Goal: Task Accomplishment & Management: Use online tool/utility

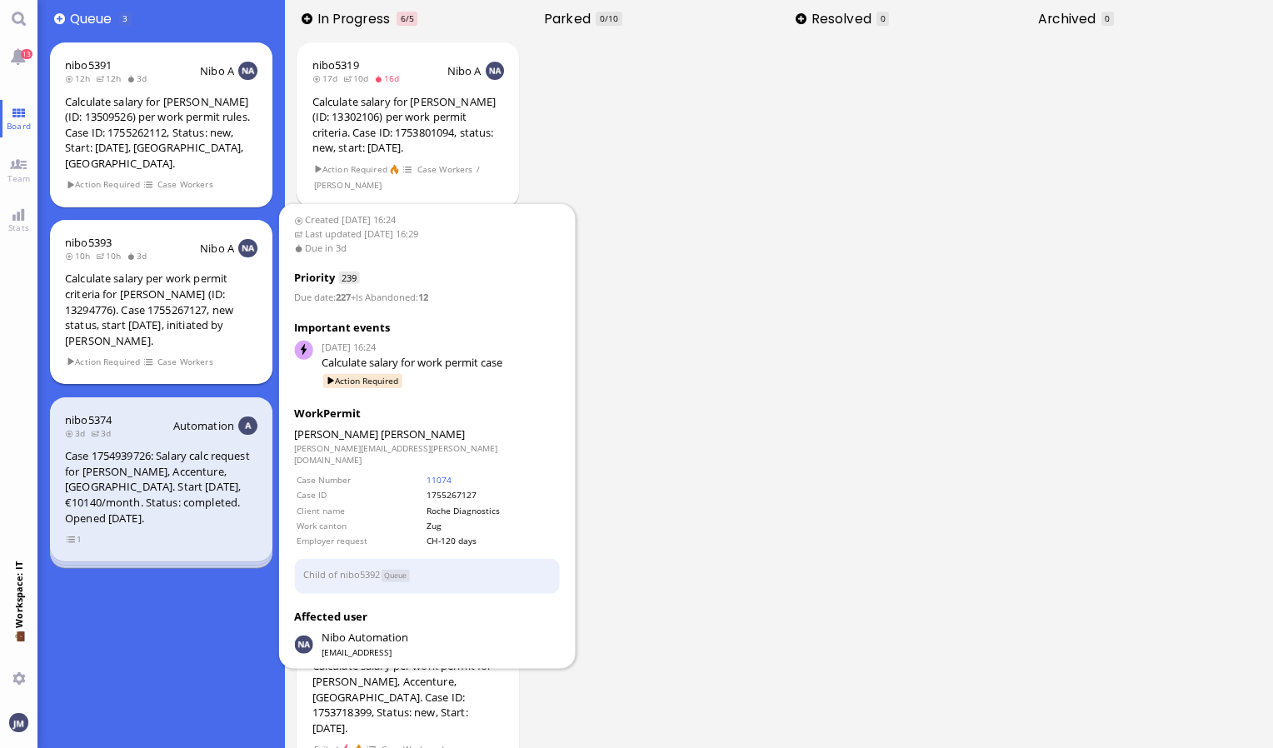
click at [154, 285] on div "Calculate salary per work permit criteria for [PERSON_NAME] (ID: 13294776). Cas…" at bounding box center [161, 309] width 192 height 77
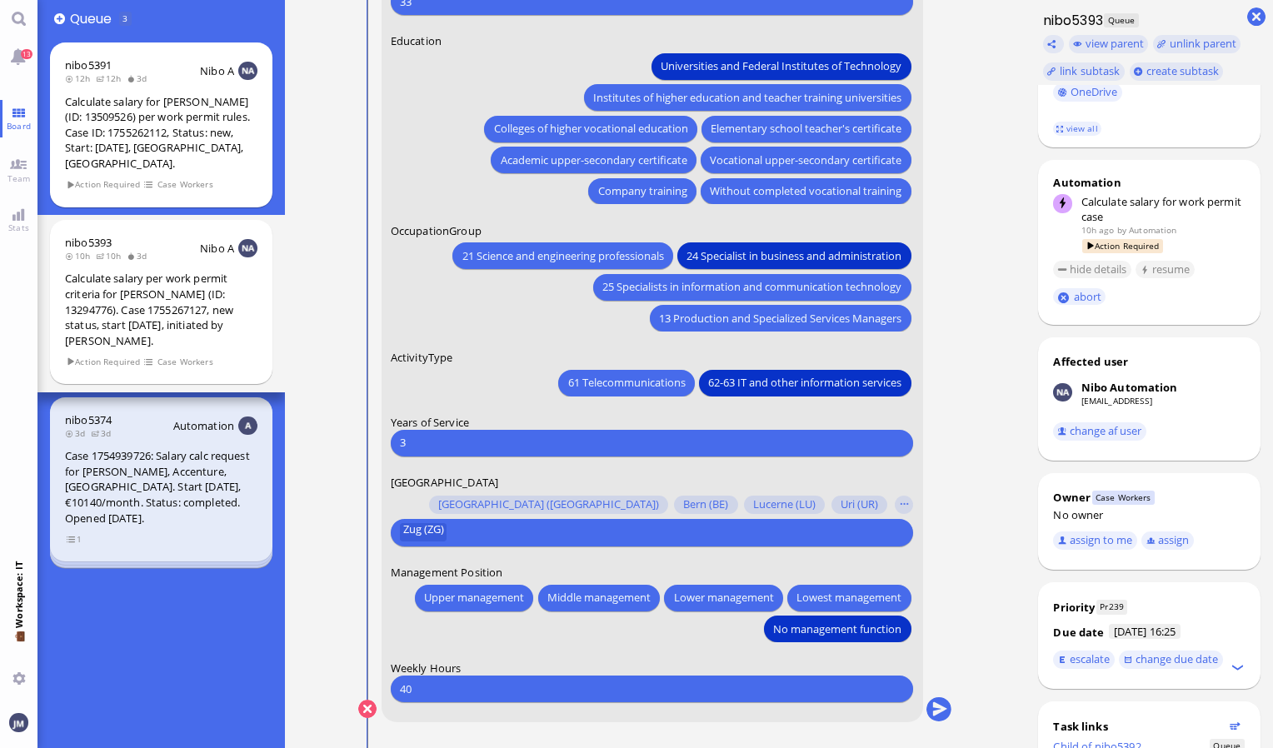
scroll to position [510, 0]
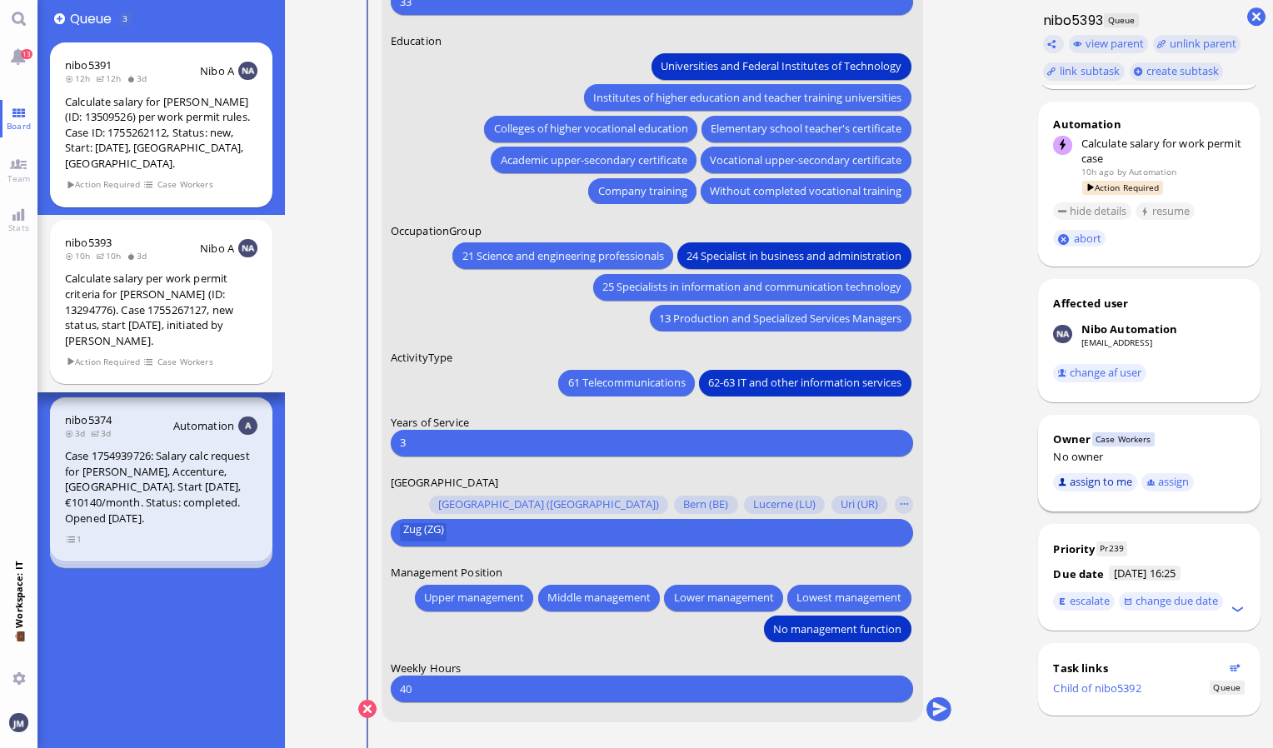
click at [1117, 477] on button "assign to me" at bounding box center [1095, 482] width 84 height 18
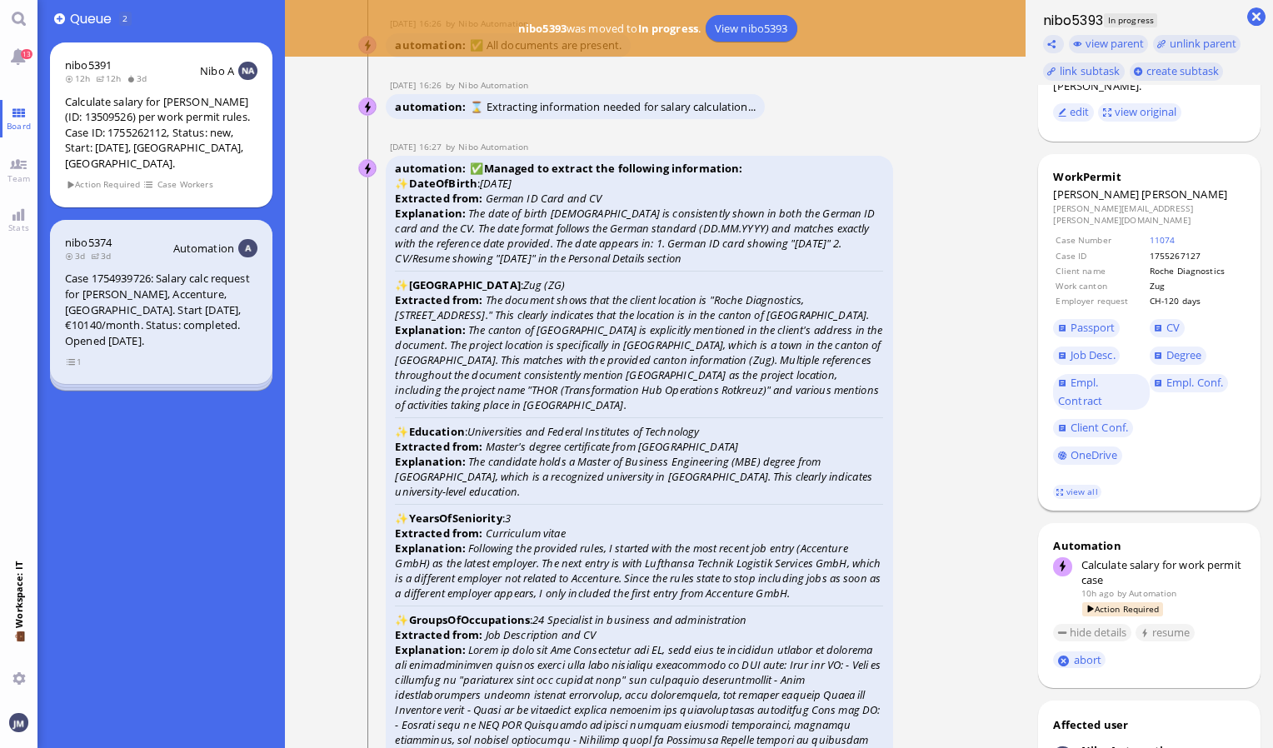
scroll to position [87, 0]
click at [1103, 316] on span "Passport" at bounding box center [1101, 329] width 96 height 27
click at [1095, 322] on span "Passport" at bounding box center [1093, 329] width 45 height 15
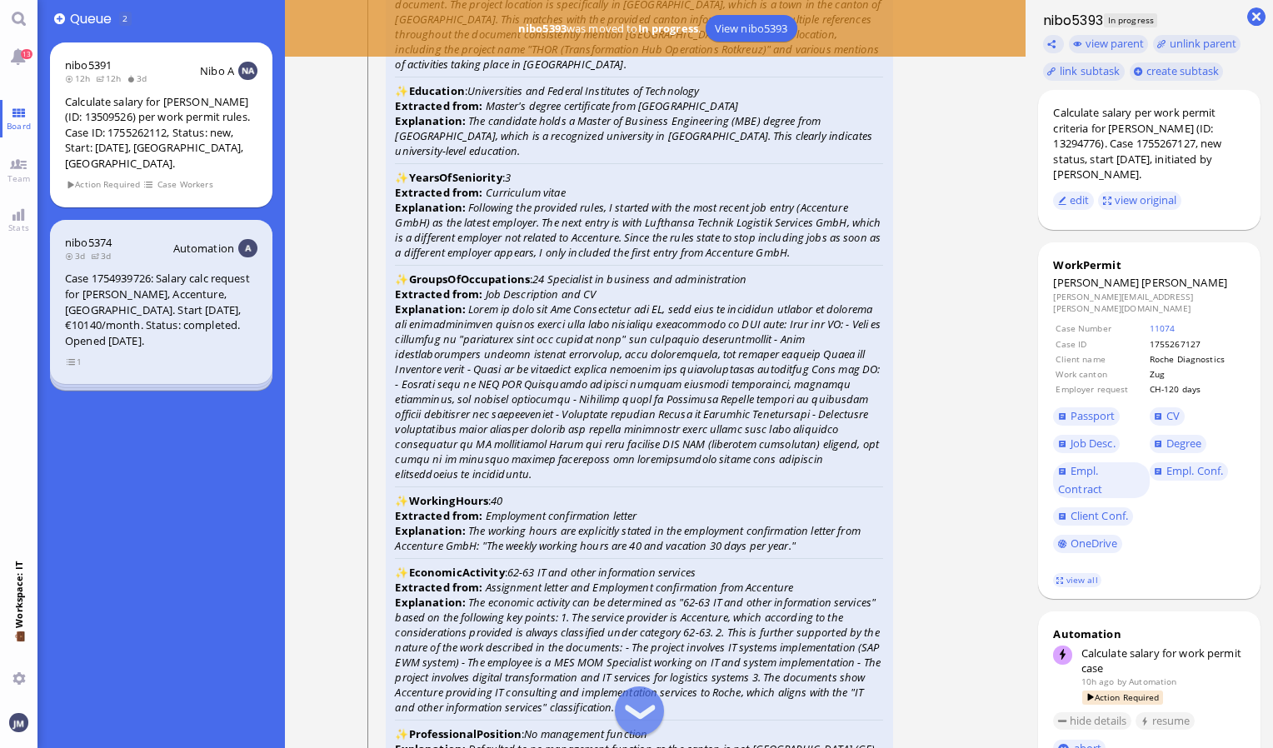
scroll to position [-2584, 0]
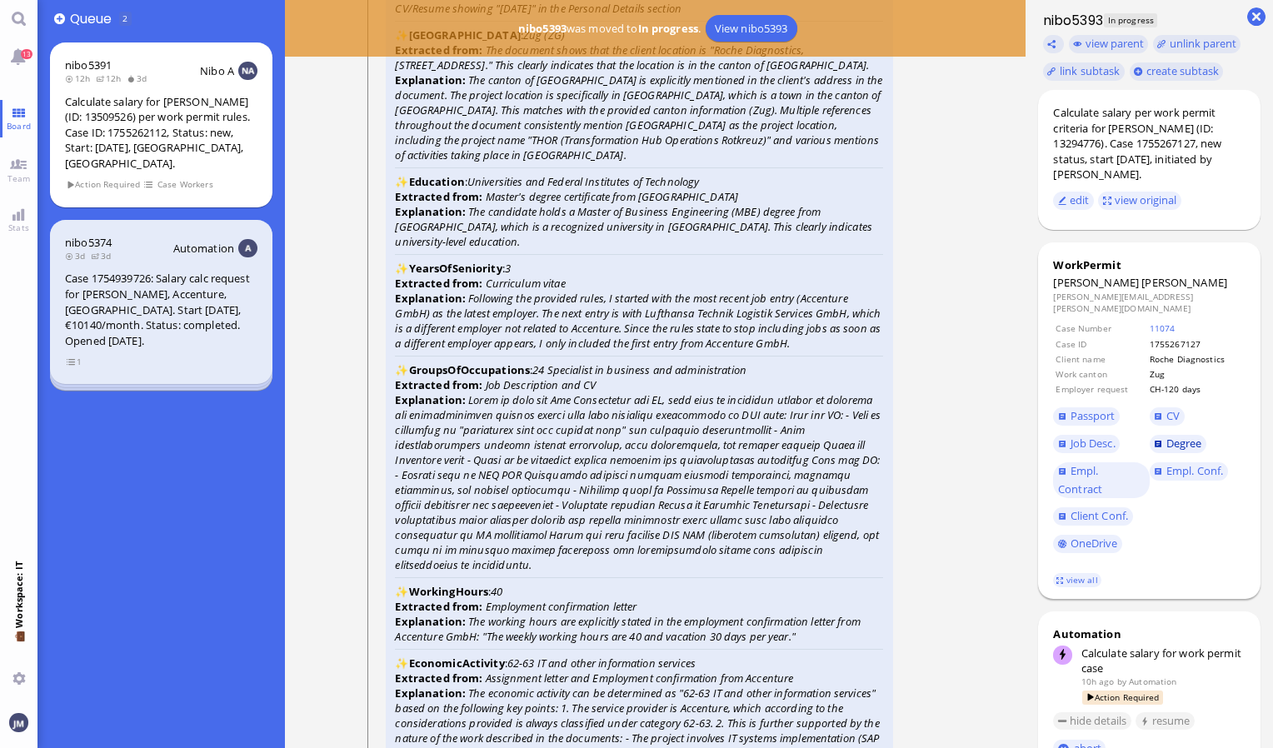
click at [1182, 436] on span "Degree" at bounding box center [1185, 443] width 36 height 15
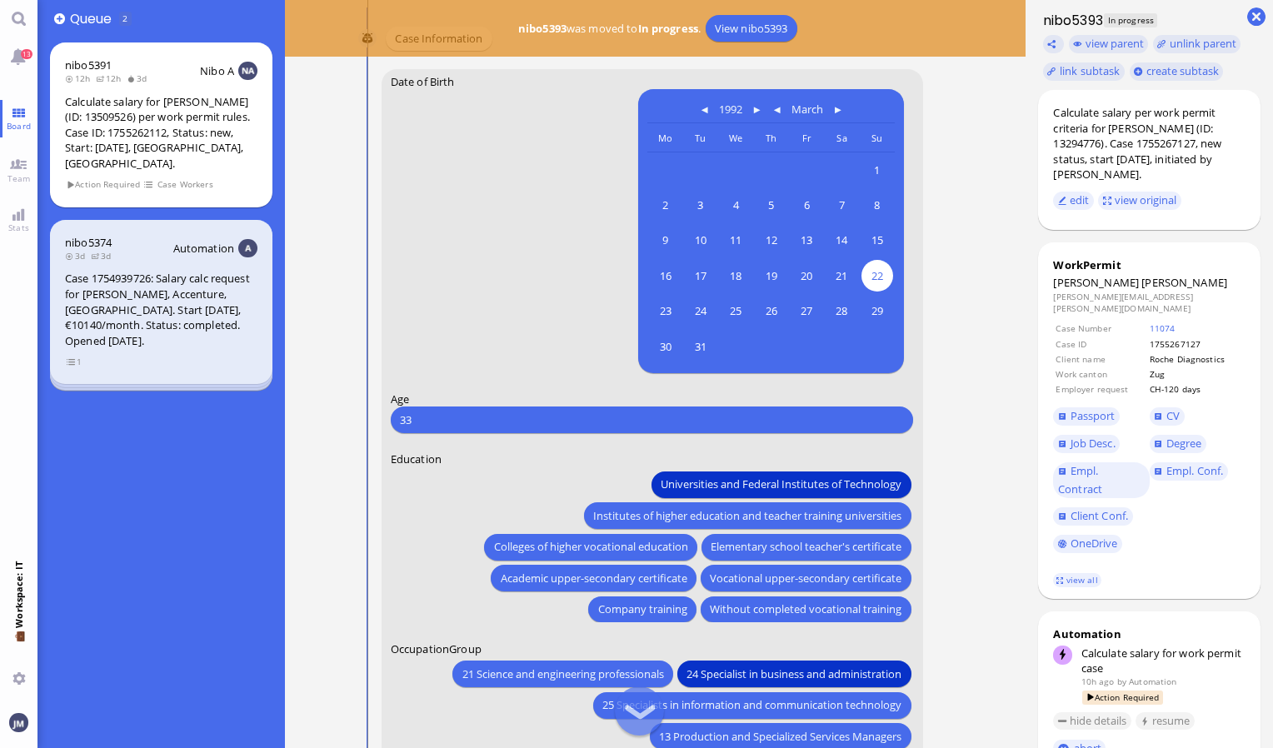
scroll to position [-334, 0]
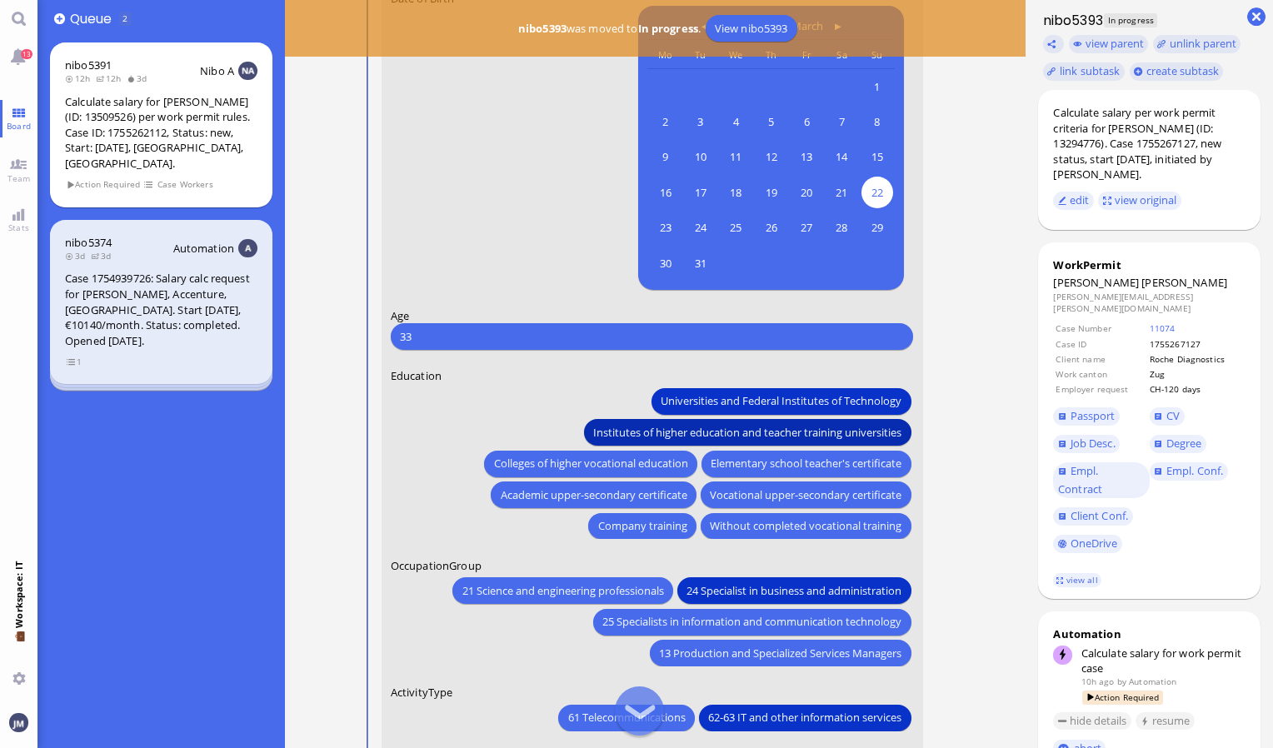
click at [658, 437] on span "Institutes of higher education and teacher training universities" at bounding box center [748, 431] width 308 height 17
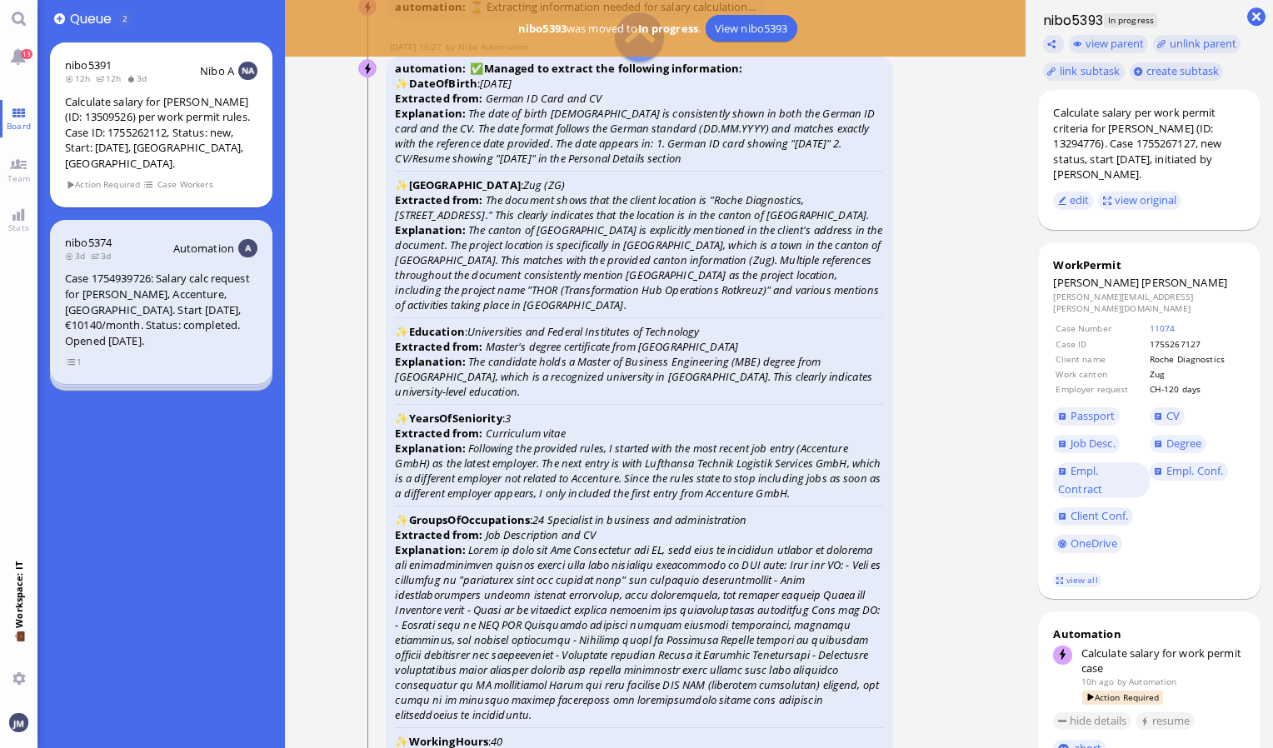
scroll to position [-2751, 0]
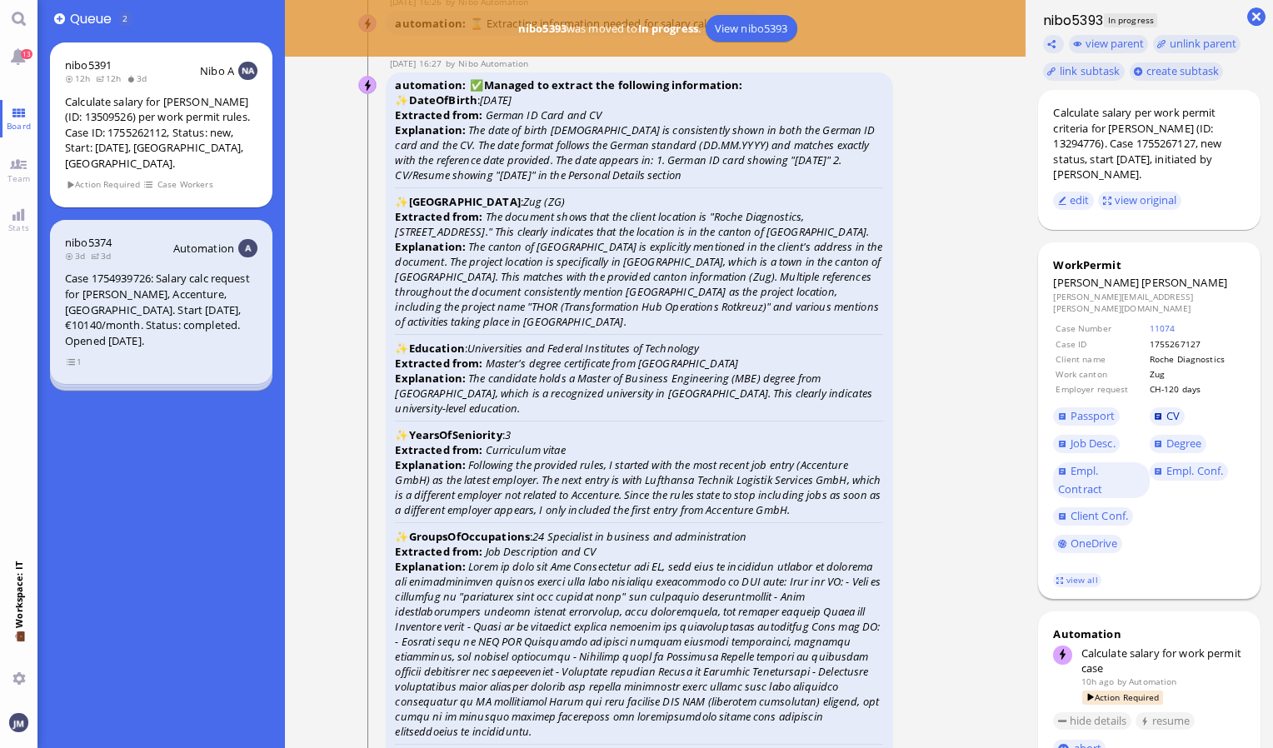
click at [1165, 407] on link "CV" at bounding box center [1167, 416] width 35 height 18
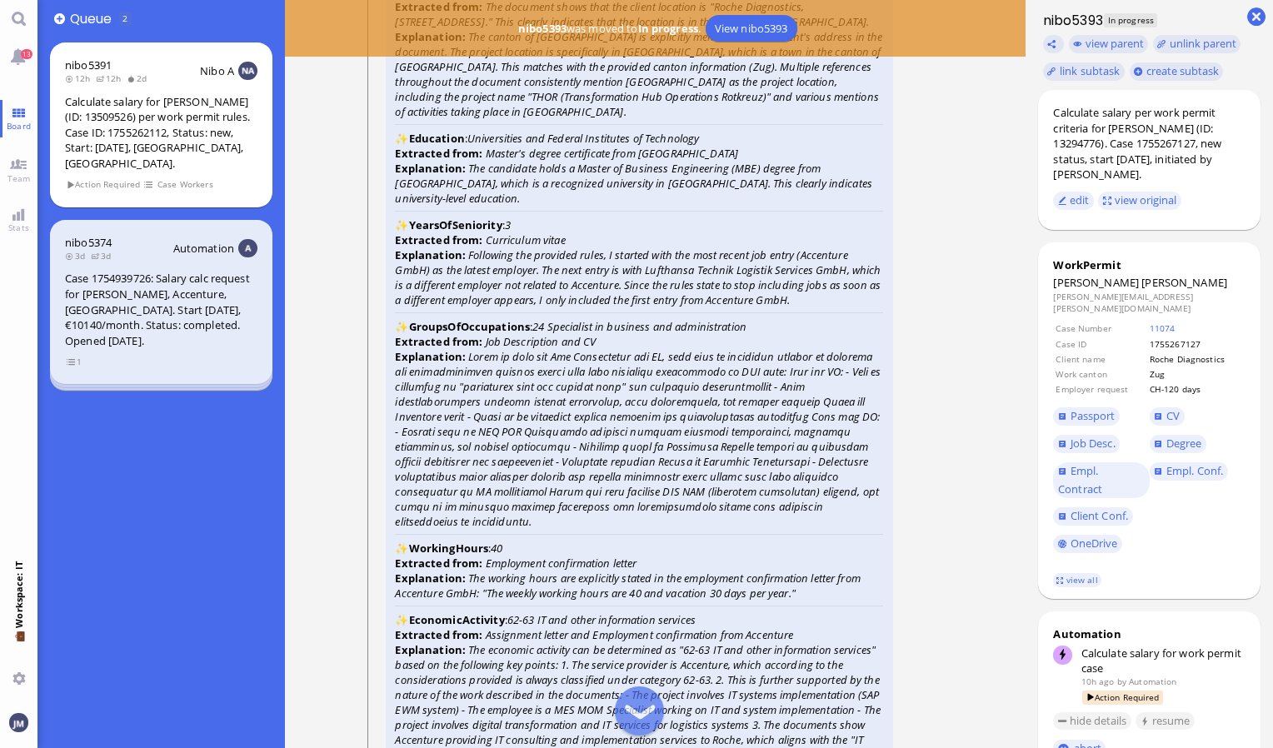
scroll to position [-2501, 0]
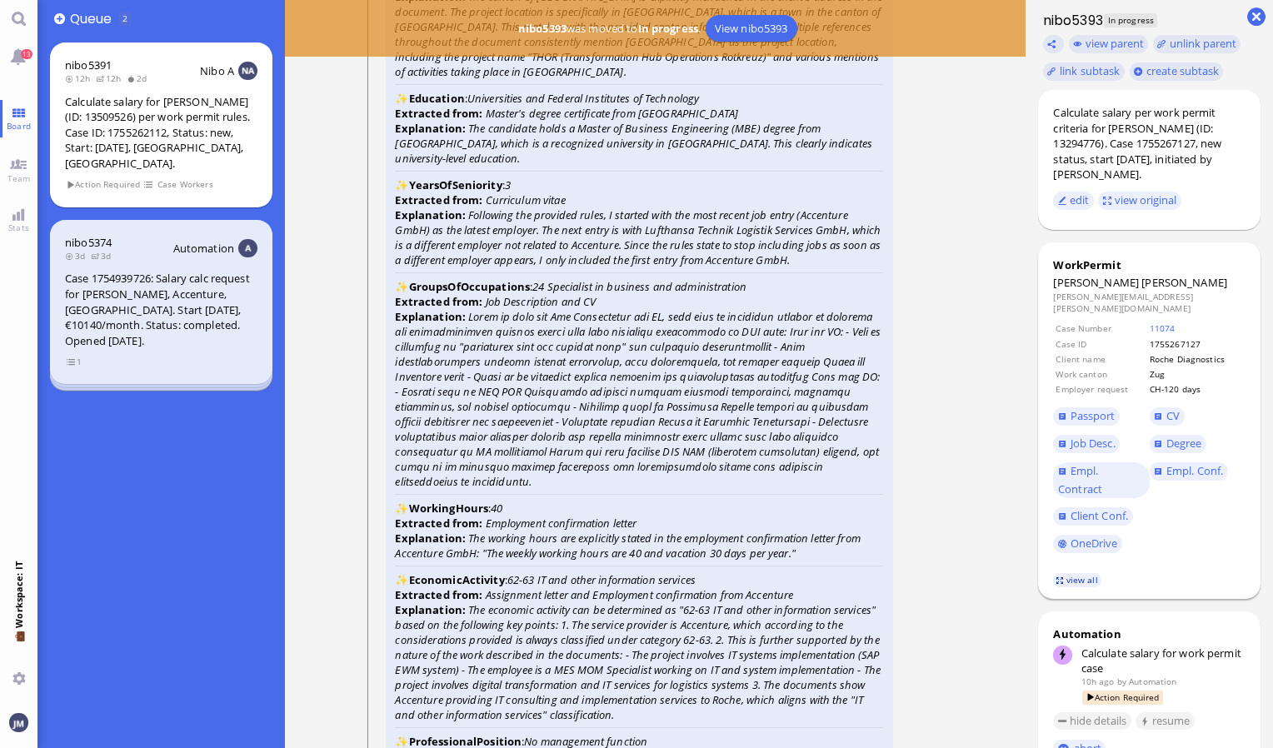
click at [1085, 573] on link "view all" at bounding box center [1077, 580] width 48 height 14
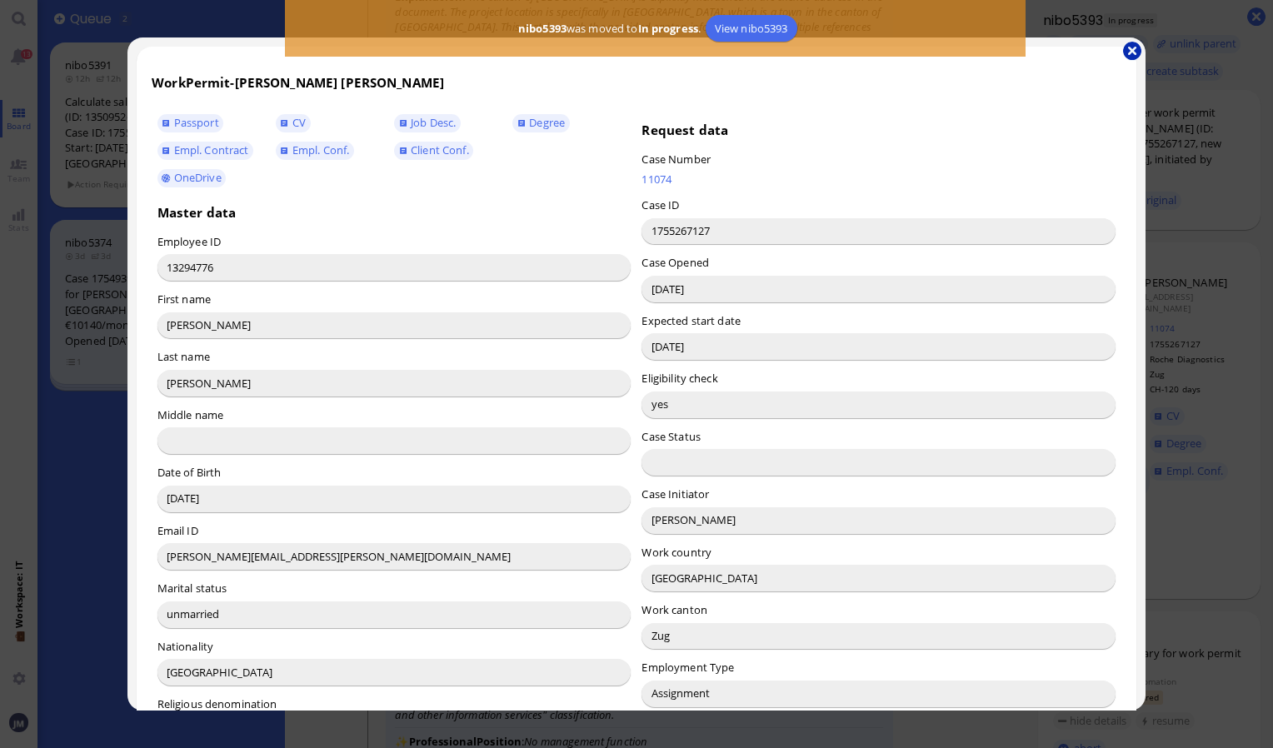
click at [1135, 52] on button "button" at bounding box center [1132, 51] width 18 height 18
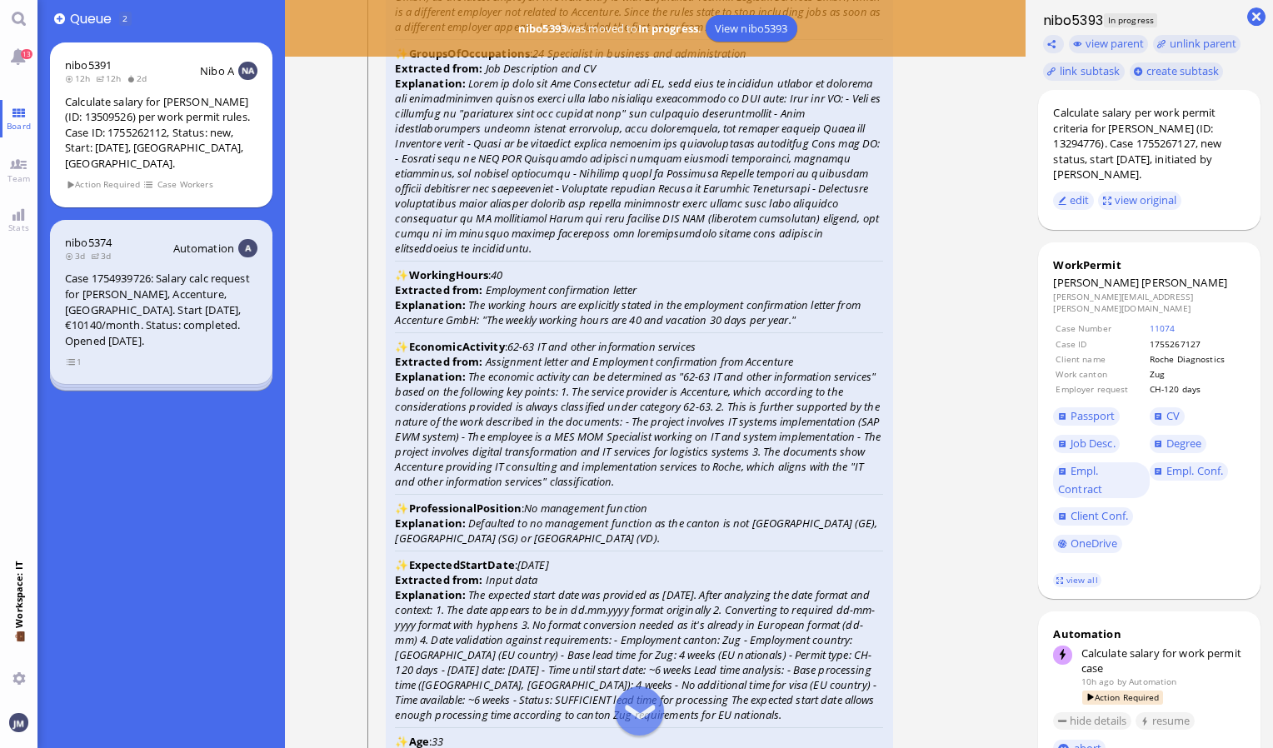
scroll to position [-2251, 0]
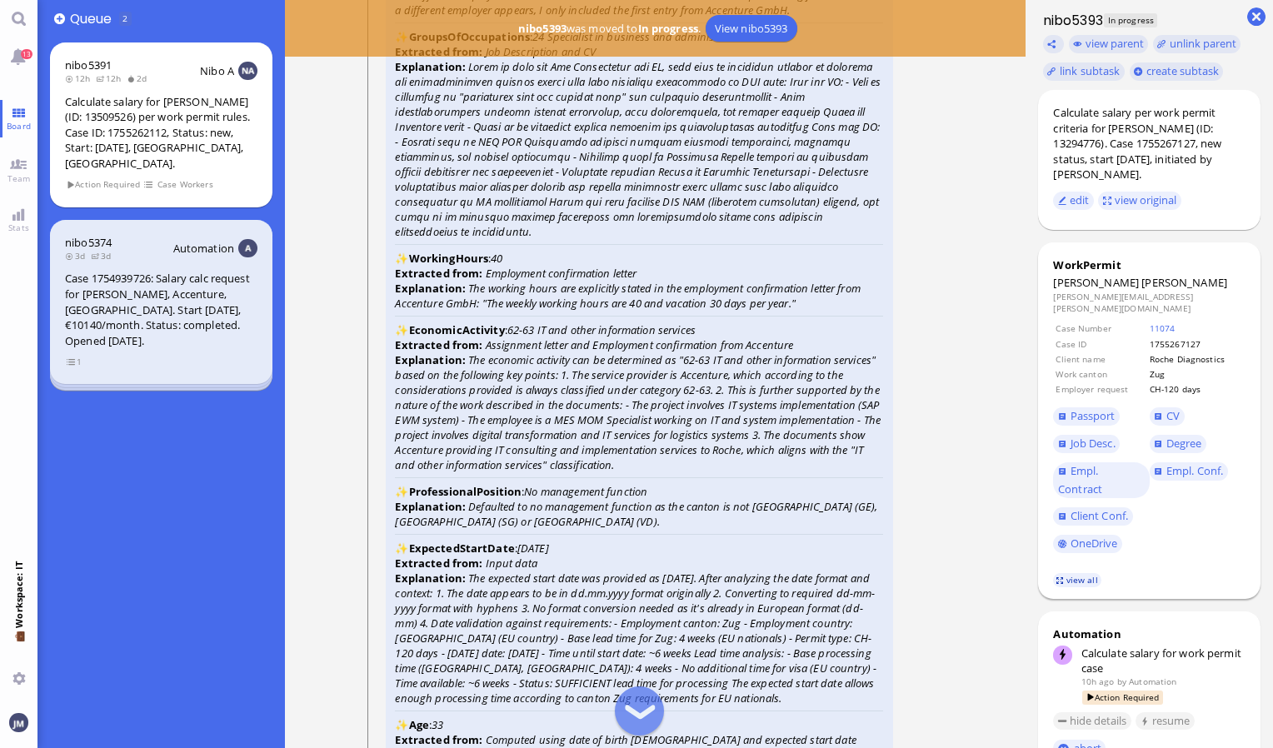
click at [1081, 573] on link "view all" at bounding box center [1077, 580] width 48 height 14
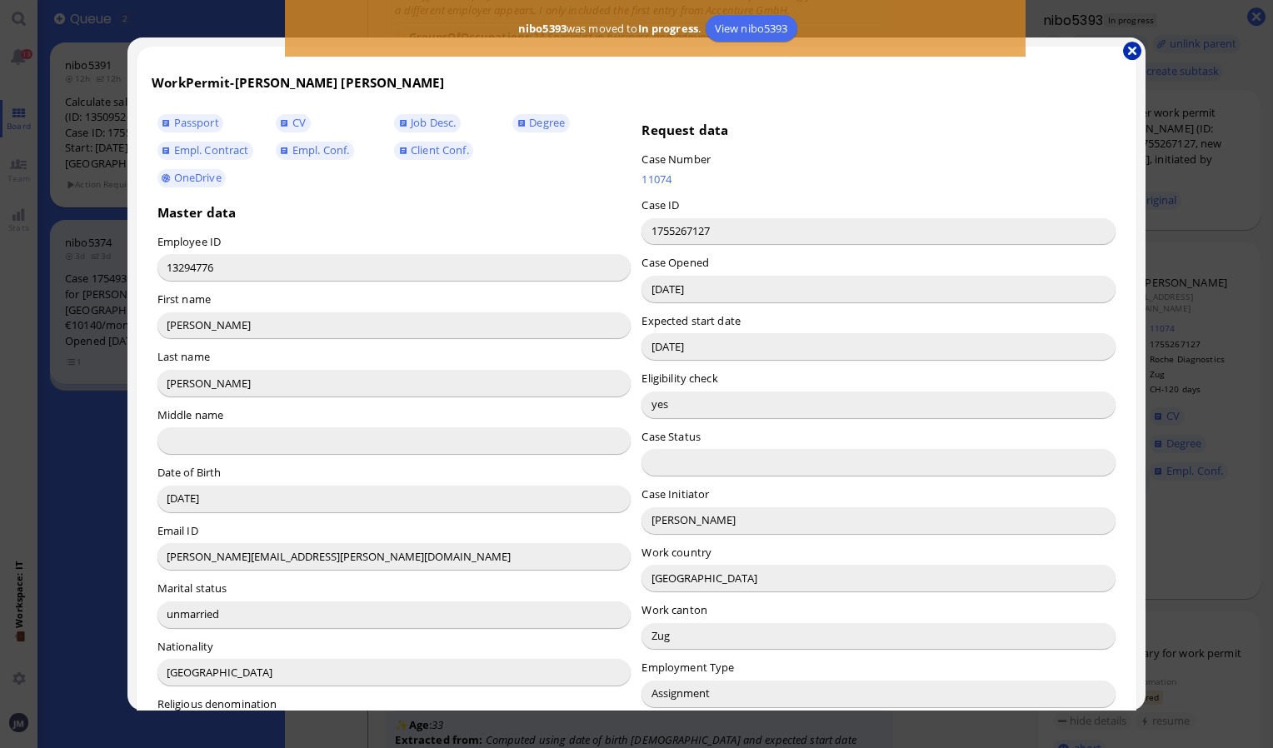
click at [1130, 48] on button "button" at bounding box center [1132, 51] width 18 height 18
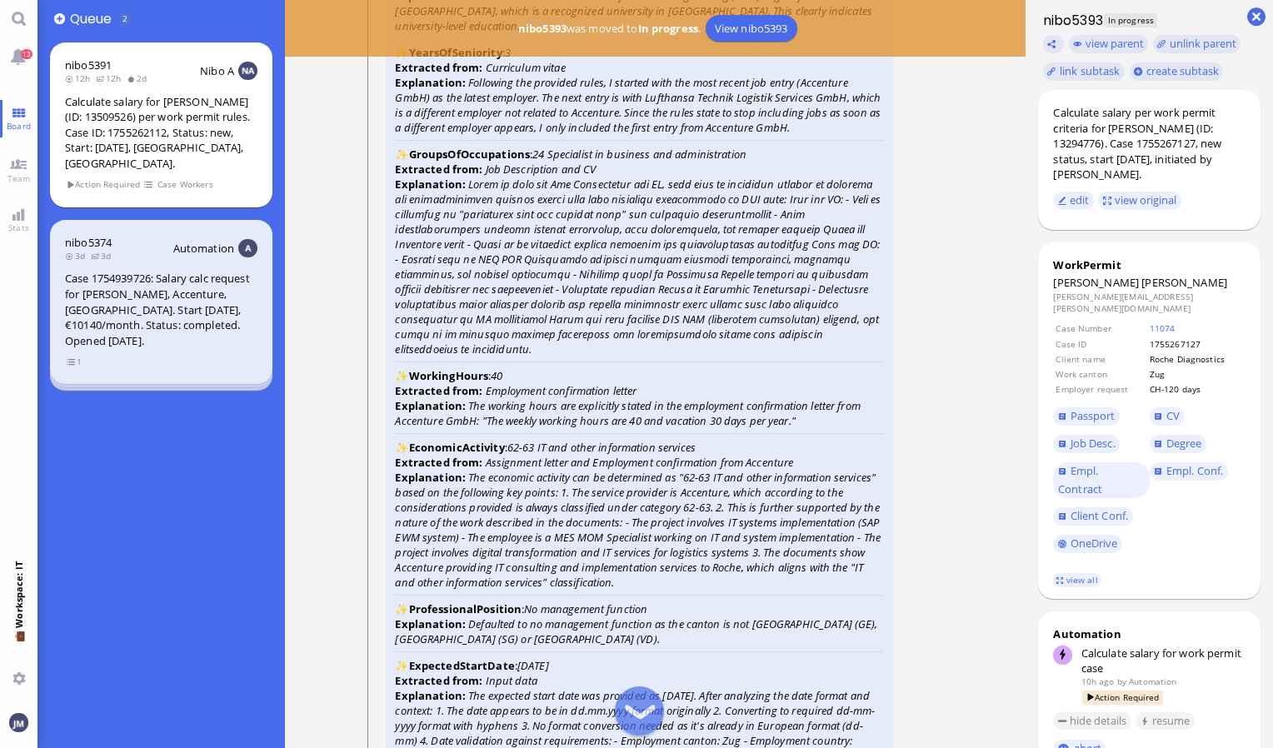
scroll to position [-2334, 0]
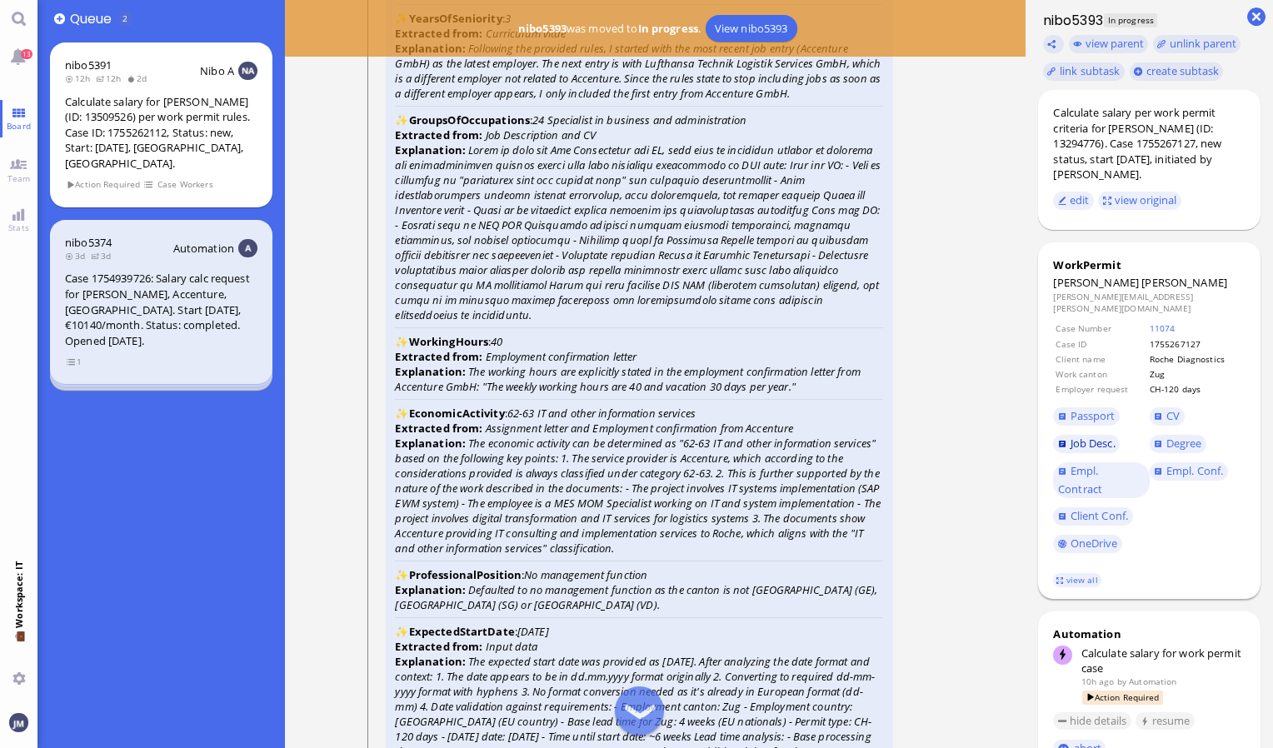
click at [1103, 436] on span "Job Desc." at bounding box center [1093, 443] width 45 height 15
click at [1173, 409] on span "CV" at bounding box center [1173, 415] width 13 height 15
click at [1101, 437] on span "Job Desc." at bounding box center [1093, 443] width 45 height 15
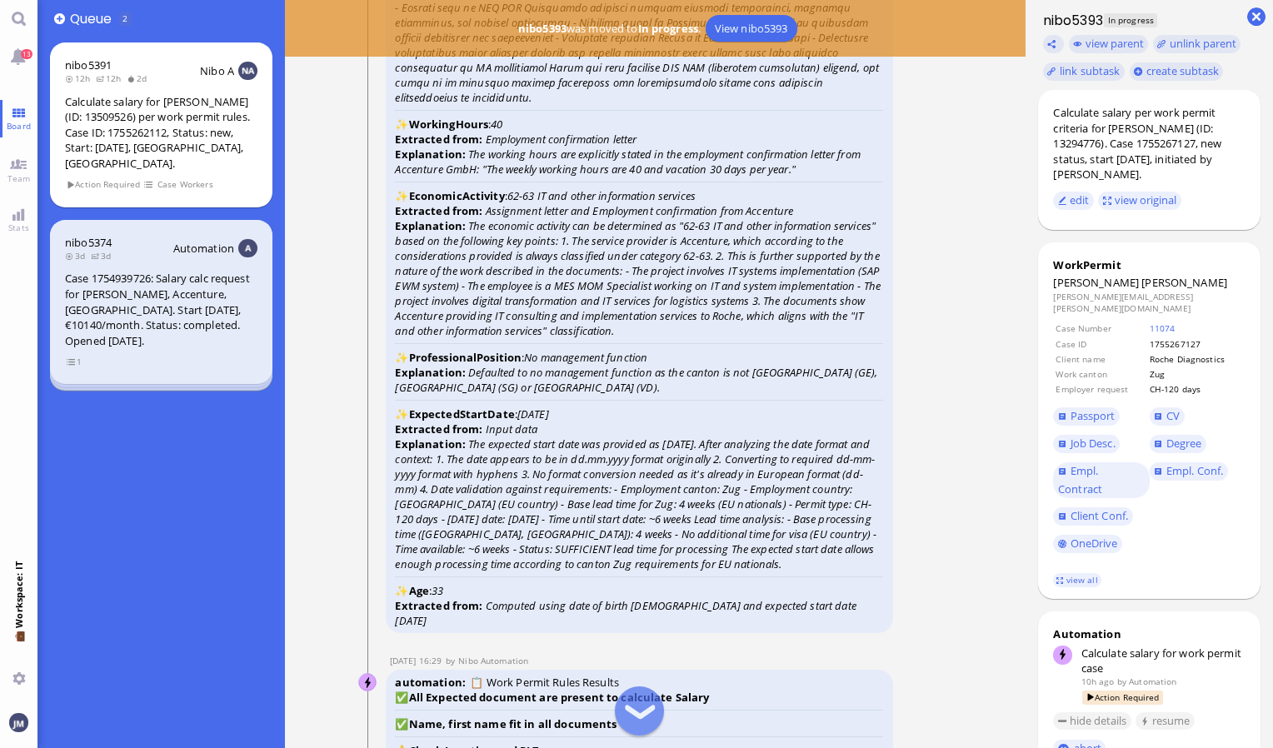
scroll to position [-2084, 0]
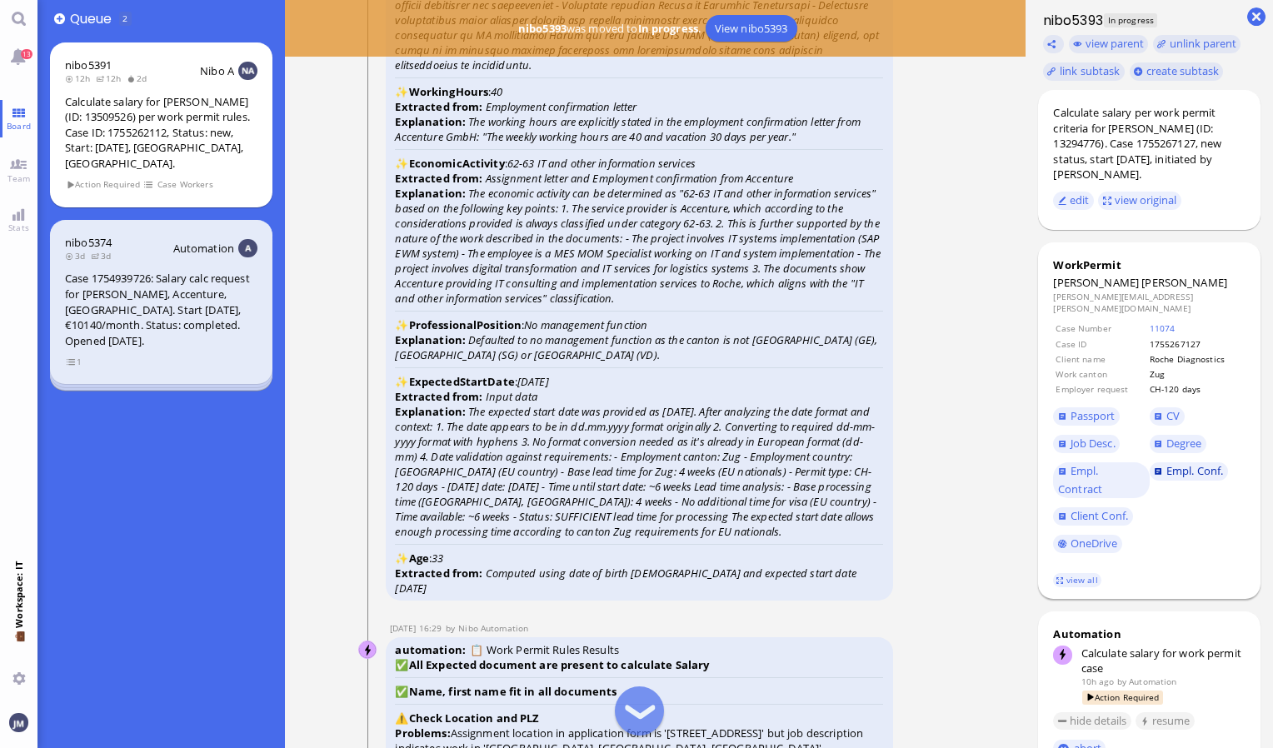
click at [1181, 463] on span "Empl. Conf." at bounding box center [1195, 470] width 57 height 15
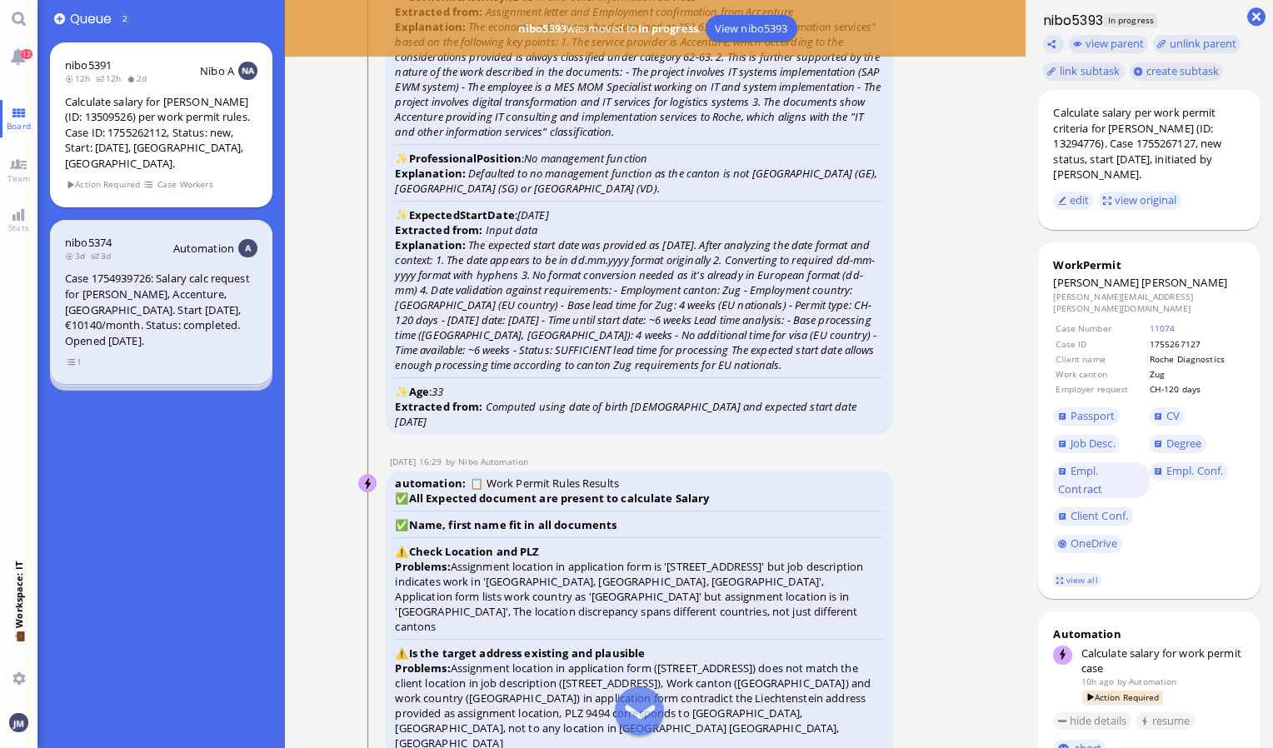
scroll to position [-1917, 0]
click at [1077, 573] on link "view all" at bounding box center [1077, 580] width 48 height 14
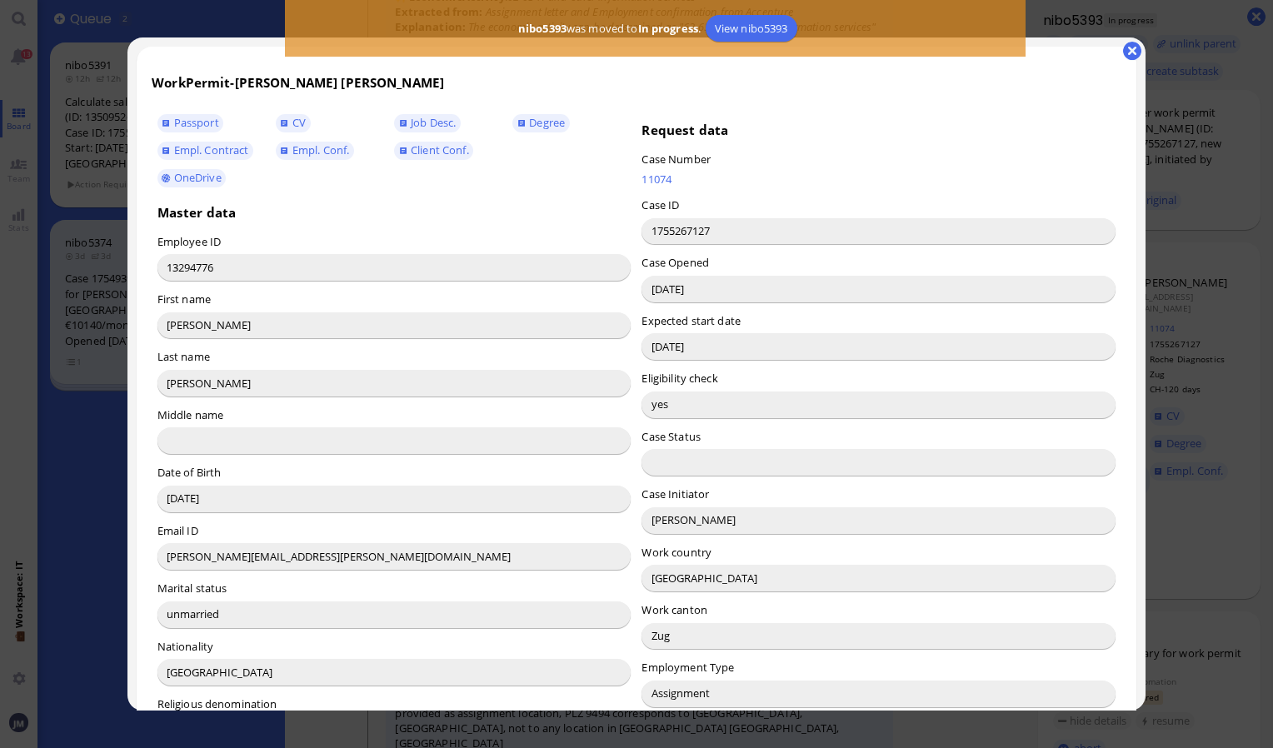
click at [1130, 53] on button "button" at bounding box center [1132, 51] width 18 height 18
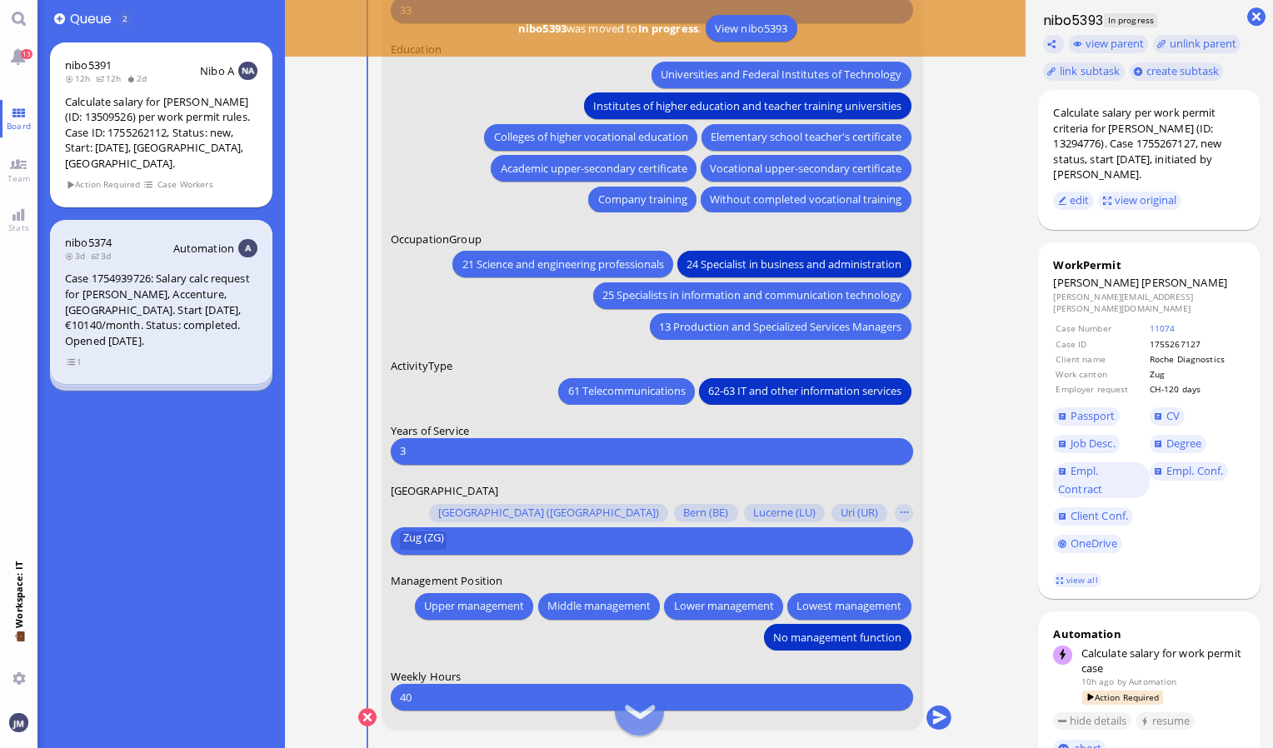
scroll to position [0, 0]
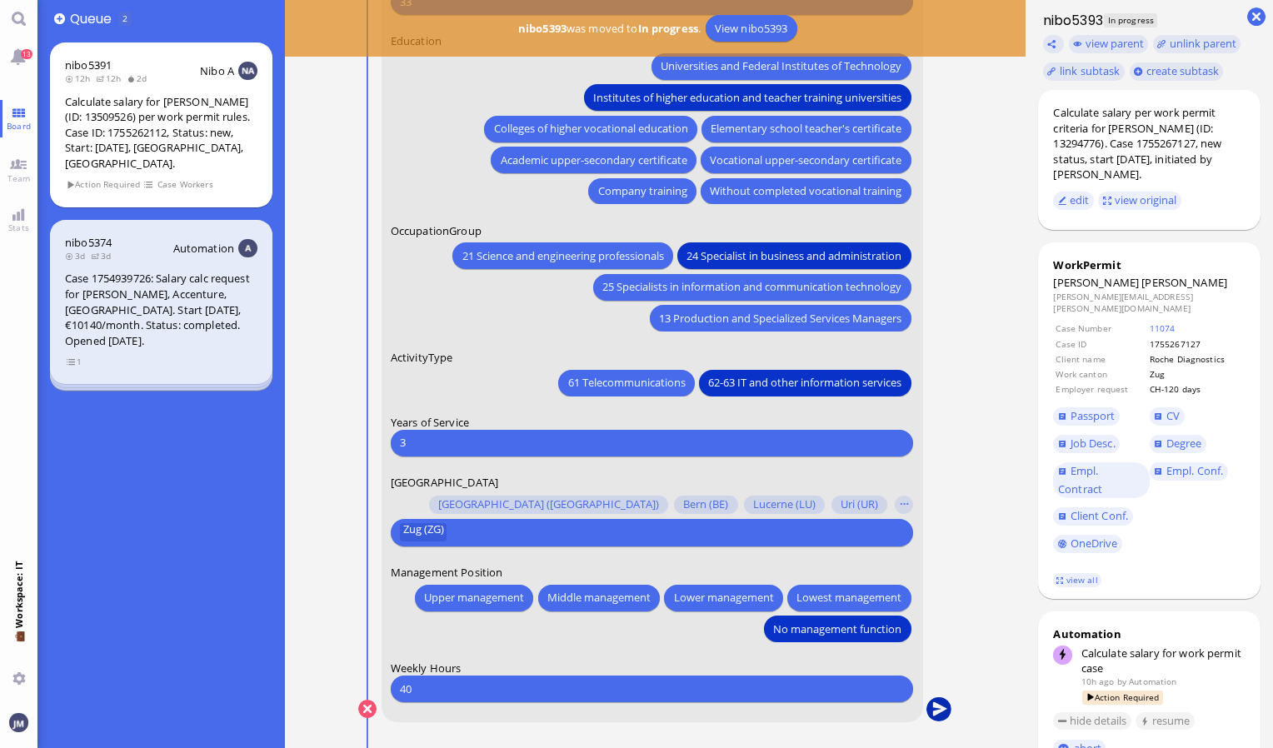
click at [948, 702] on button "submit" at bounding box center [939, 709] width 25 height 25
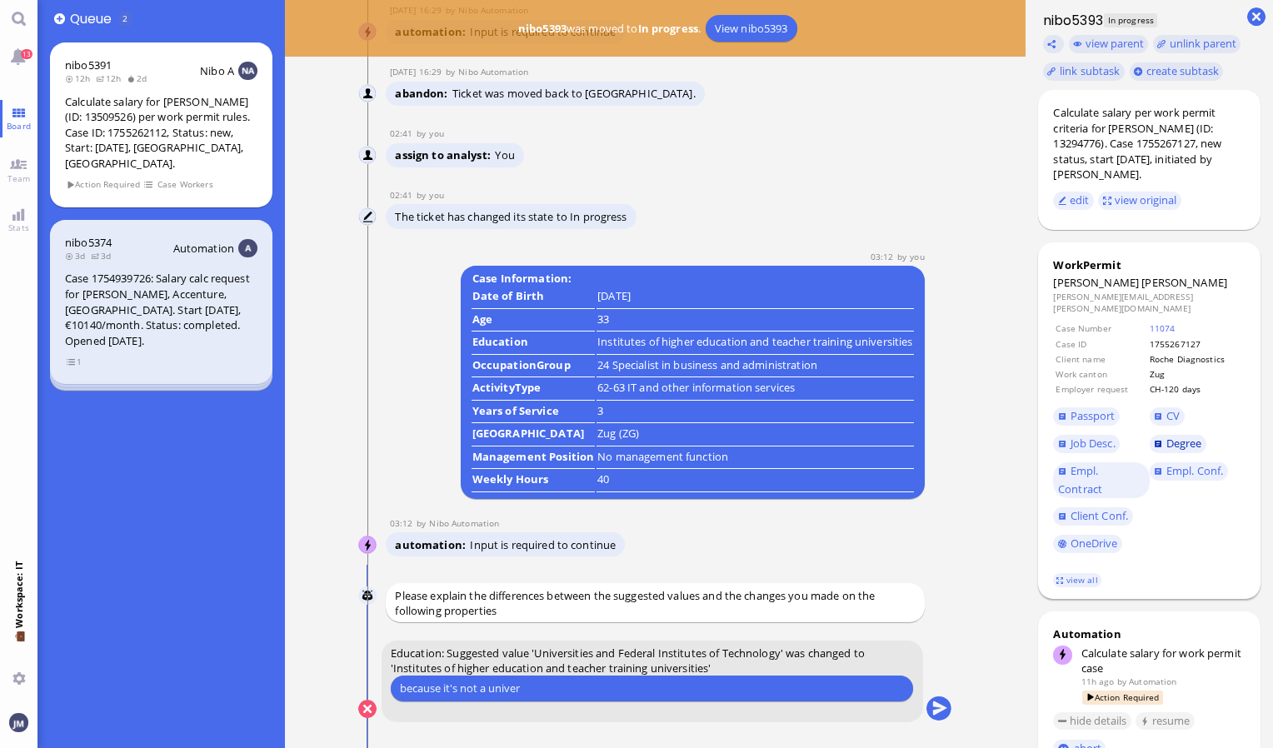
type input "because it's not a univer"
click at [1180, 436] on span "Degree" at bounding box center [1185, 443] width 36 height 15
click at [365, 712] on button at bounding box center [367, 709] width 18 height 18
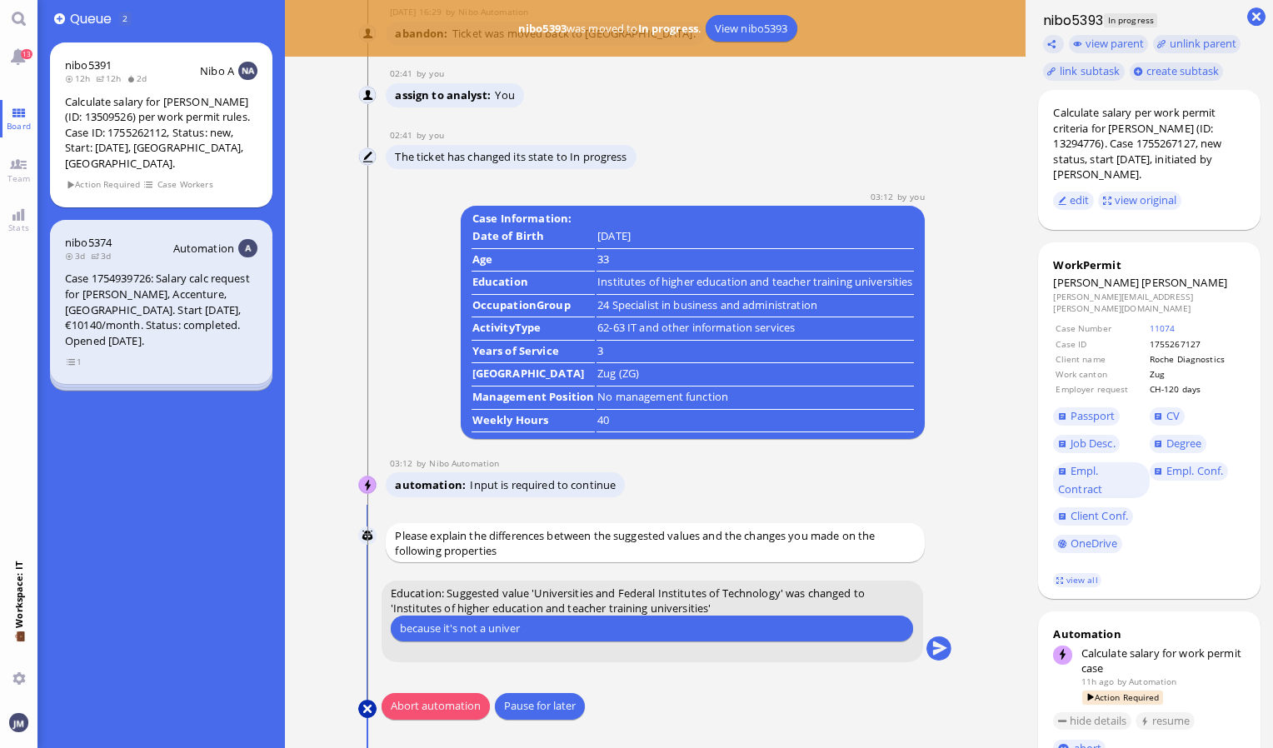
click at [373, 707] on button at bounding box center [367, 709] width 18 height 18
click at [474, 699] on button "Abort automation" at bounding box center [436, 706] width 108 height 27
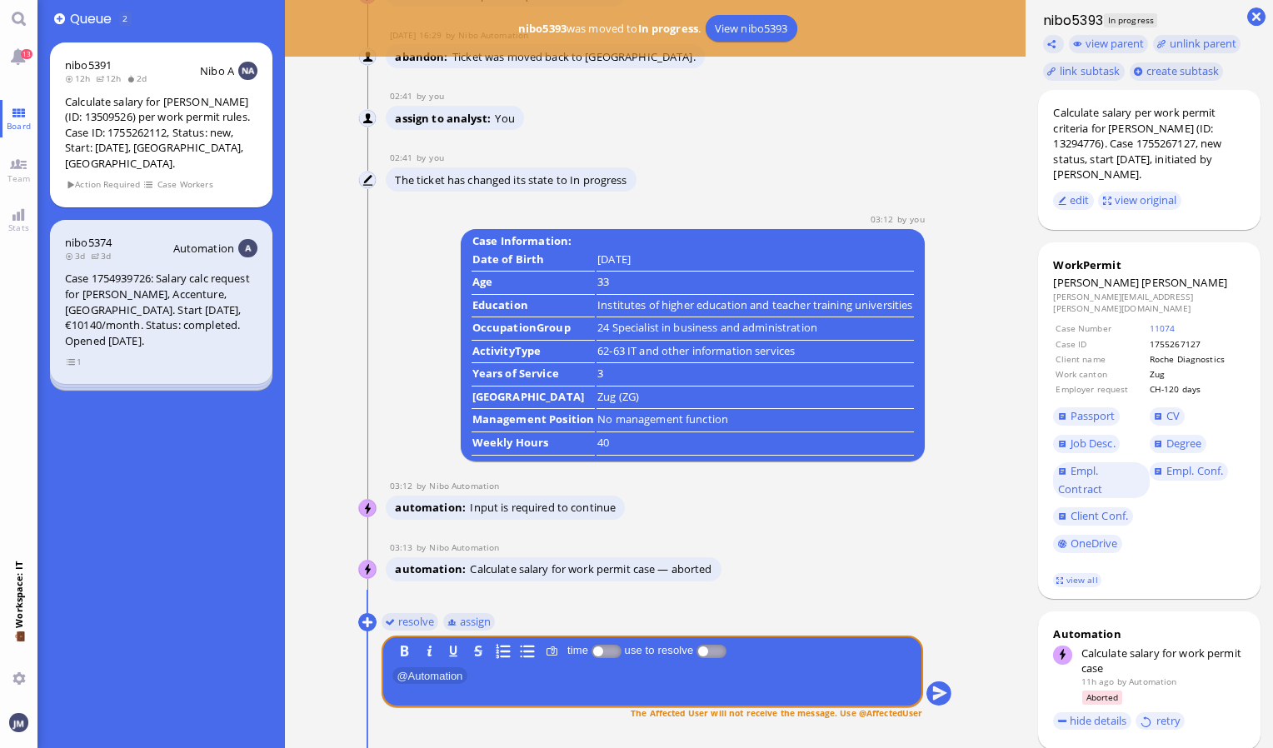
drag, startPoint x: 370, startPoint y: 510, endPoint x: 345, endPoint y: 558, distance: 54.4
click at [345, 557] on nitautoscroll "[DATE] 16:24 by Automation Automation Calculate eligible salary for work permit…" at bounding box center [656, 374] width 660 height 748
click at [367, 623] on button at bounding box center [367, 622] width 18 height 18
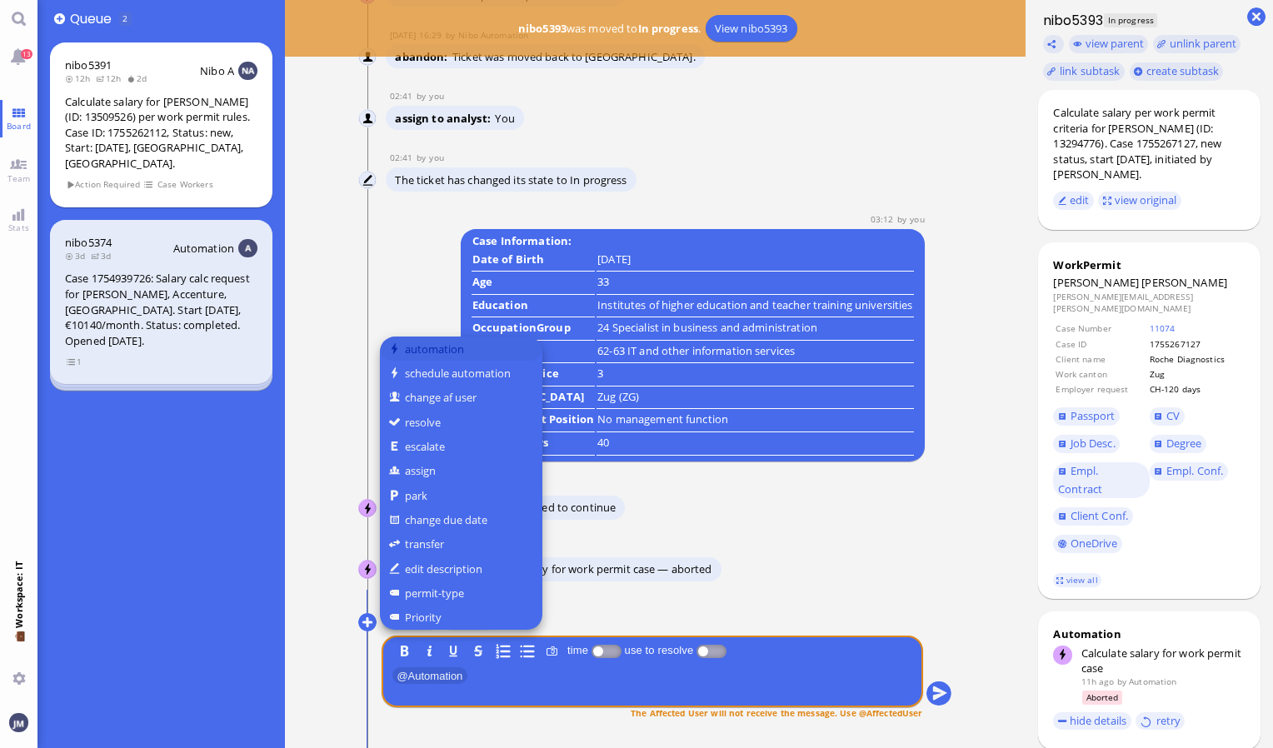
click at [432, 355] on button "automation" at bounding box center [461, 349] width 162 height 24
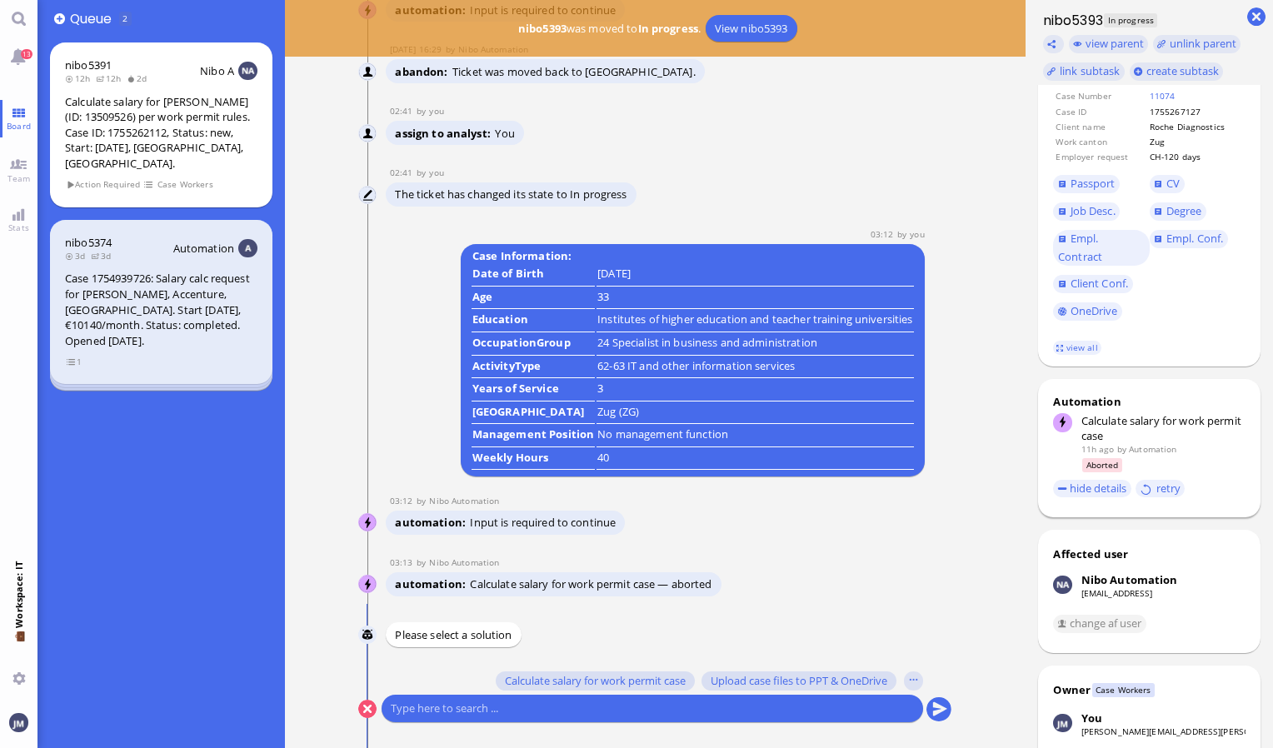
scroll to position [250, 0]
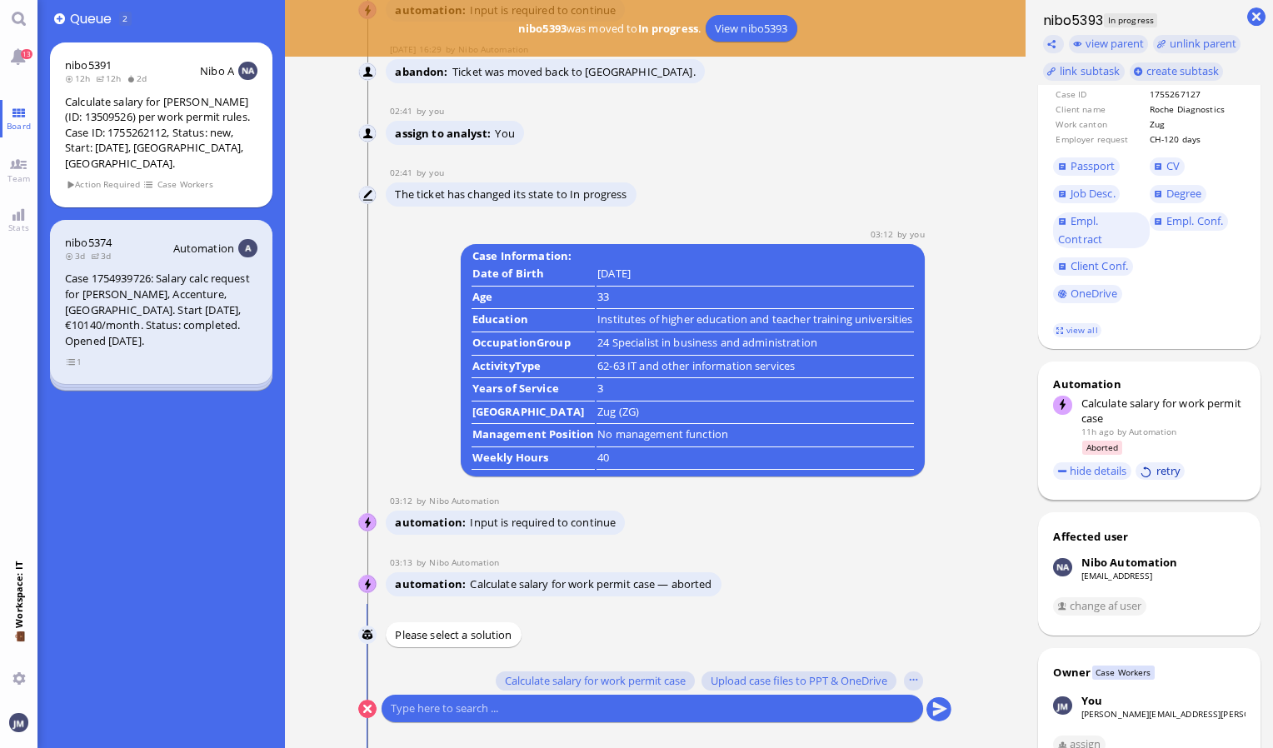
click at [1154, 462] on button "retry" at bounding box center [1160, 470] width 49 height 17
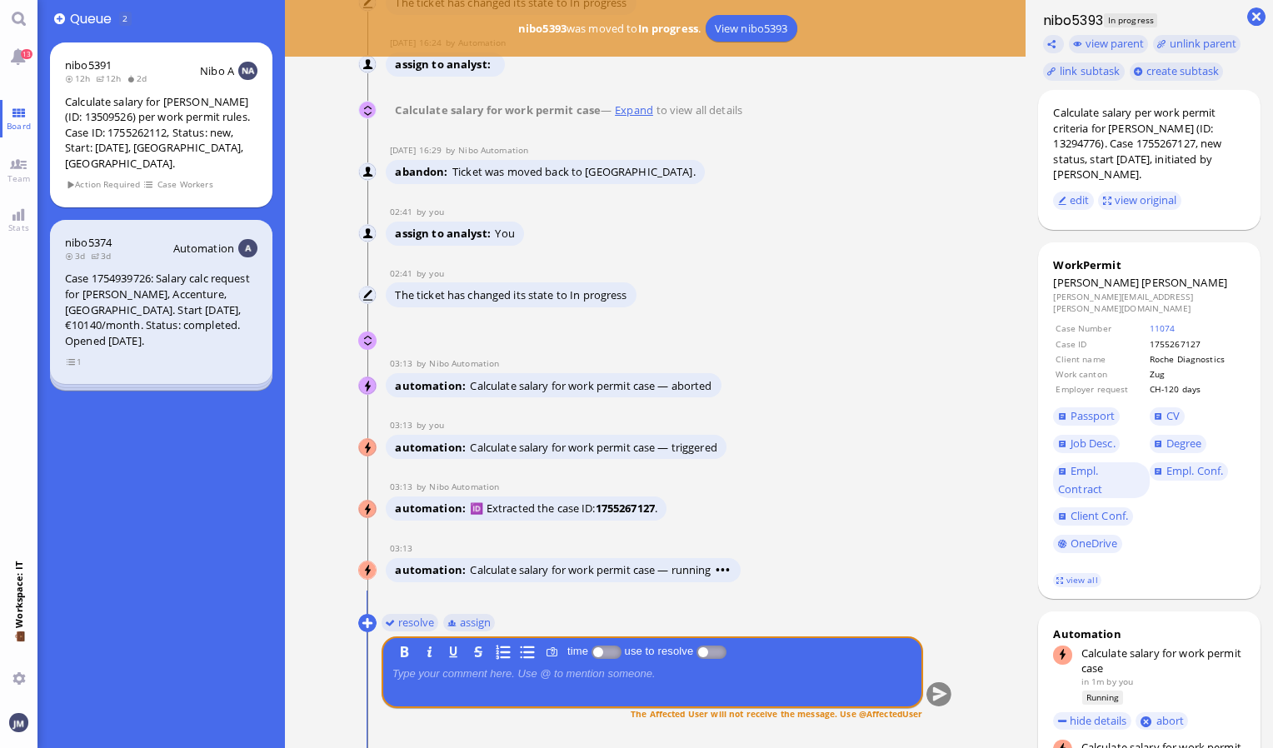
scroll to position [0, 0]
click at [1170, 408] on span "CV" at bounding box center [1173, 415] width 13 height 15
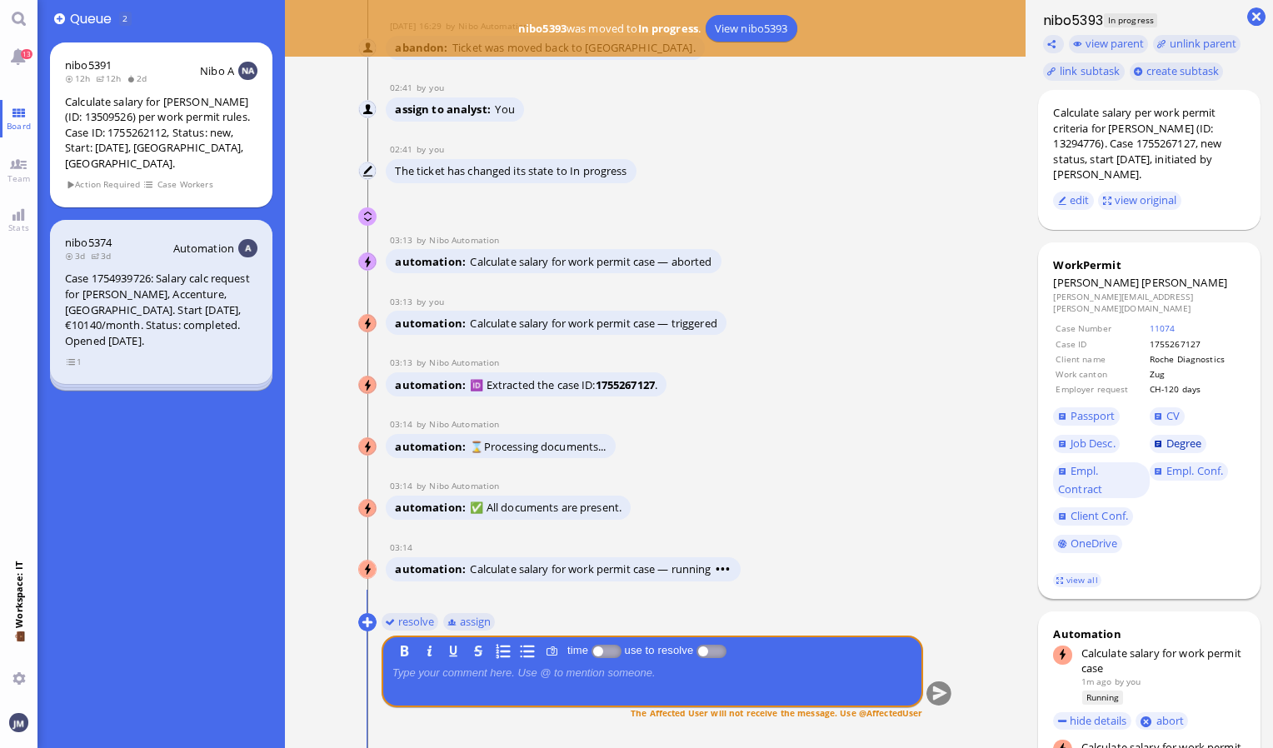
click at [1186, 436] on span "Degree" at bounding box center [1185, 443] width 36 height 15
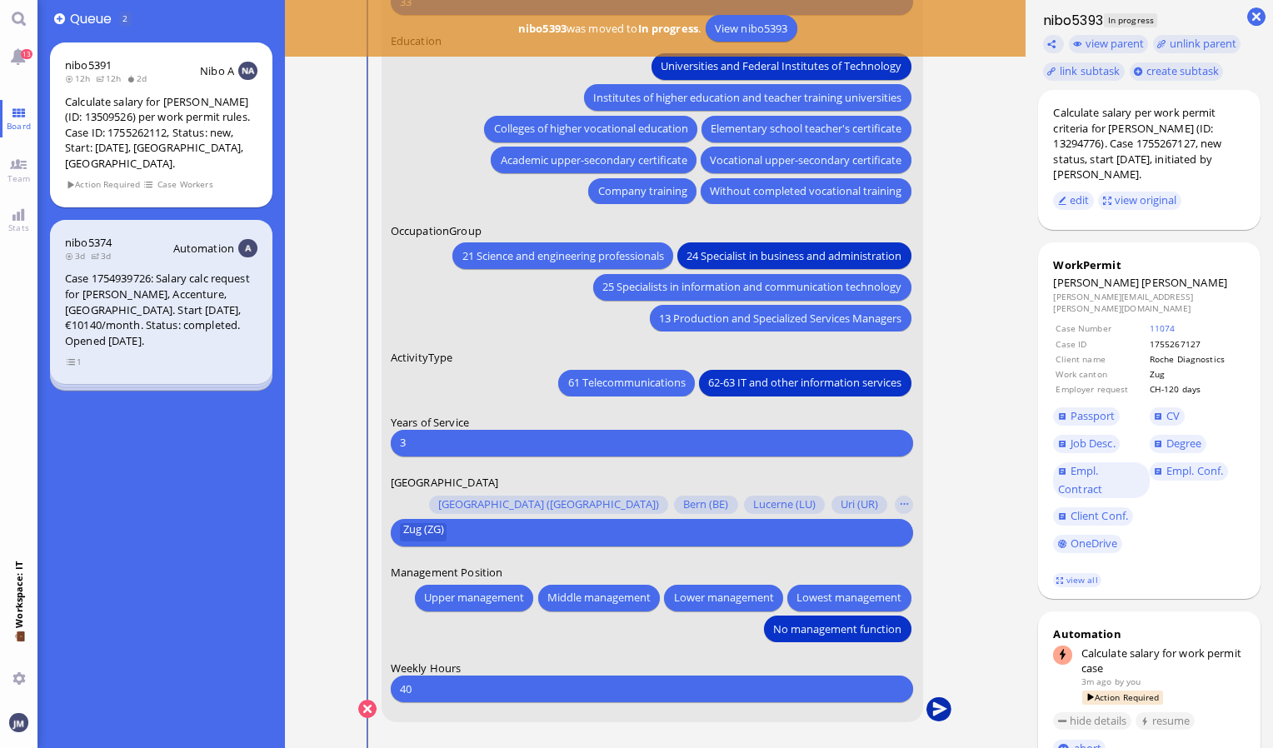
click at [943, 719] on button "submit" at bounding box center [939, 709] width 25 height 25
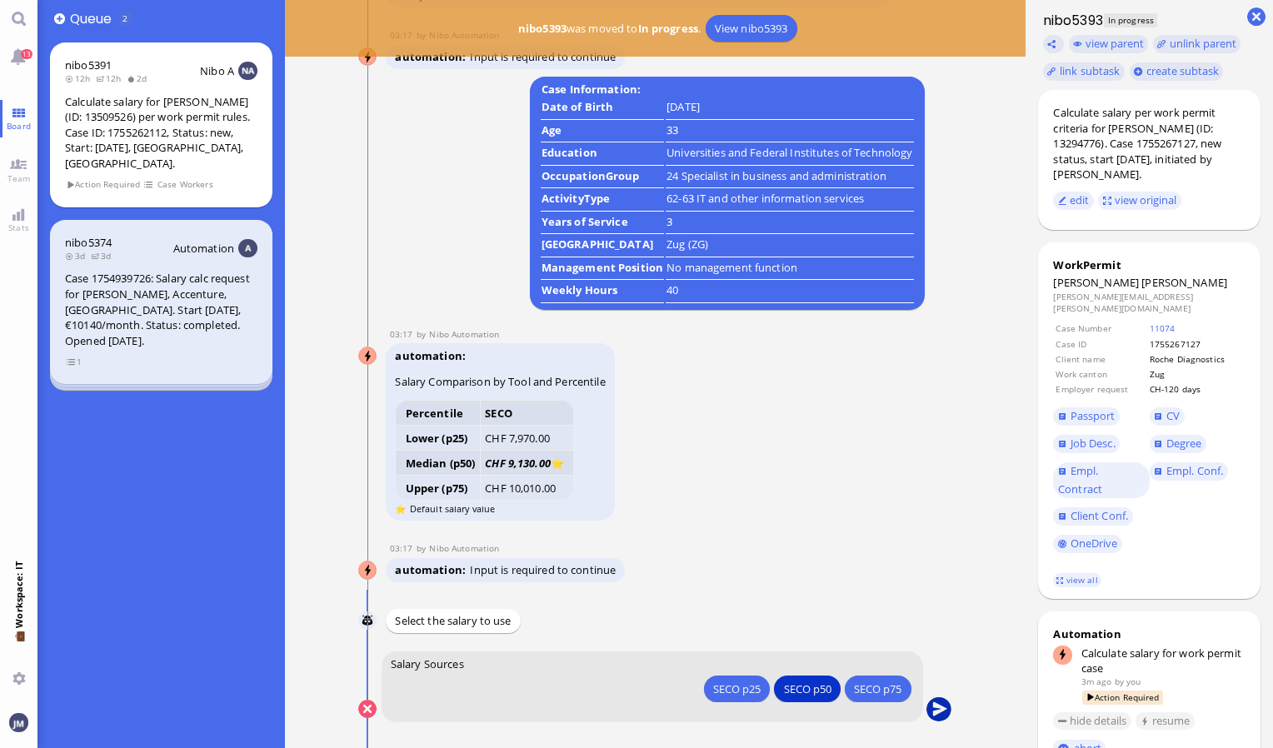
click at [933, 706] on button "submit" at bounding box center [939, 709] width 25 height 25
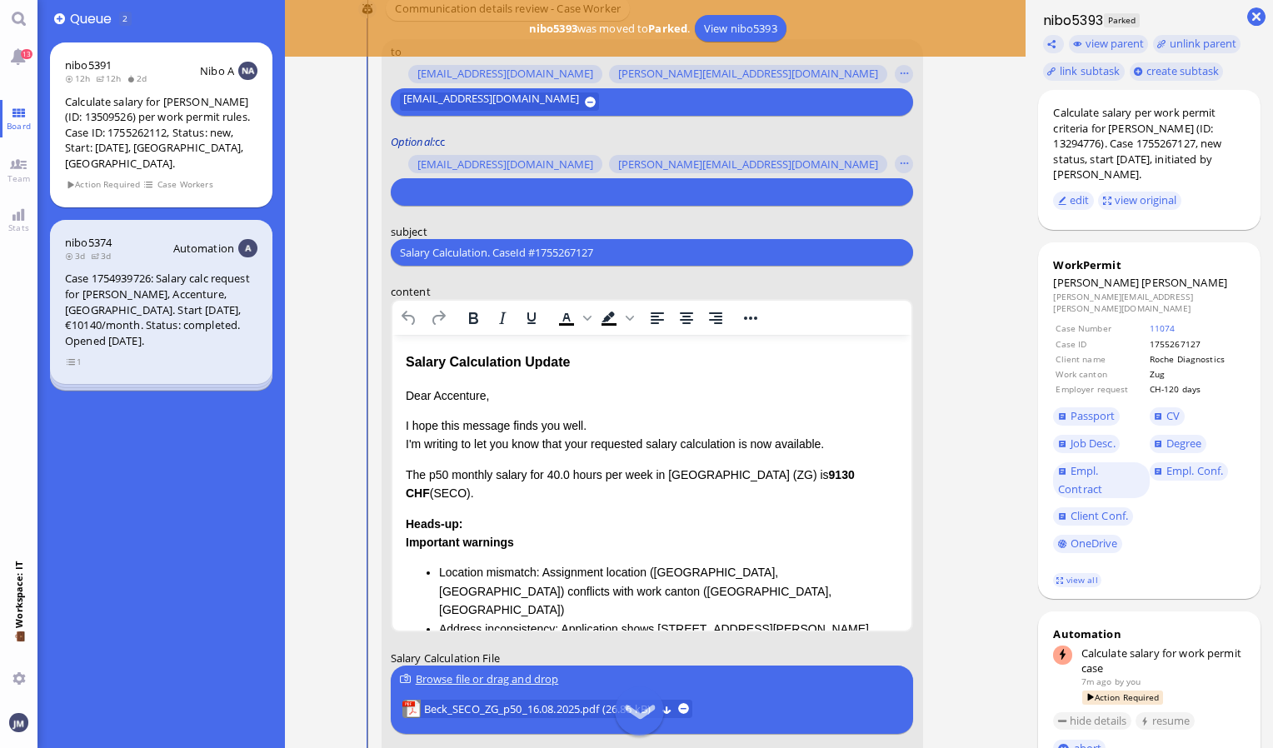
scroll to position [-167, 0]
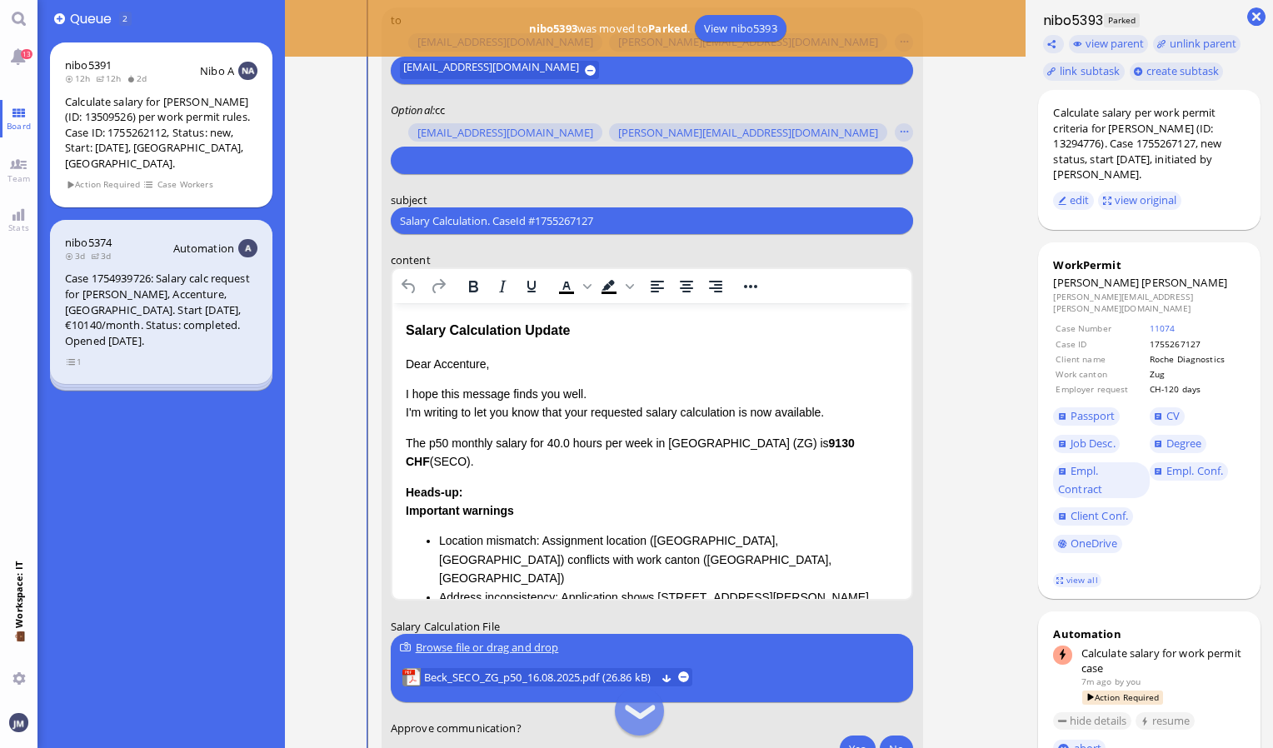
click at [465, 160] on input "text" at bounding box center [650, 160] width 500 height 17
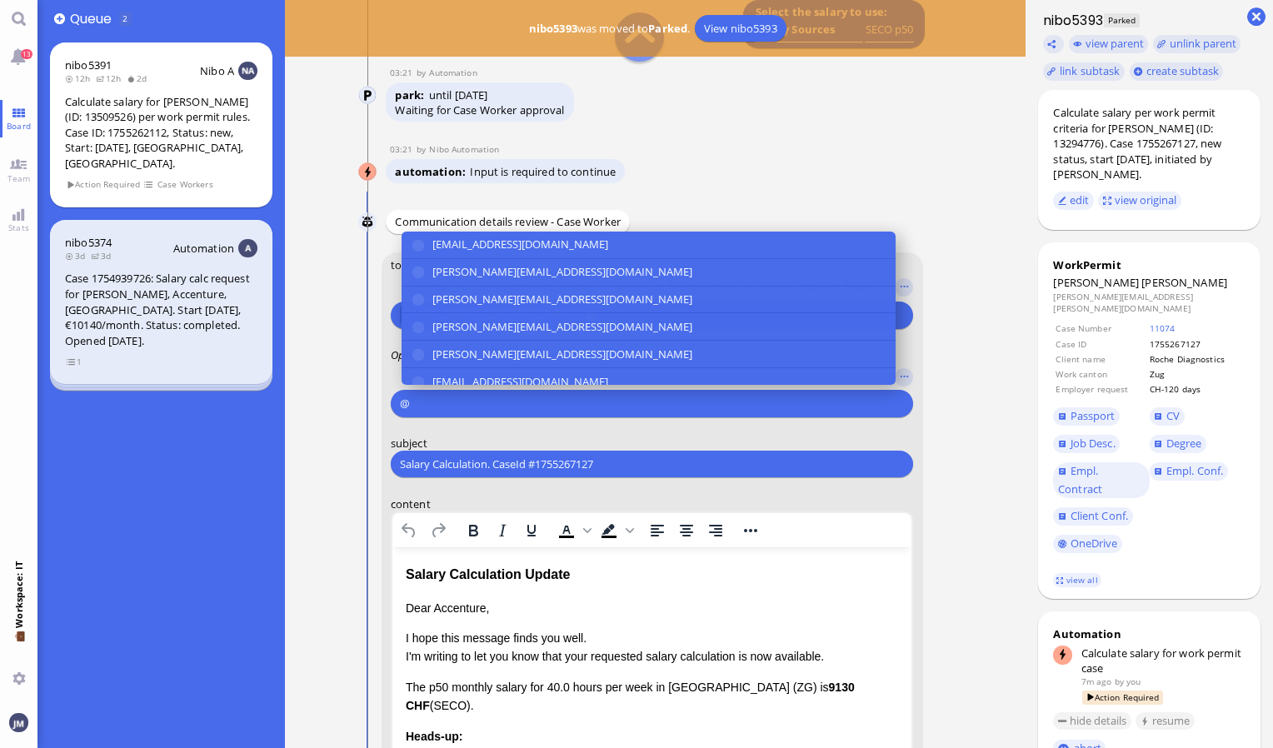
scroll to position [-415, 0]
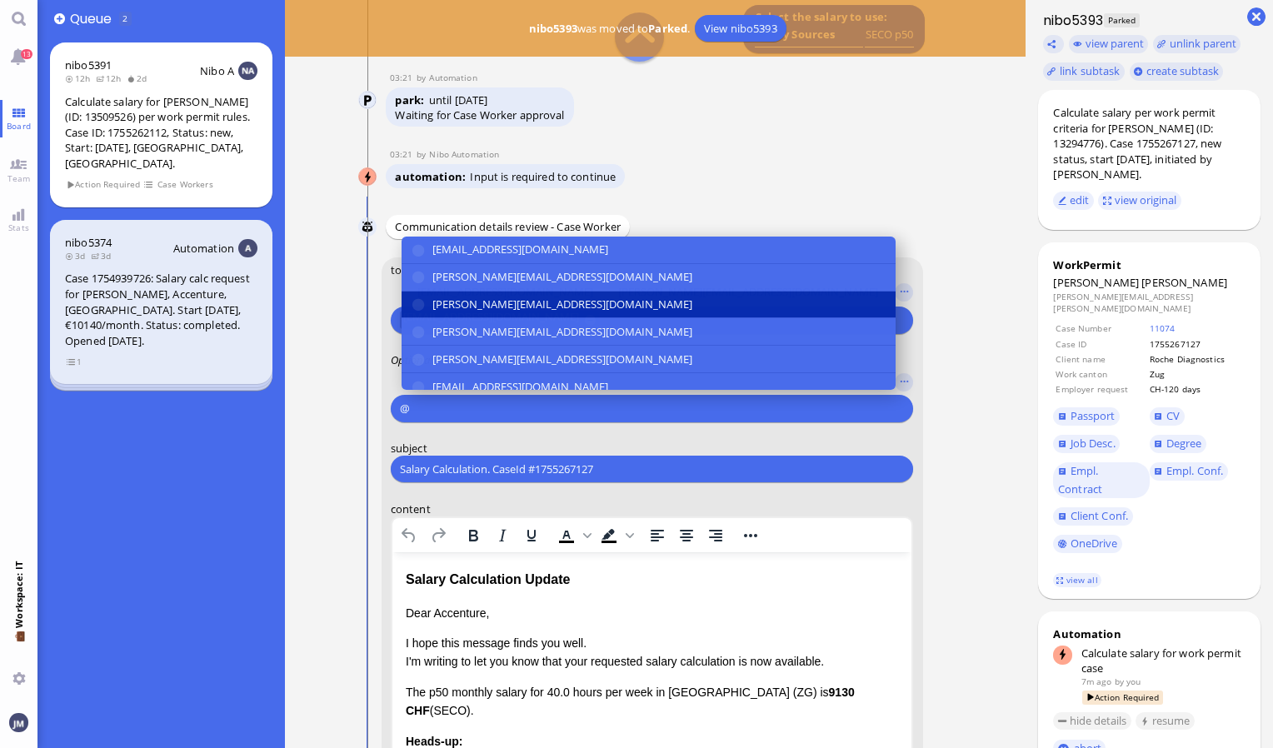
type input "@"
click at [487, 304] on span "[PERSON_NAME][EMAIL_ADDRESS][DOMAIN_NAME]" at bounding box center [562, 304] width 260 height 17
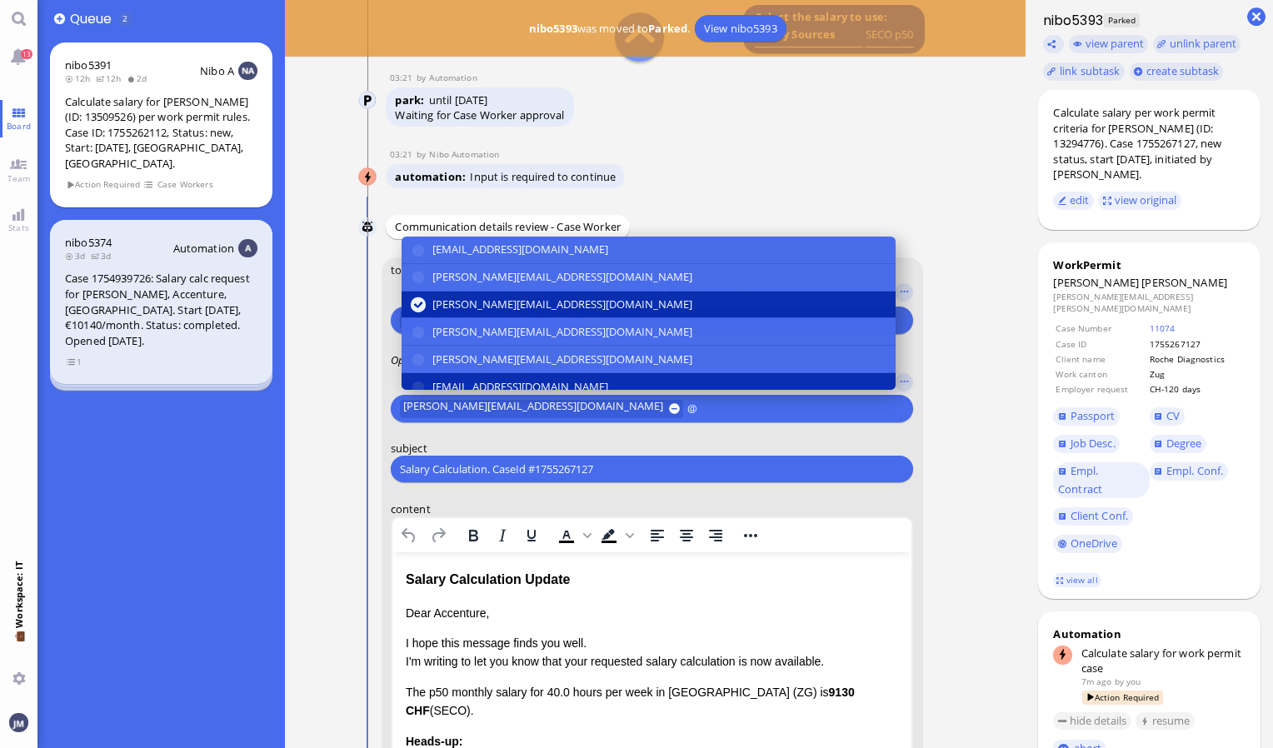
type input "@"
click at [560, 378] on span "[EMAIL_ADDRESS][DOMAIN_NAME]" at bounding box center [520, 386] width 176 height 17
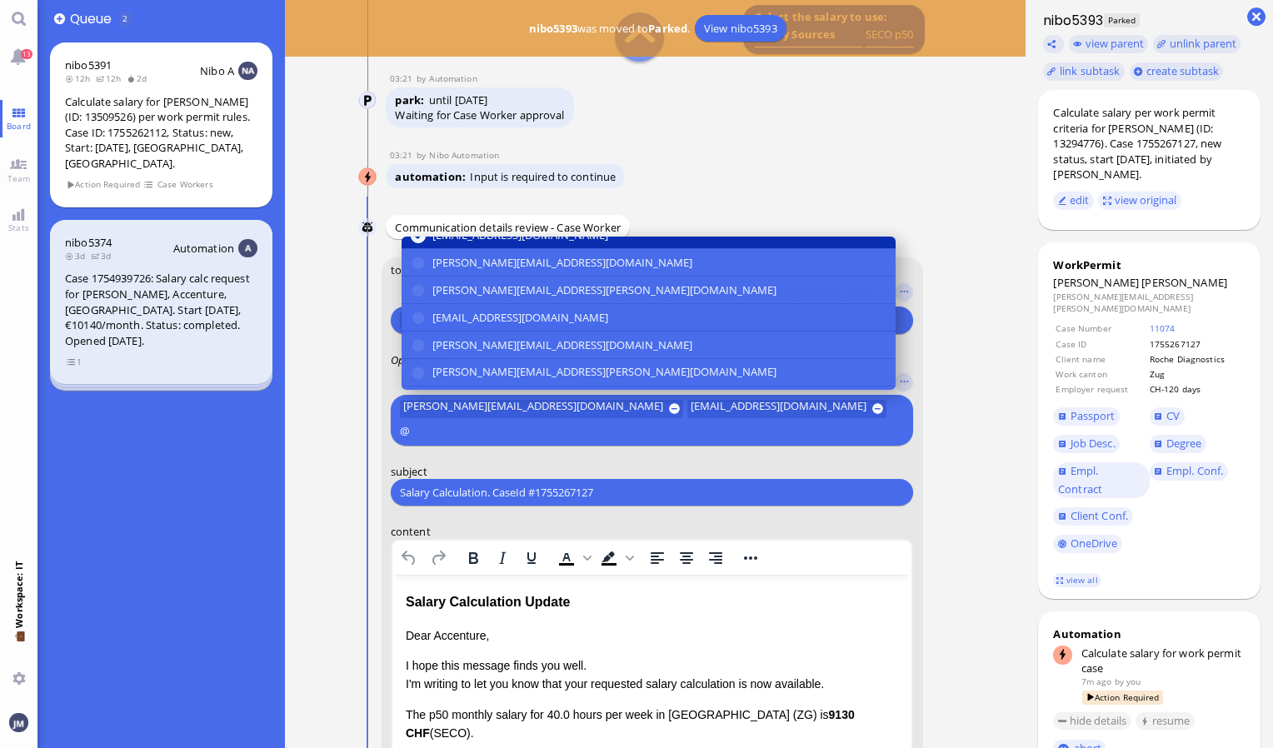
scroll to position [167, 0]
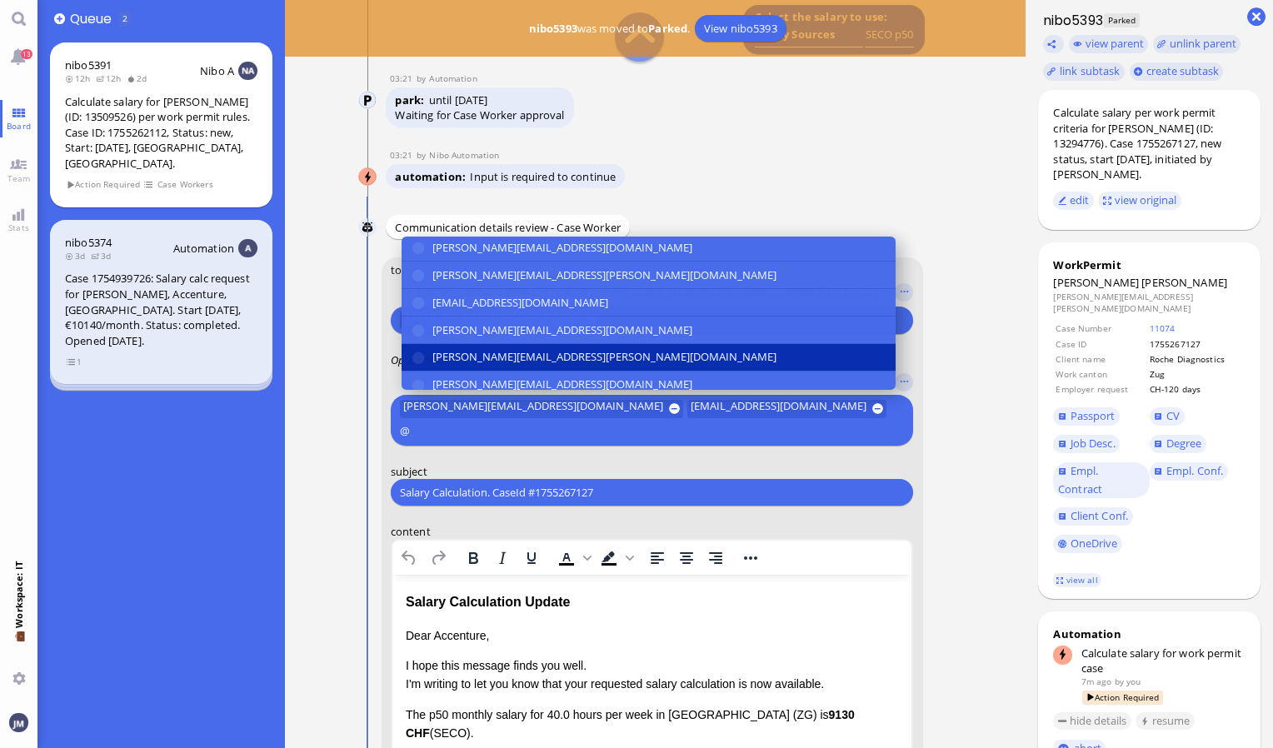
type input "@"
click at [546, 350] on span "[PERSON_NAME][EMAIL_ADDRESS][PERSON_NAME][DOMAIN_NAME]" at bounding box center [604, 357] width 344 height 17
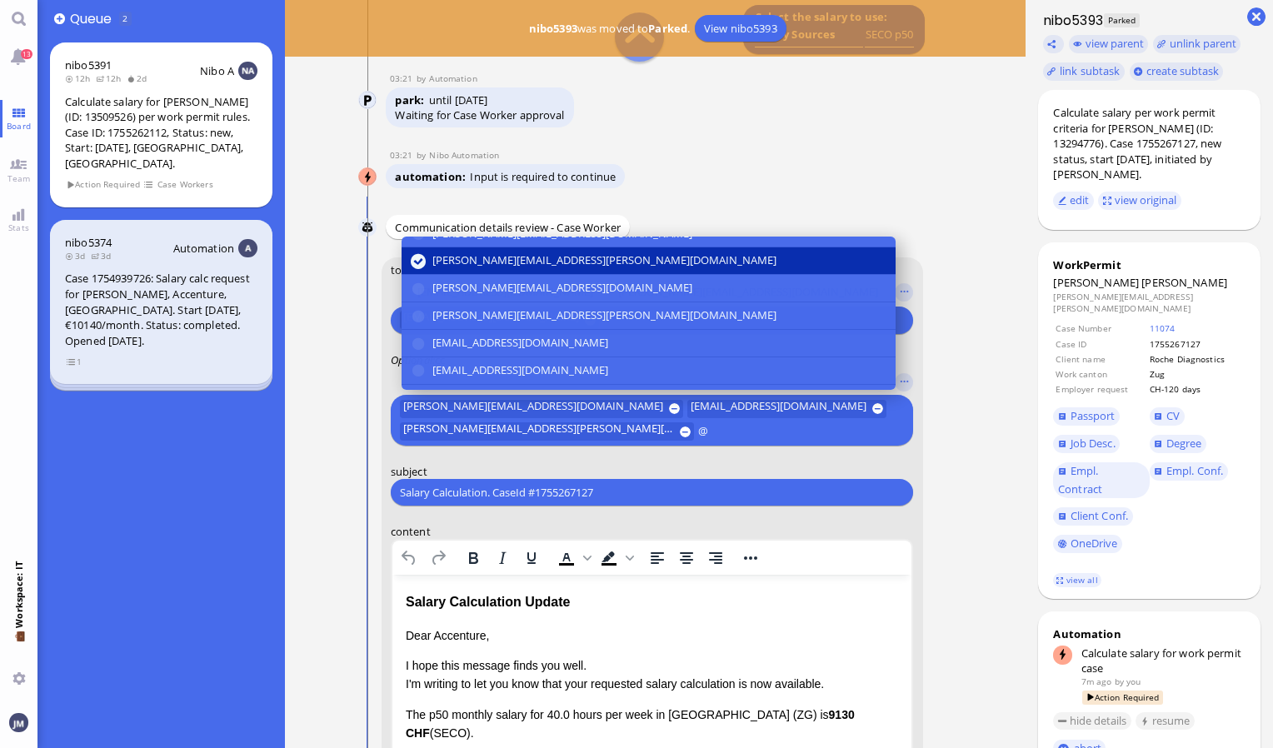
scroll to position [280, 0]
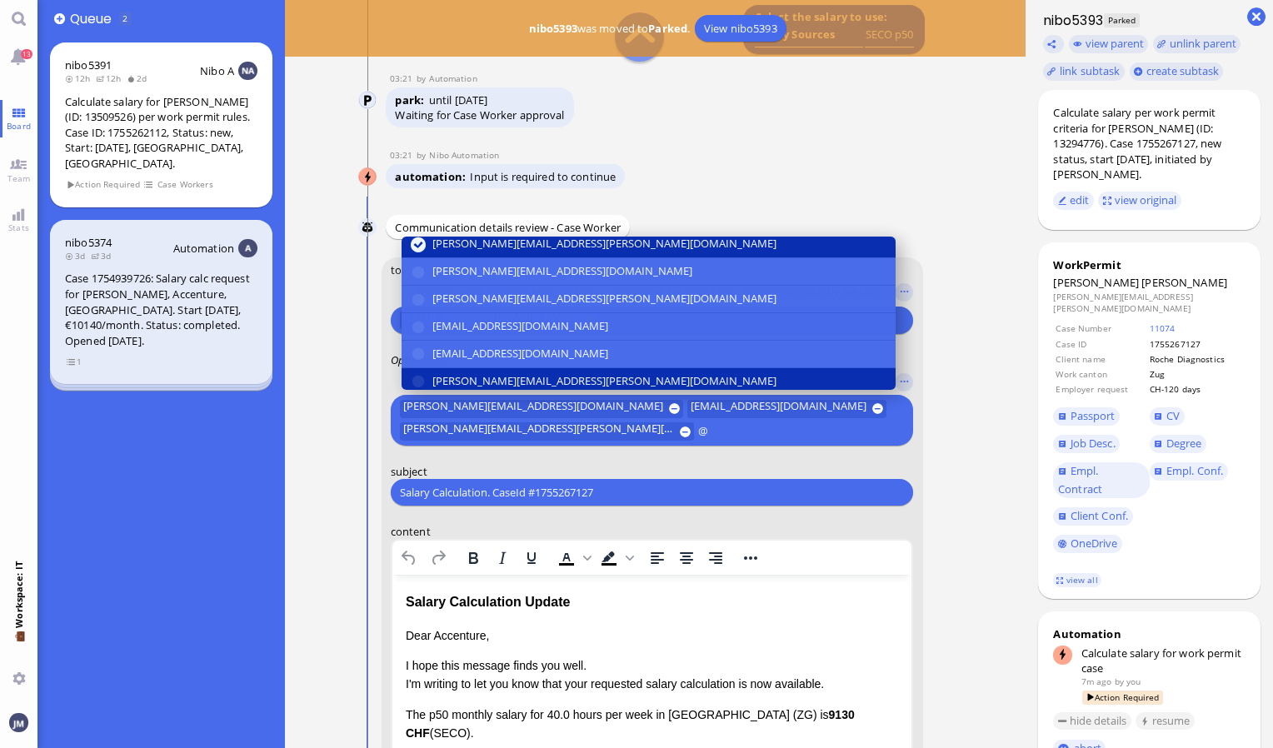
type input "@"
click at [544, 372] on span "[PERSON_NAME][EMAIL_ADDRESS][PERSON_NAME][DOMAIN_NAME]" at bounding box center [604, 380] width 344 height 17
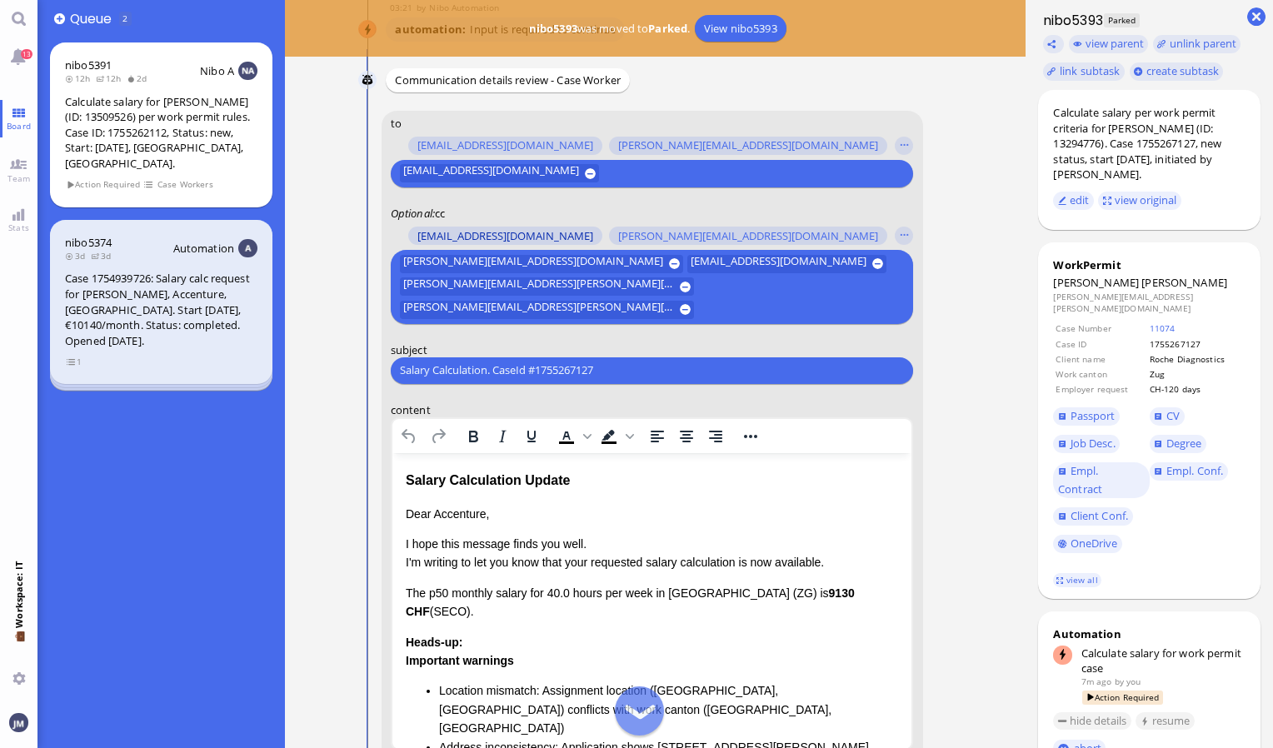
scroll to position [-212, 0]
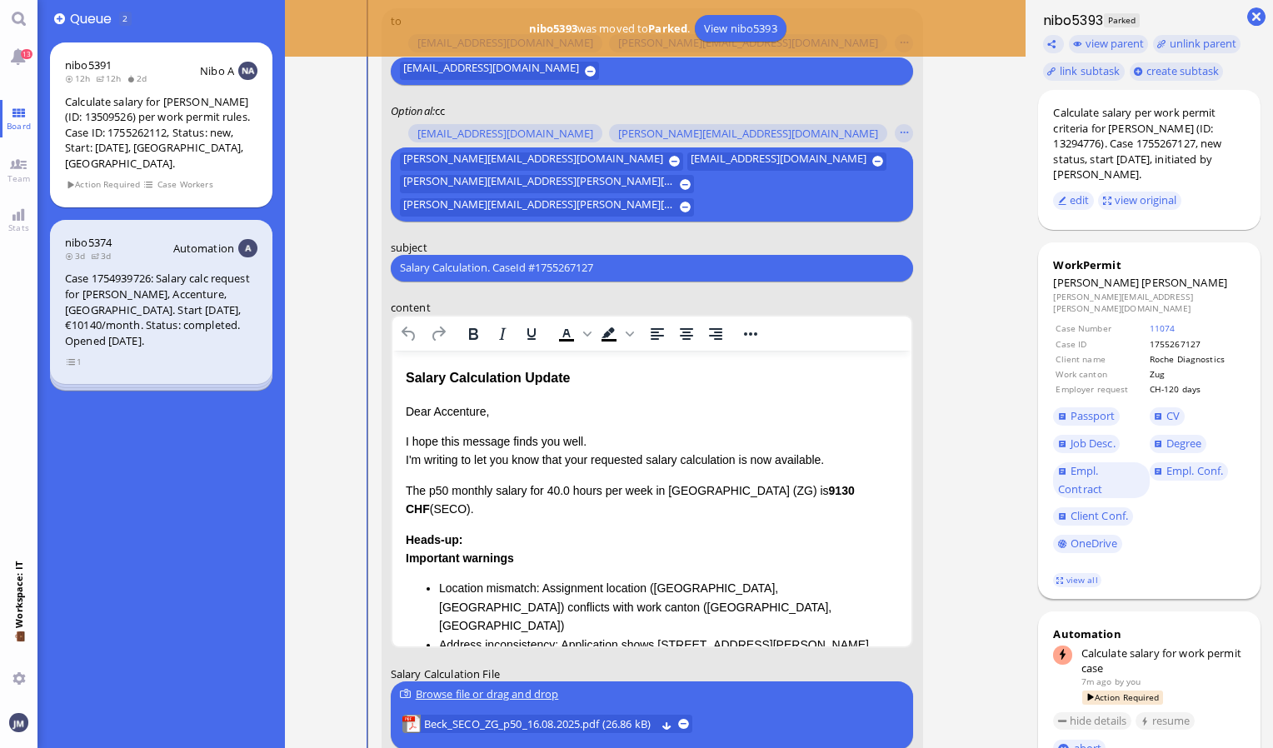
click at [1142, 282] on span "[PERSON_NAME]" at bounding box center [1185, 282] width 86 height 15
copy span "[PERSON_NAME]"
drag, startPoint x: 647, startPoint y: 268, endPoint x: 332, endPoint y: 237, distance: 316.5
click at [332, 237] on nitautoscroll "[DATE] 16:24 by Automation Automation Calculate eligible salary for work permit…" at bounding box center [656, 374] width 660 height 748
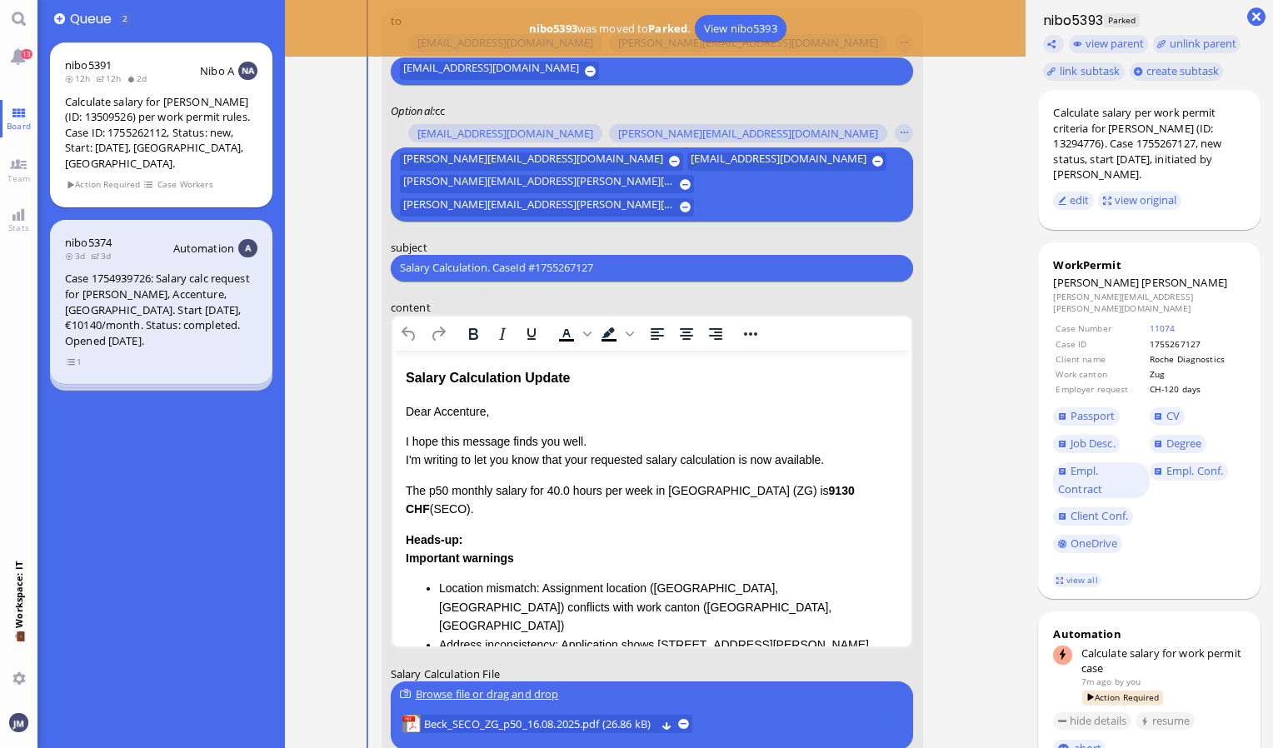
paste input "PazPerTout new case: [PERSON_NAME] (1755267127 / 13294776), Employer Request: C…"
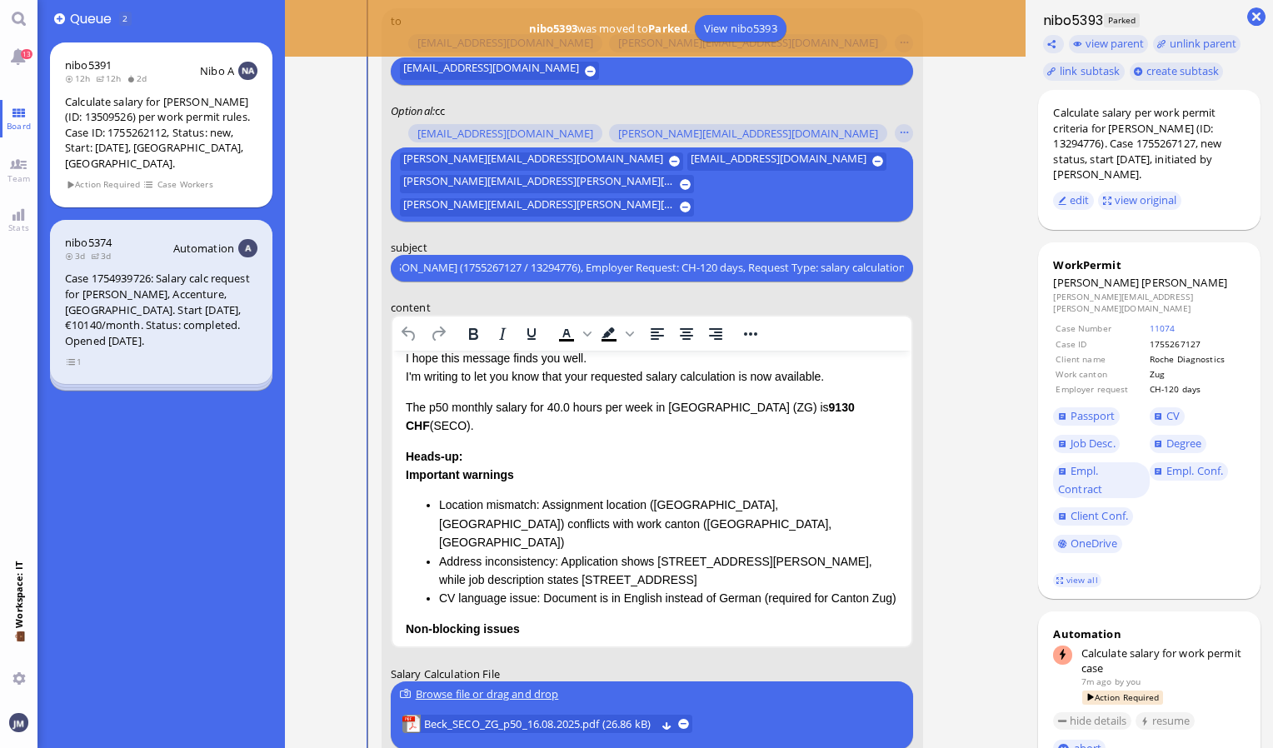
scroll to position [0, 0]
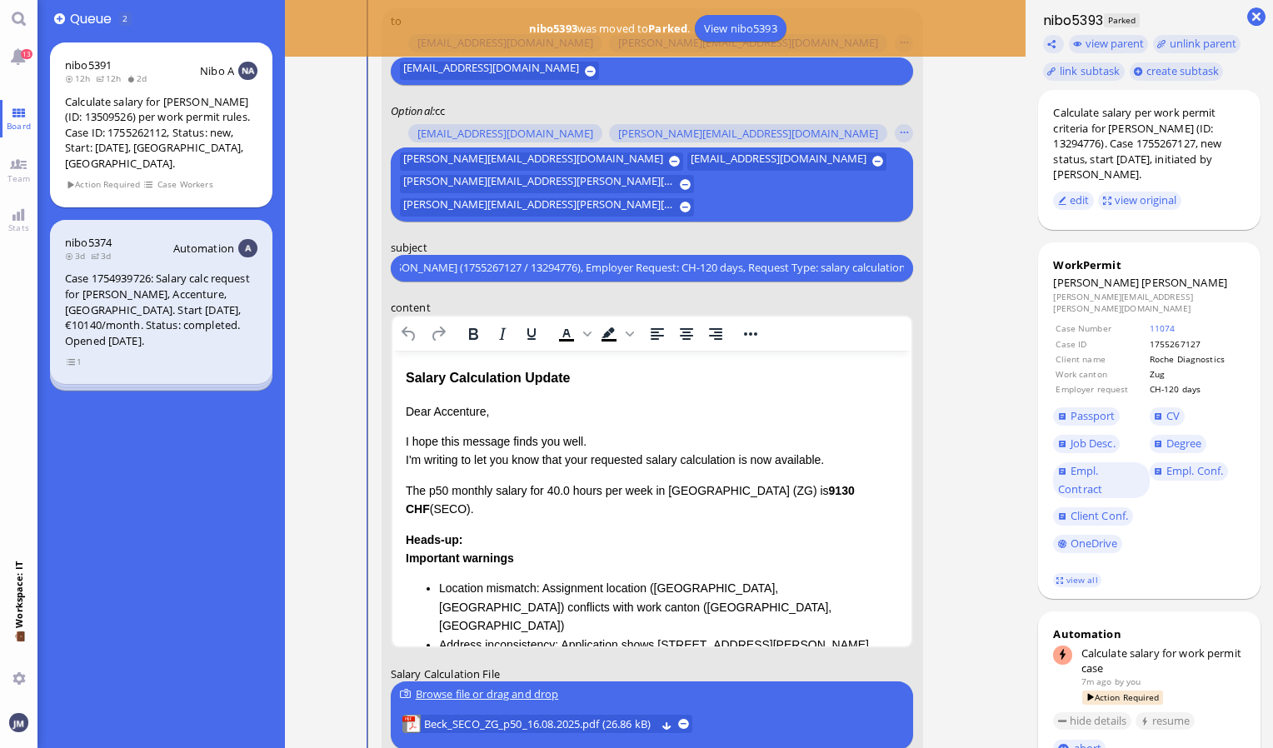
type input "PazPerTout new case: [PERSON_NAME] (1755267127 / 13294776), Employer Request: C…"
click at [402, 361] on html "Salary Calculation Update Dear Accenture, I hope this message finds you well. I…" at bounding box center [652, 634] width 520 height 569
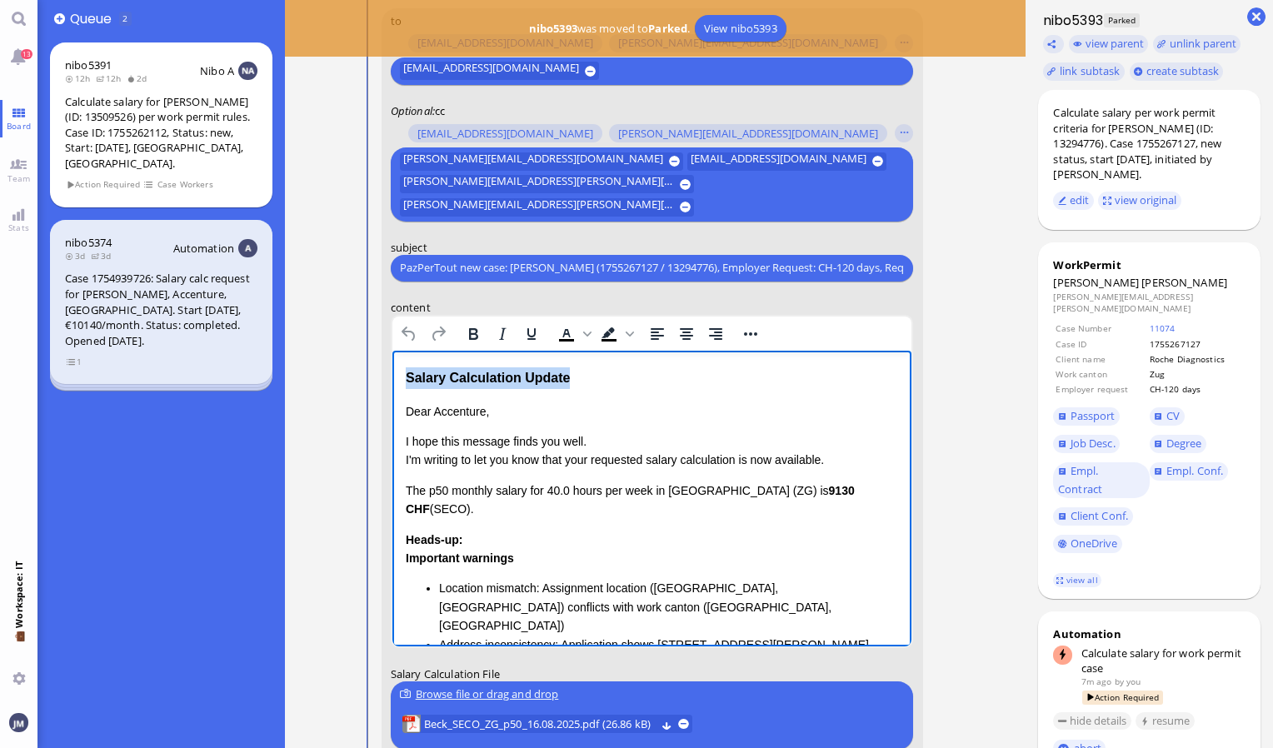
drag, startPoint x: 405, startPoint y: 379, endPoint x: 586, endPoint y: 381, distance: 180.8
click at [586, 381] on div "Salary Calculation Update" at bounding box center [651, 378] width 493 height 22
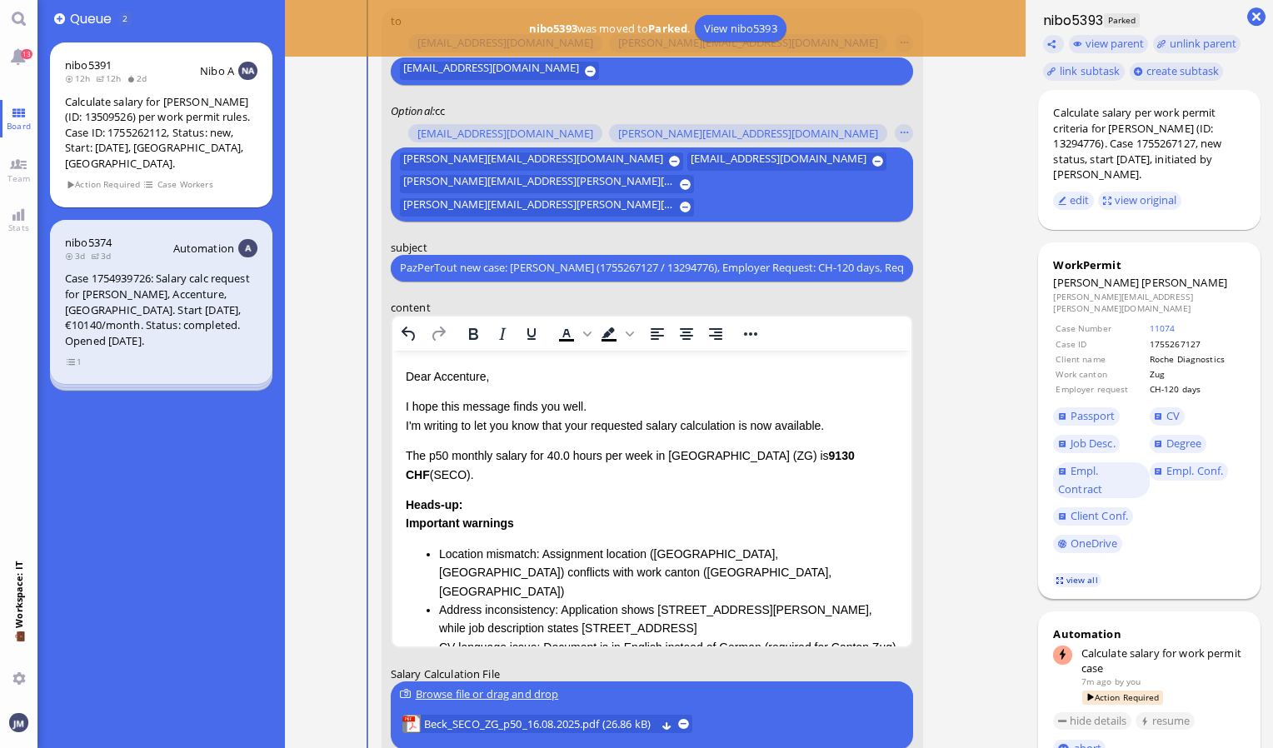
click at [1097, 573] on link "view all" at bounding box center [1077, 580] width 48 height 14
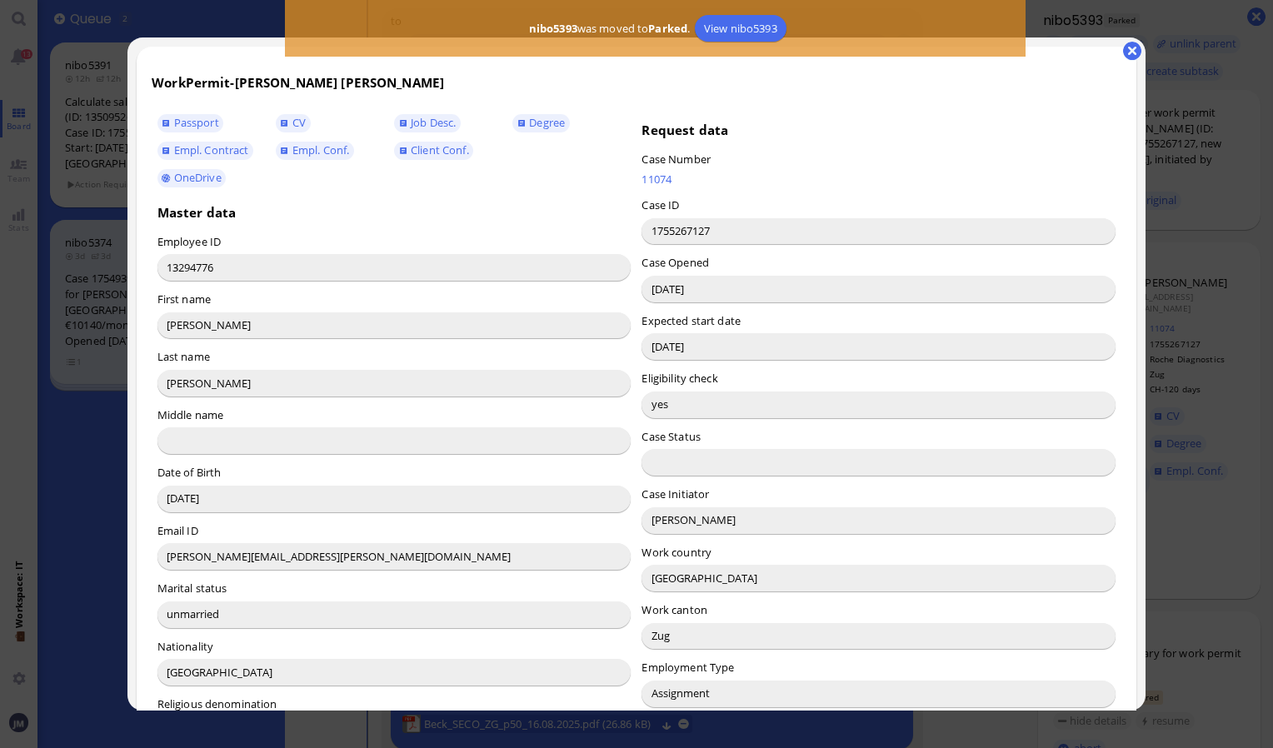
click at [663, 527] on input "[PERSON_NAME]" at bounding box center [879, 520] width 474 height 27
click at [1126, 53] on button "button" at bounding box center [1132, 51] width 18 height 18
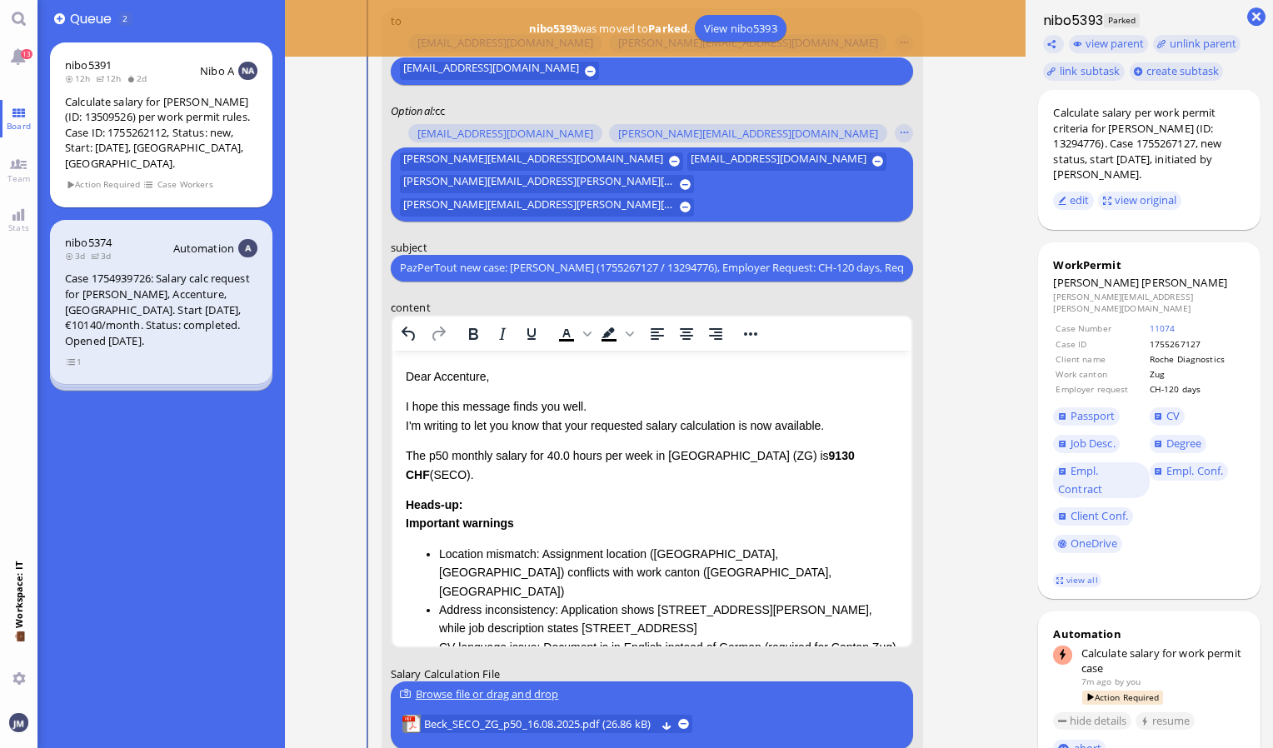
click at [454, 369] on p "Dear Accenture," at bounding box center [651, 376] width 493 height 18
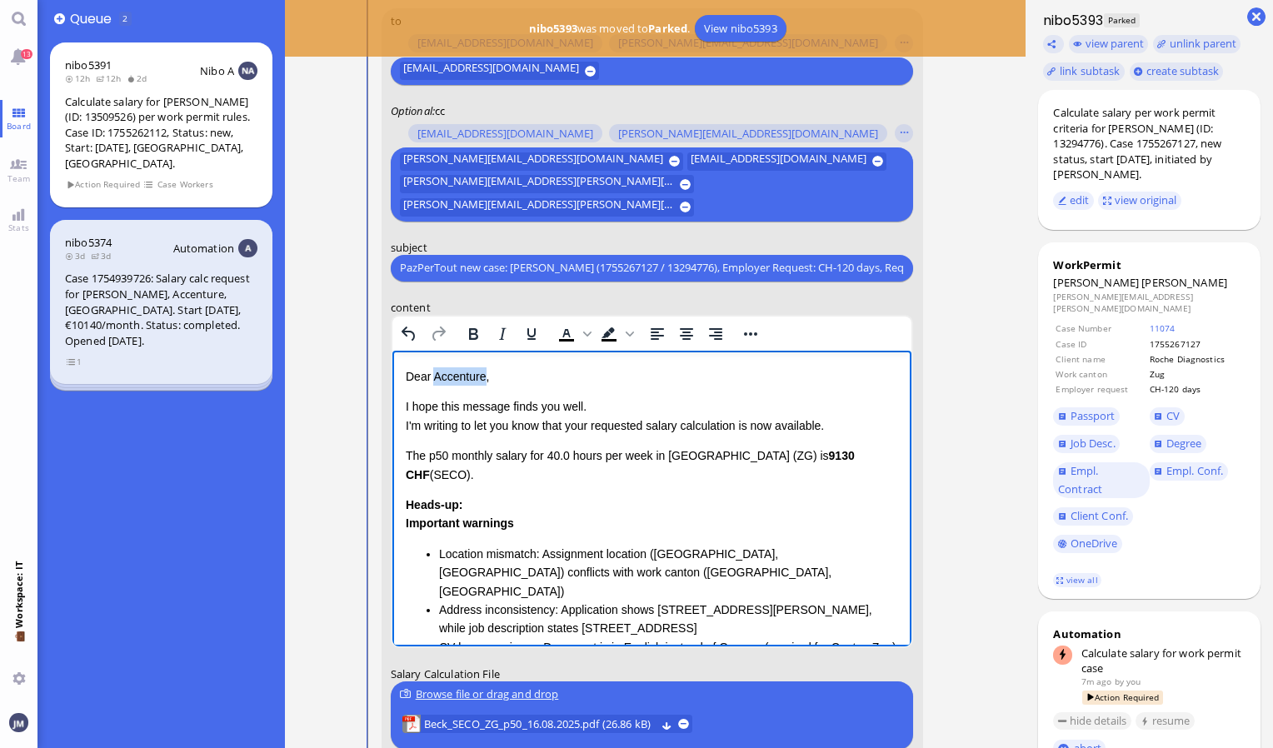
click at [454, 369] on p "Dear Accenture," at bounding box center [651, 376] width 493 height 18
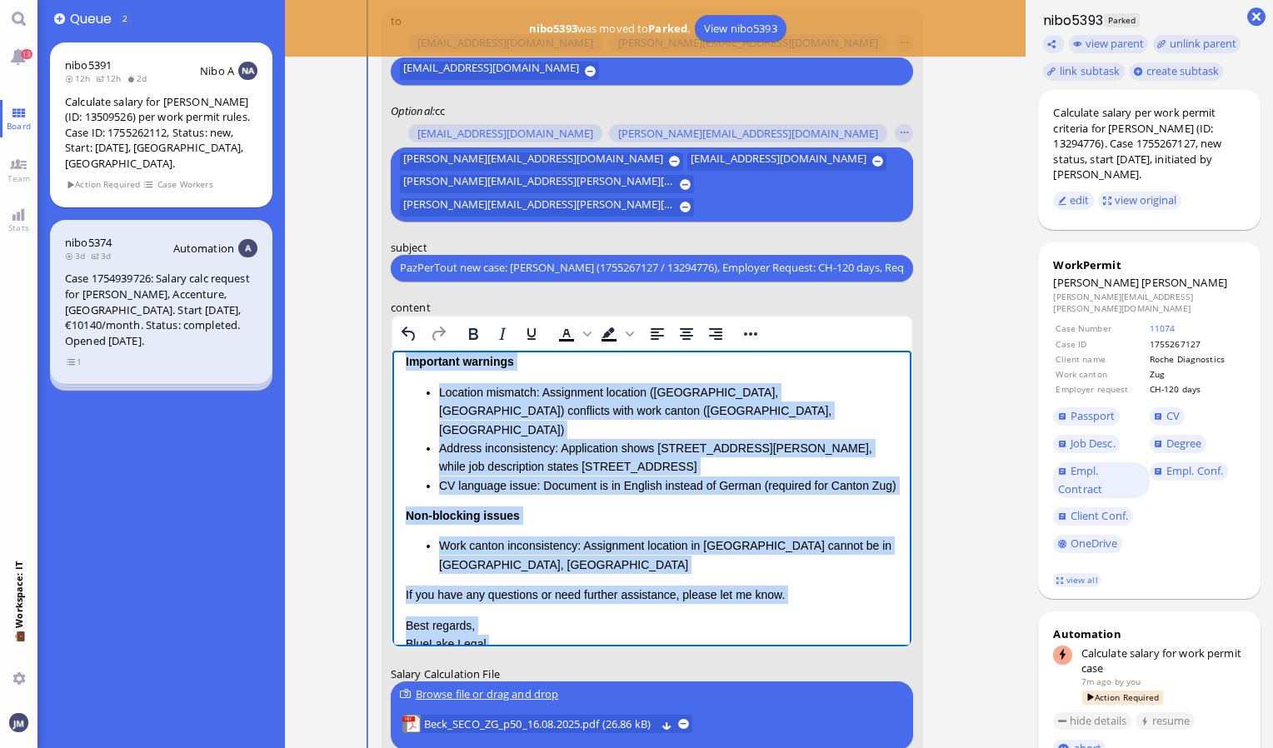
scroll to position [220, 0]
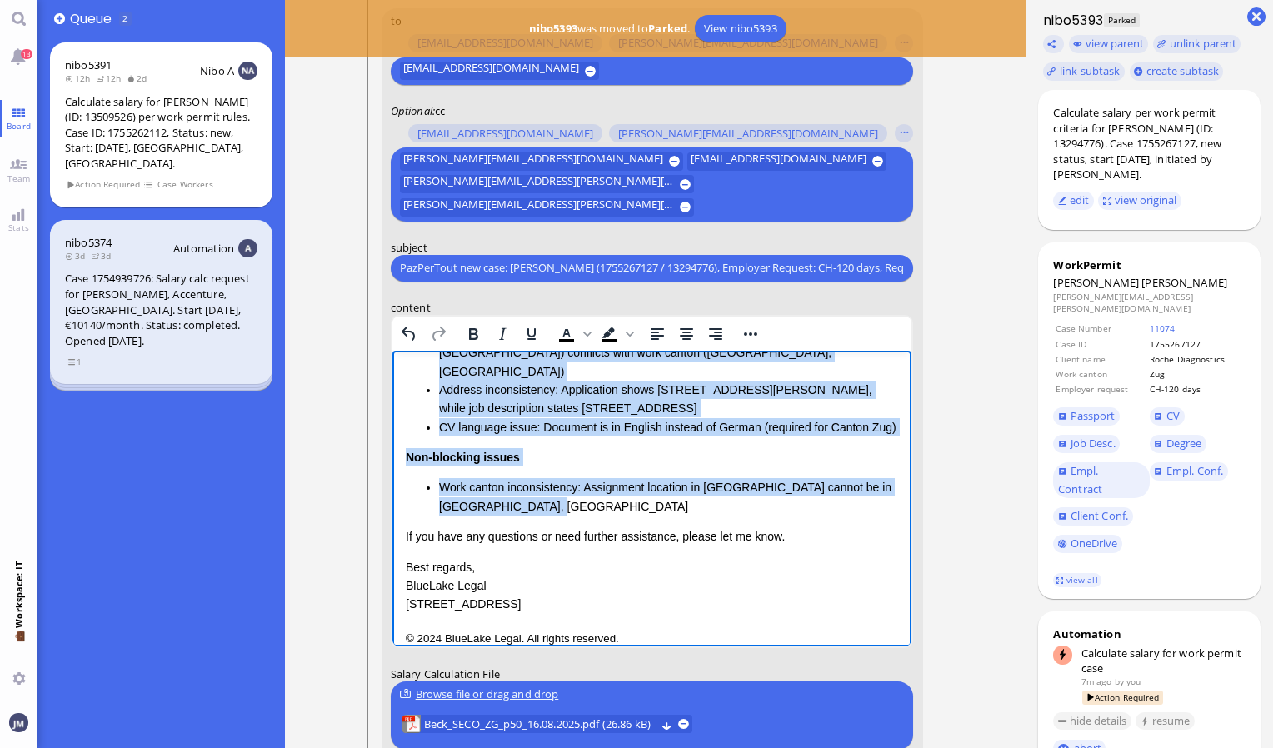
drag, startPoint x: 404, startPoint y: 455, endPoint x: 650, endPoint y: 485, distance: 247.6
click at [650, 485] on div "Dear [PERSON_NAME], I hope this message finds you well. I'm writing to let you …" at bounding box center [651, 380] width 493 height 467
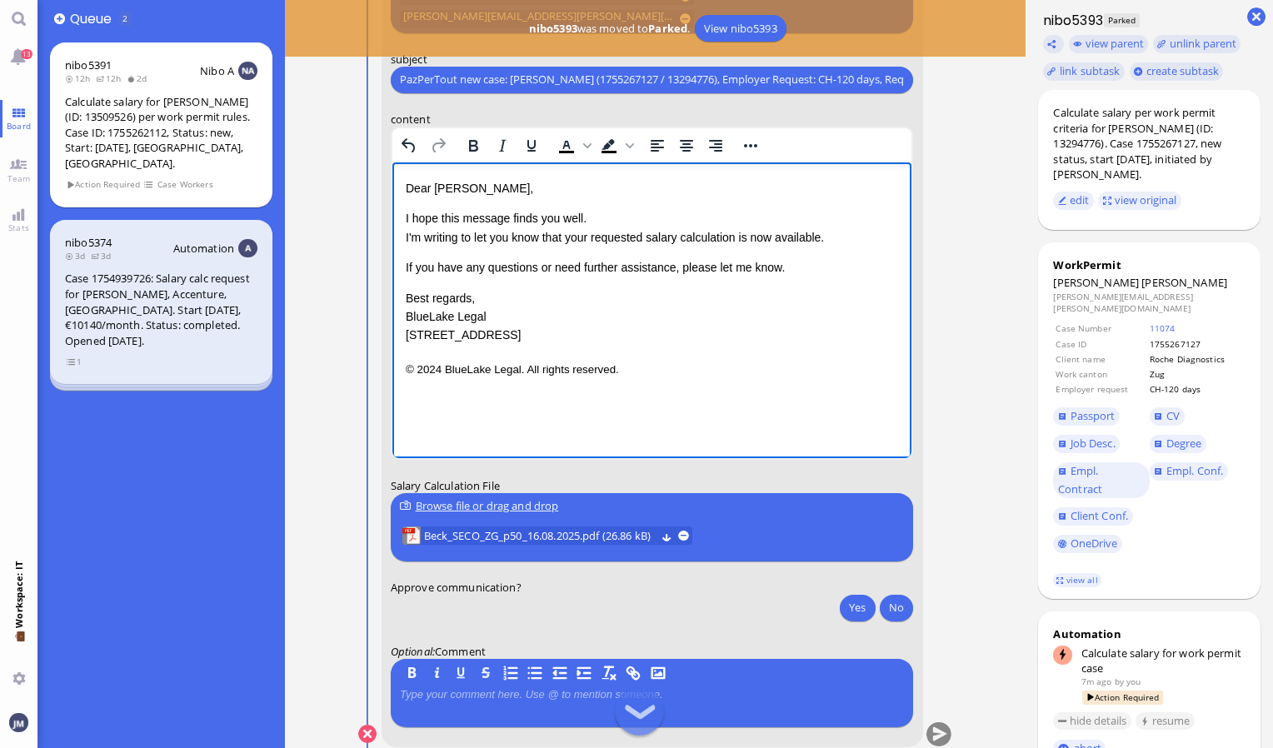
scroll to position [0, 0]
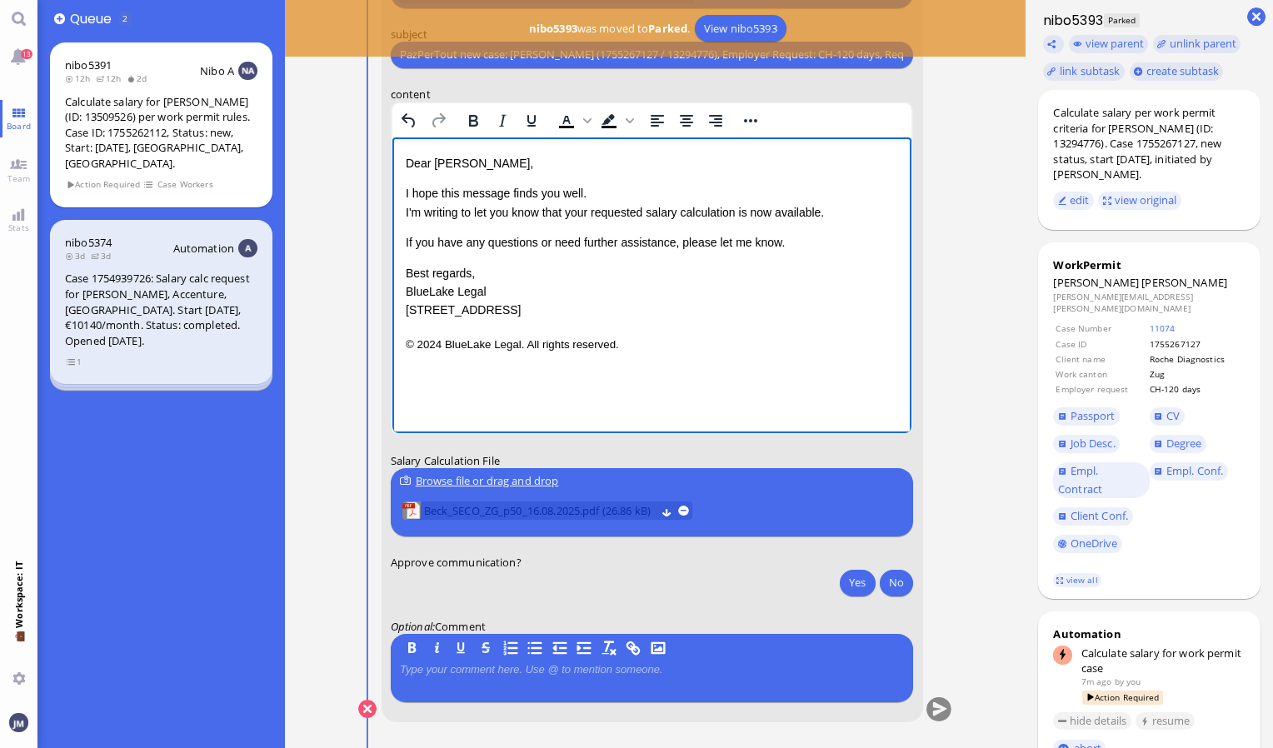
click at [602, 513] on span "Beck_SECO_ZG_p50_16.08.2025.pdf (26.86 kB)" at bounding box center [540, 511] width 232 height 18
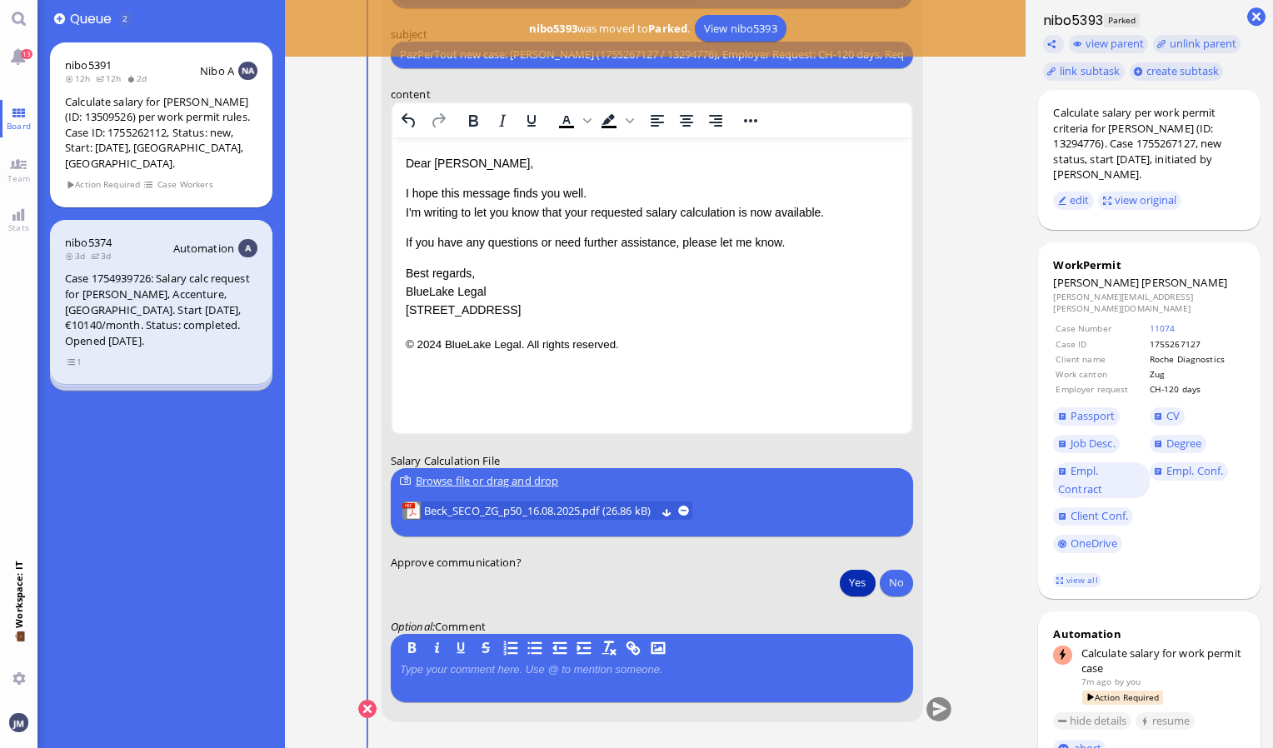
click at [874, 582] on button "Yes" at bounding box center [857, 582] width 35 height 27
click at [935, 711] on button "submit" at bounding box center [939, 709] width 25 height 25
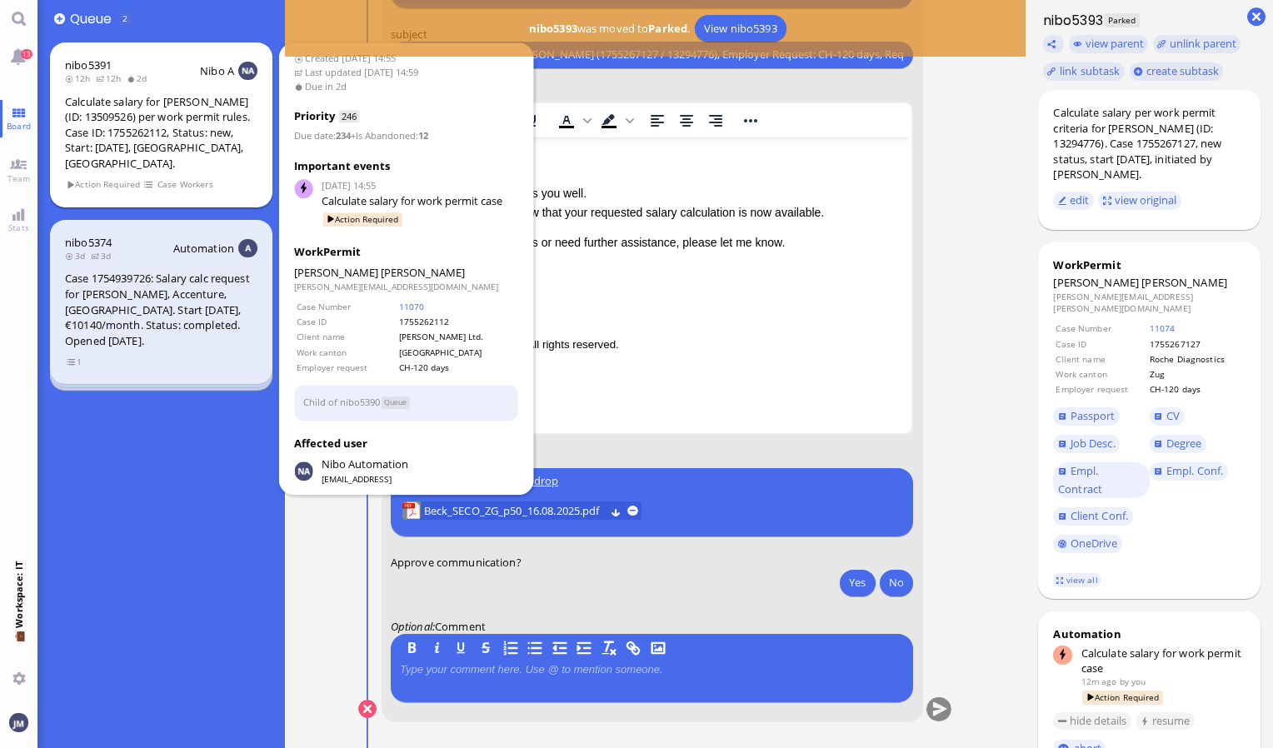
click at [224, 142] on div "Calculate salary for [PERSON_NAME] (ID: 13509526) per work permit rules. Case I…" at bounding box center [161, 132] width 192 height 77
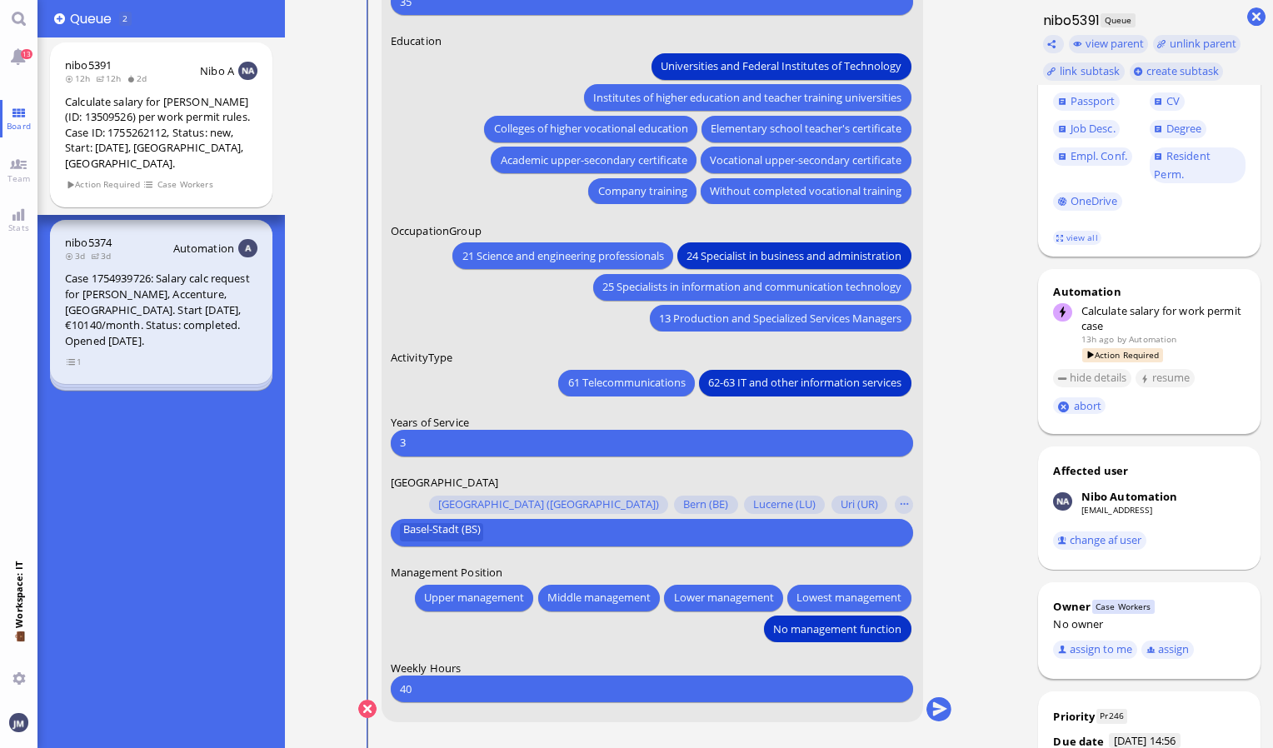
scroll to position [333, 0]
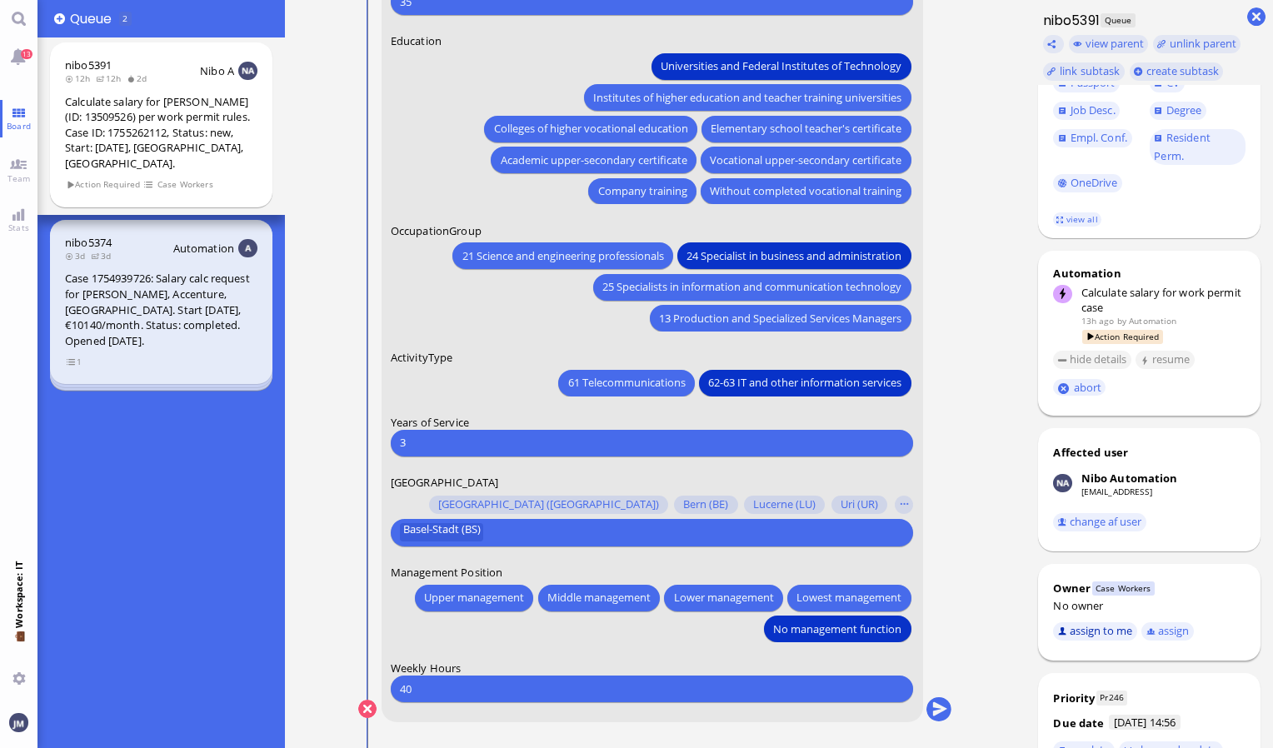
click at [1100, 622] on button "assign to me" at bounding box center [1095, 631] width 84 height 18
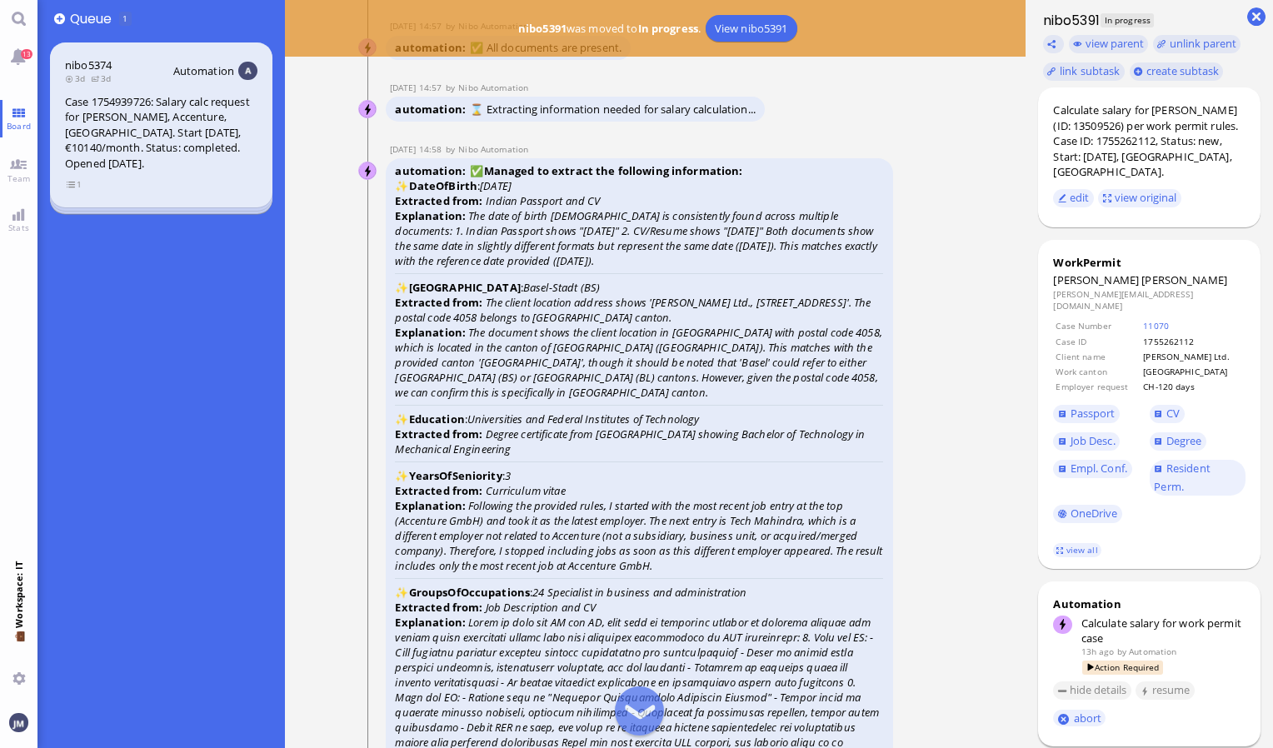
scroll to position [-2583, 0]
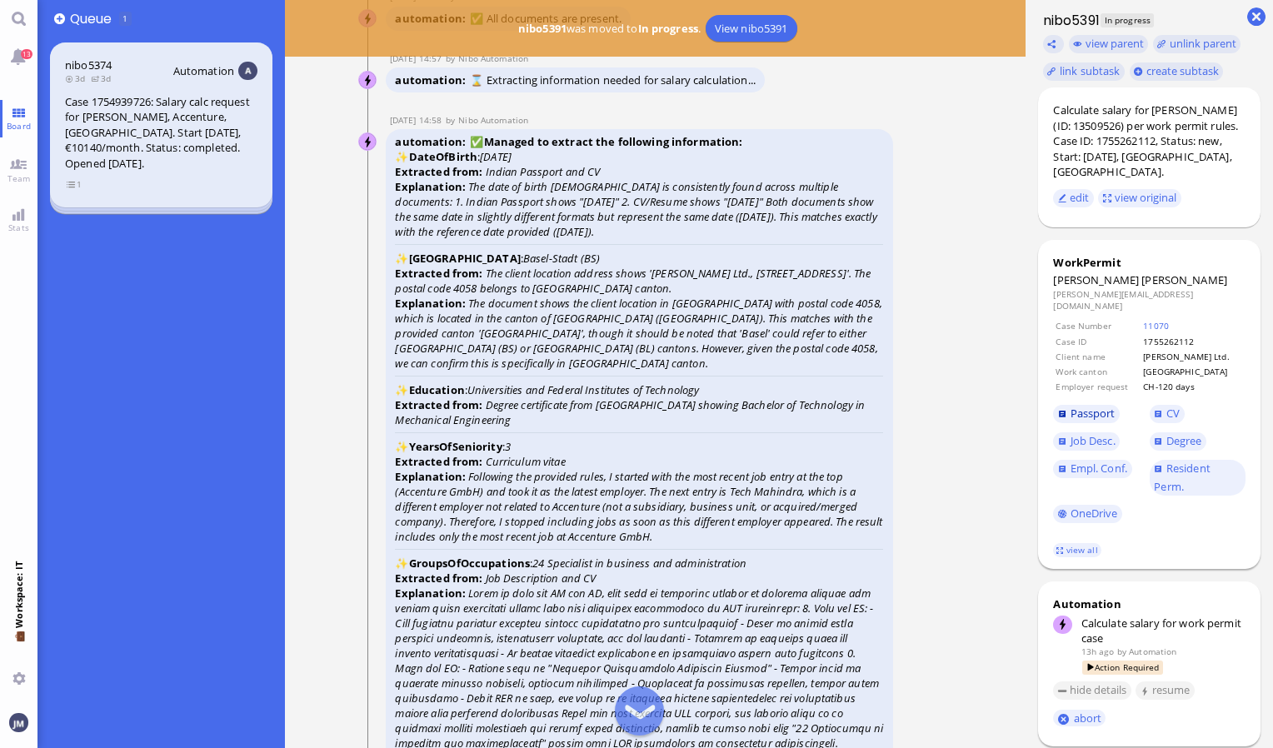
click at [1093, 406] on span "Passport" at bounding box center [1093, 413] width 45 height 15
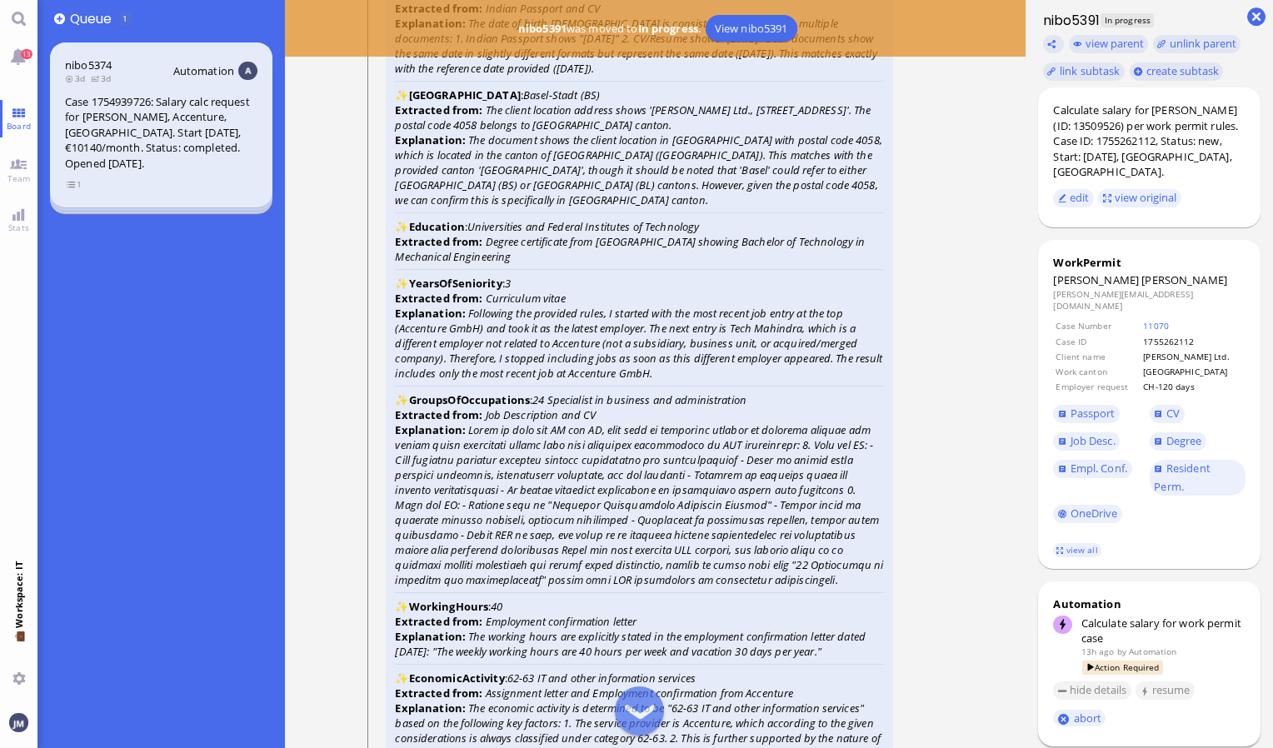
scroll to position [-2417, 0]
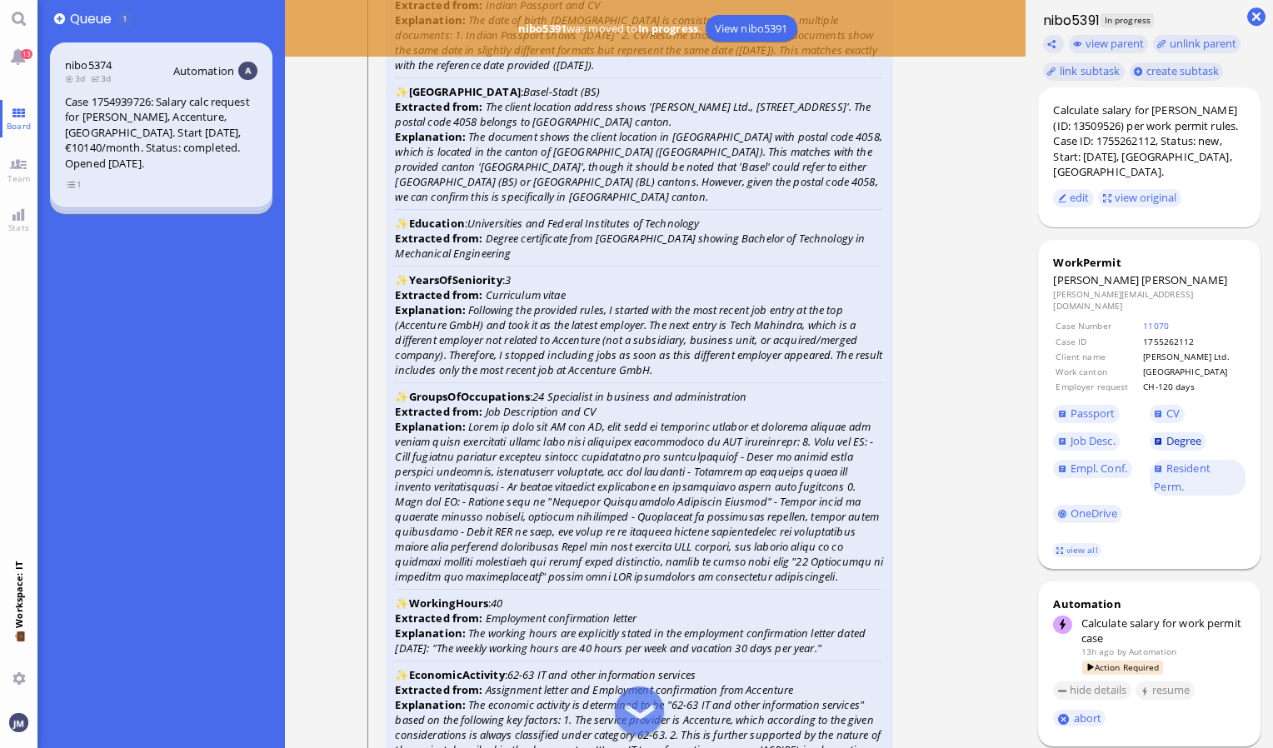
click at [1175, 433] on span "Degree" at bounding box center [1185, 440] width 36 height 15
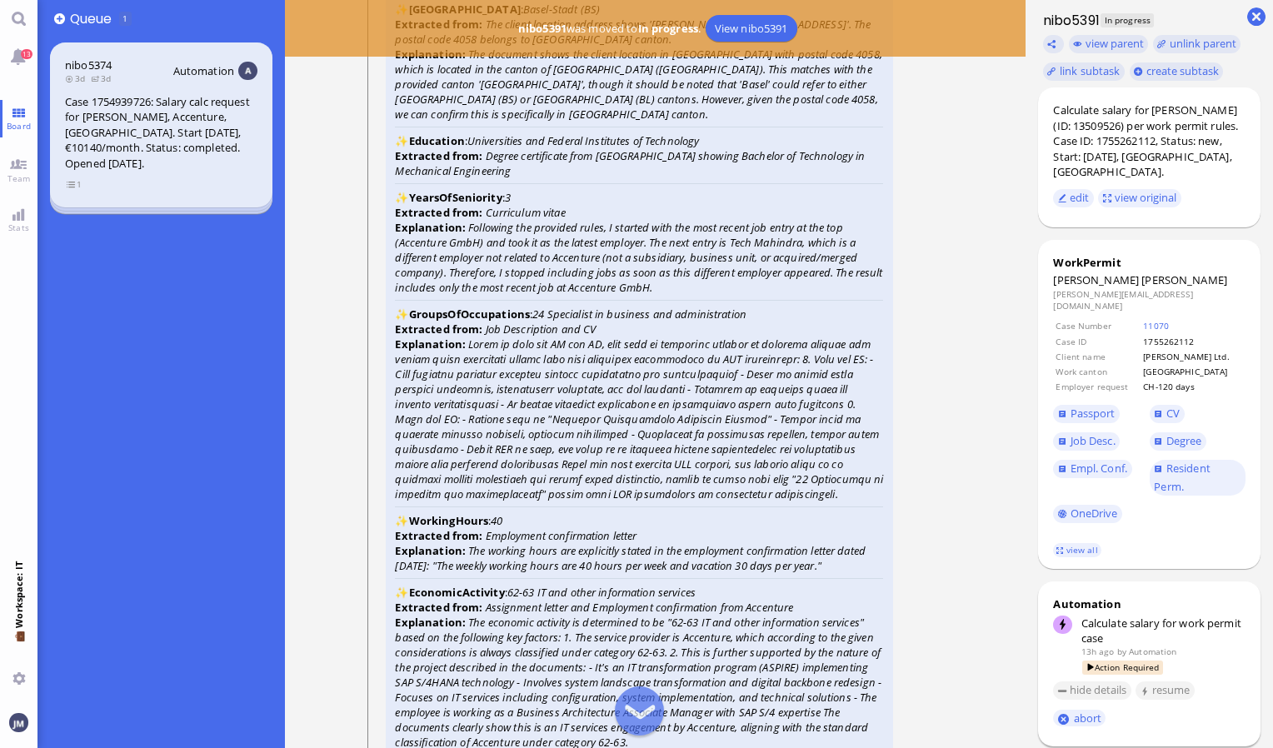
scroll to position [-2333, 0]
click at [1177, 406] on span "CV" at bounding box center [1173, 413] width 13 height 15
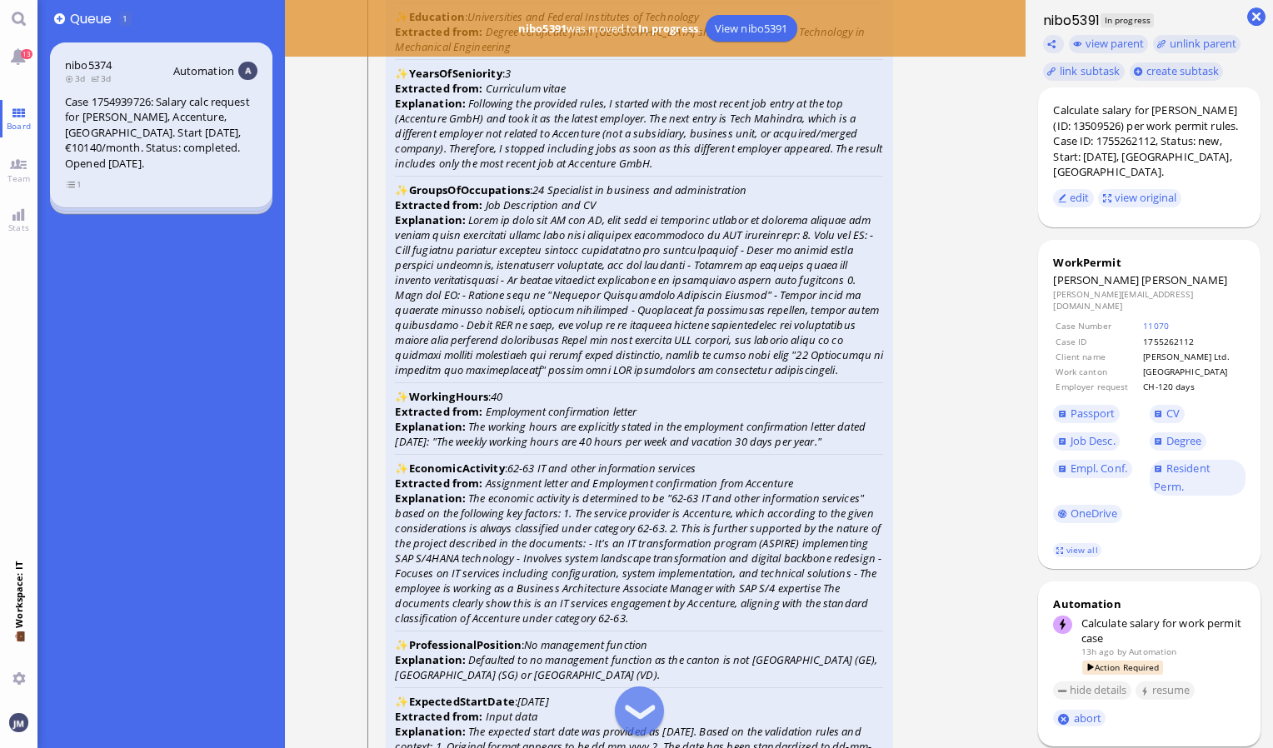
scroll to position [-2167, 0]
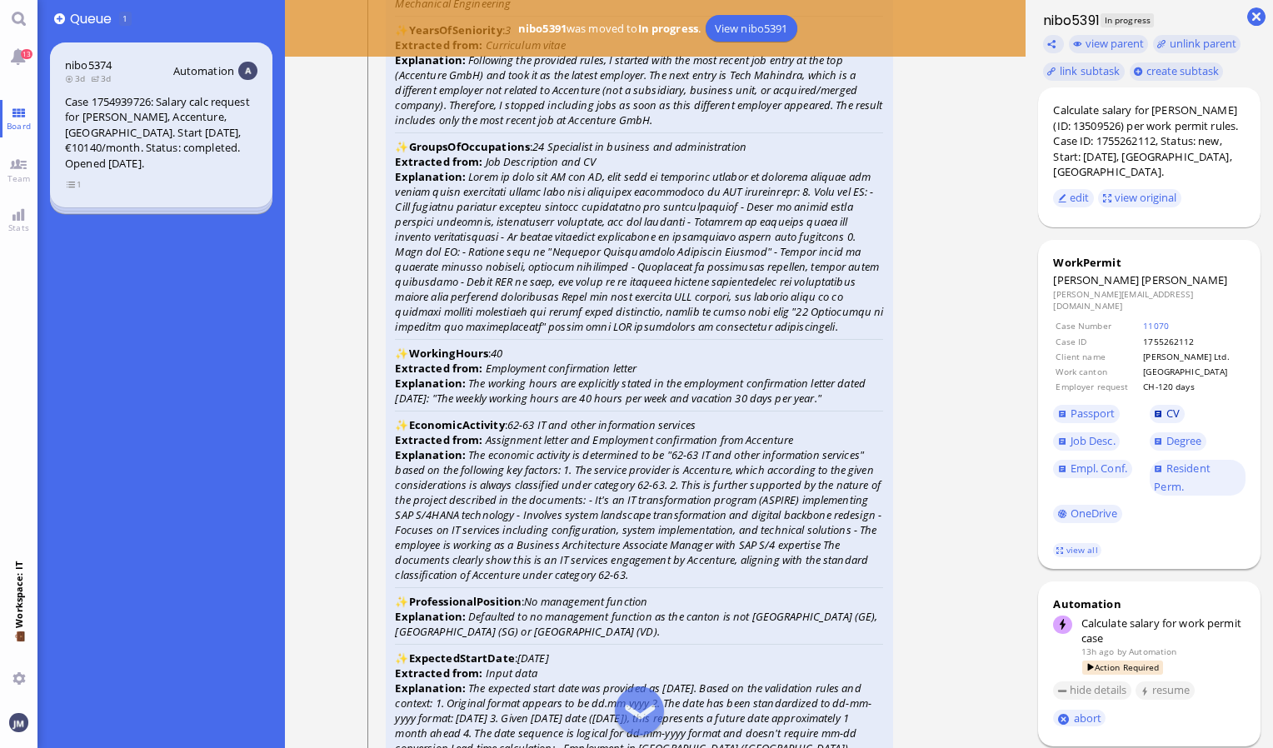
click at [1174, 406] on span "CV" at bounding box center [1173, 413] width 13 height 15
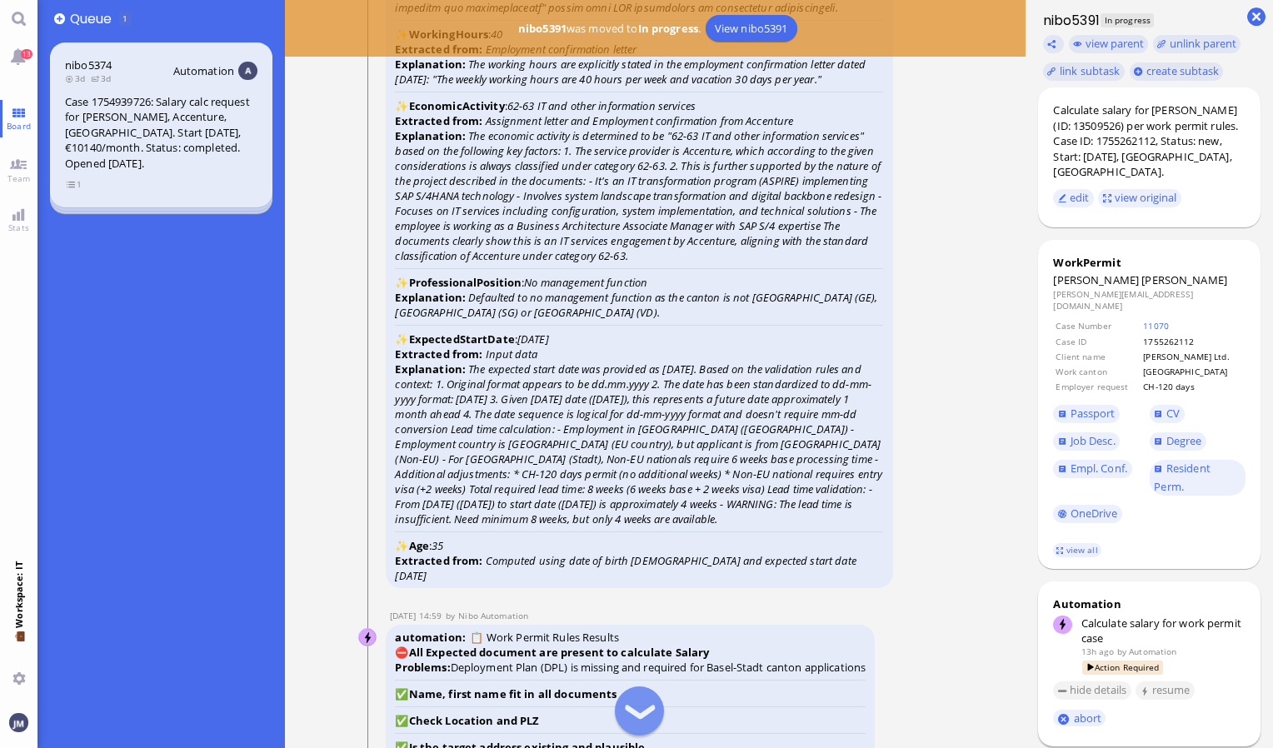
scroll to position [-1833, 0]
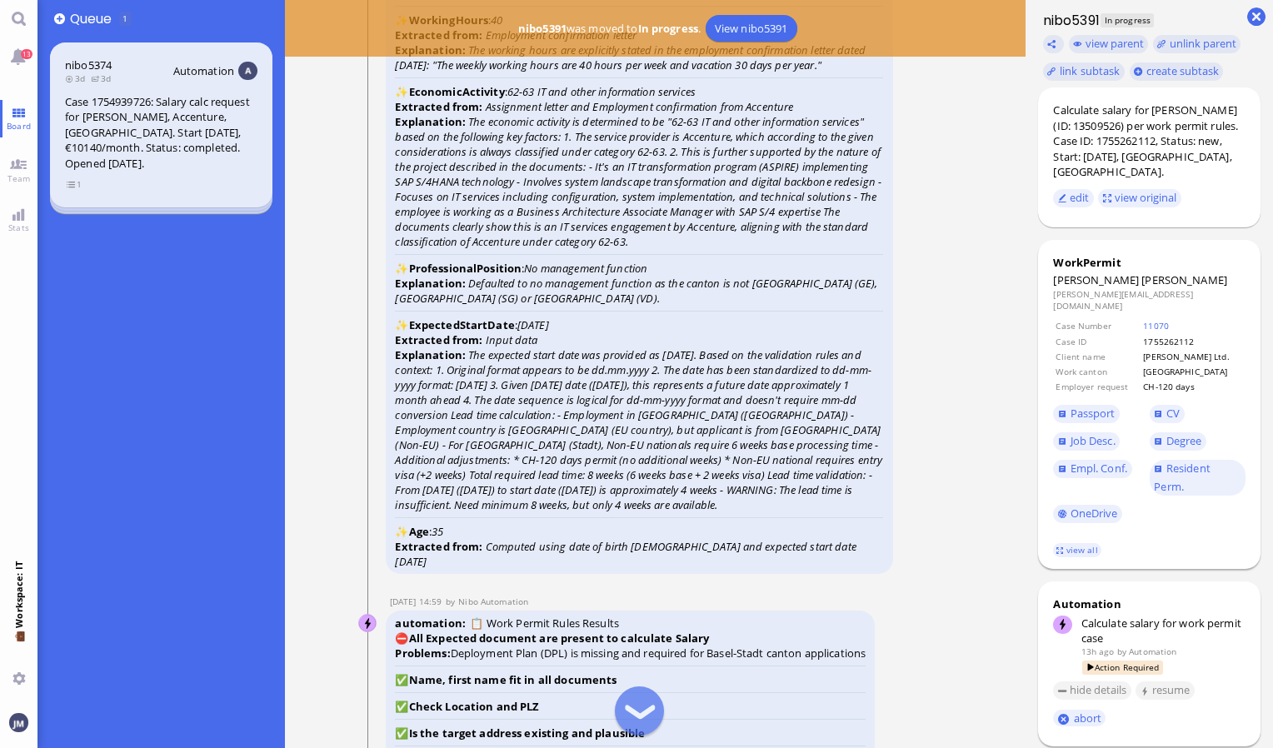
click at [1100, 455] on span "Empl. Conf." at bounding box center [1101, 477] width 96 height 45
click at [1094, 461] on span "Empl. Conf." at bounding box center [1099, 468] width 57 height 15
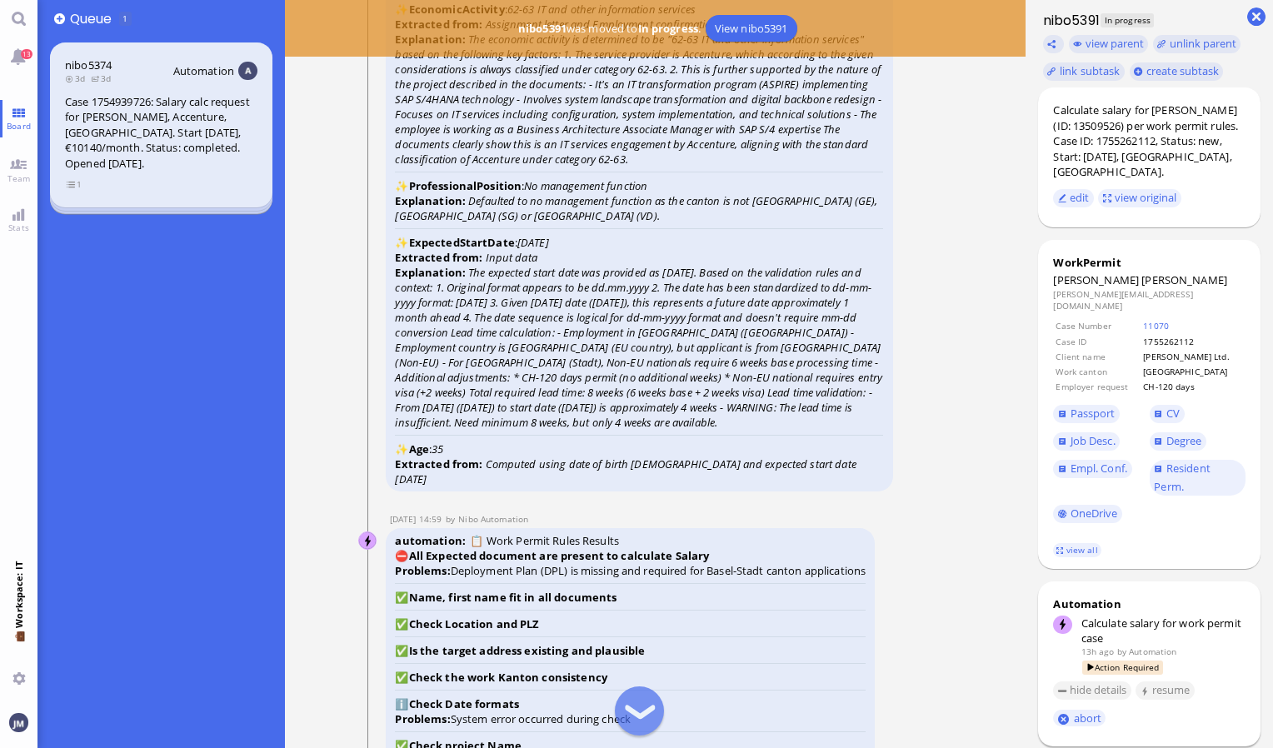
scroll to position [-1750, 0]
click at [1071, 543] on link "view all" at bounding box center [1077, 550] width 48 height 14
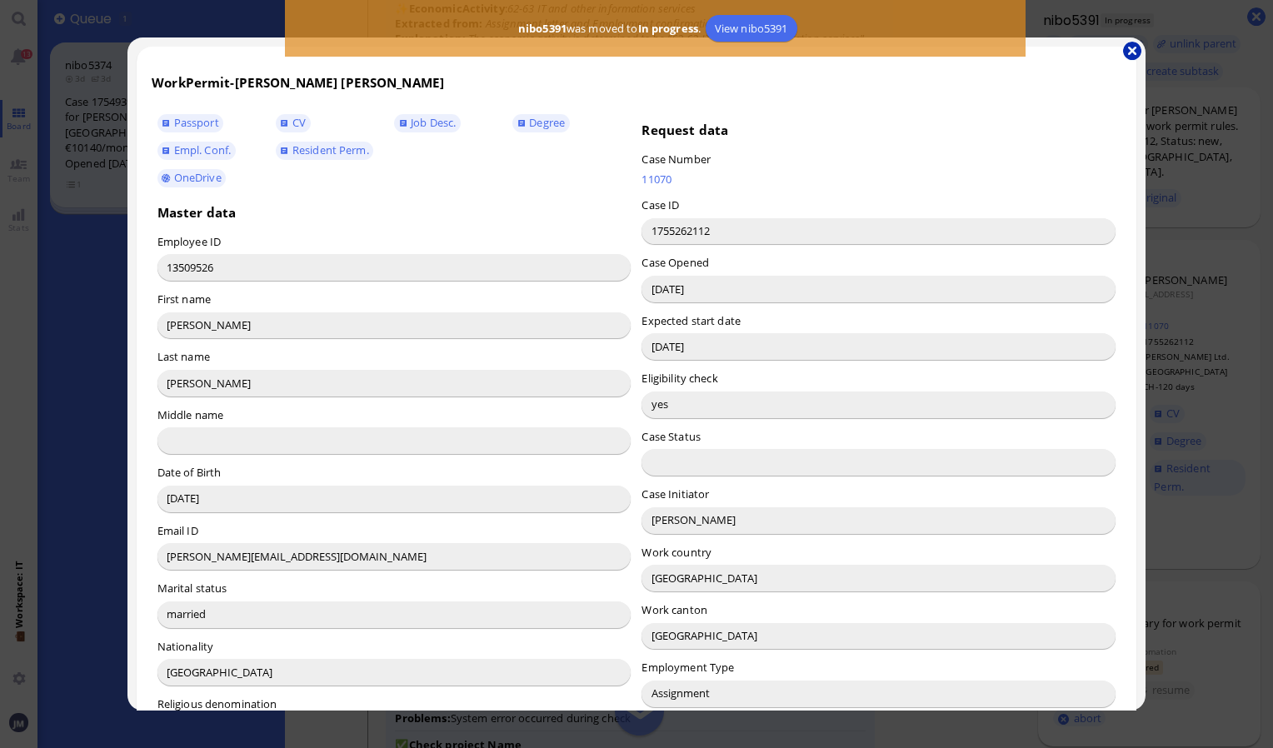
click at [1137, 51] on button "button" at bounding box center [1132, 51] width 18 height 18
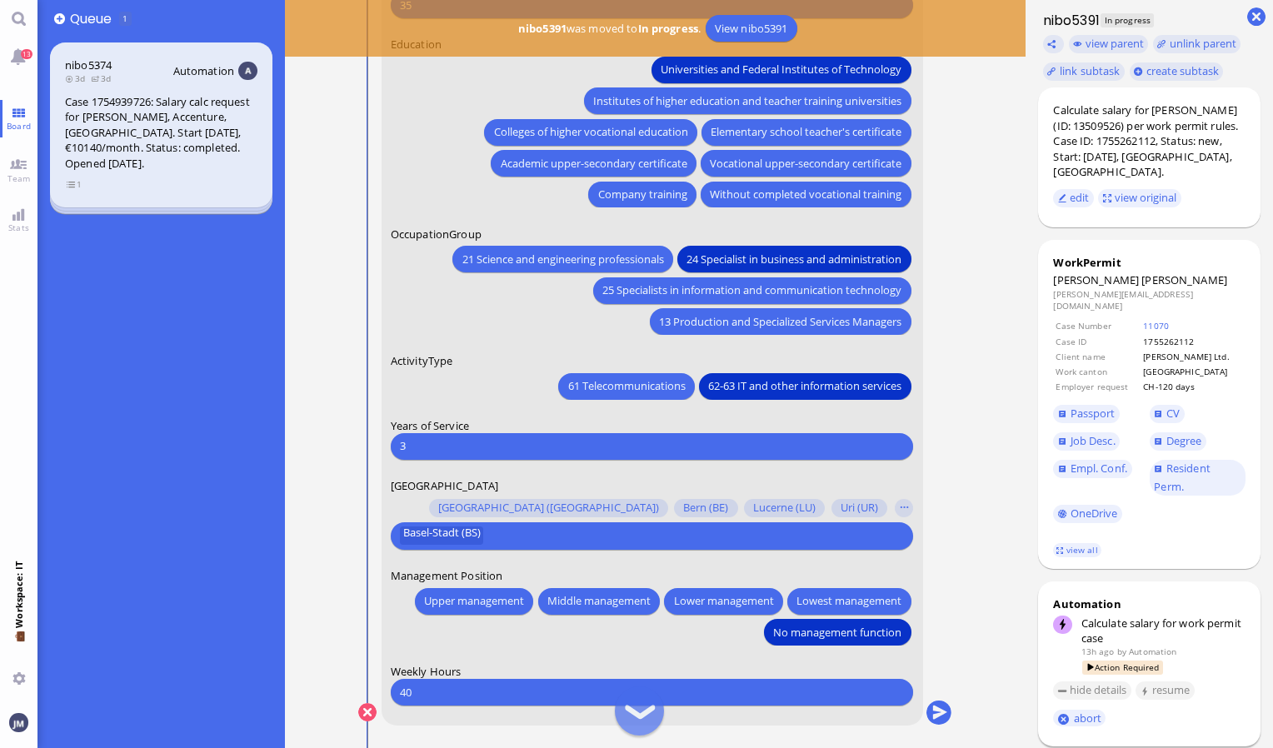
scroll to position [0, 0]
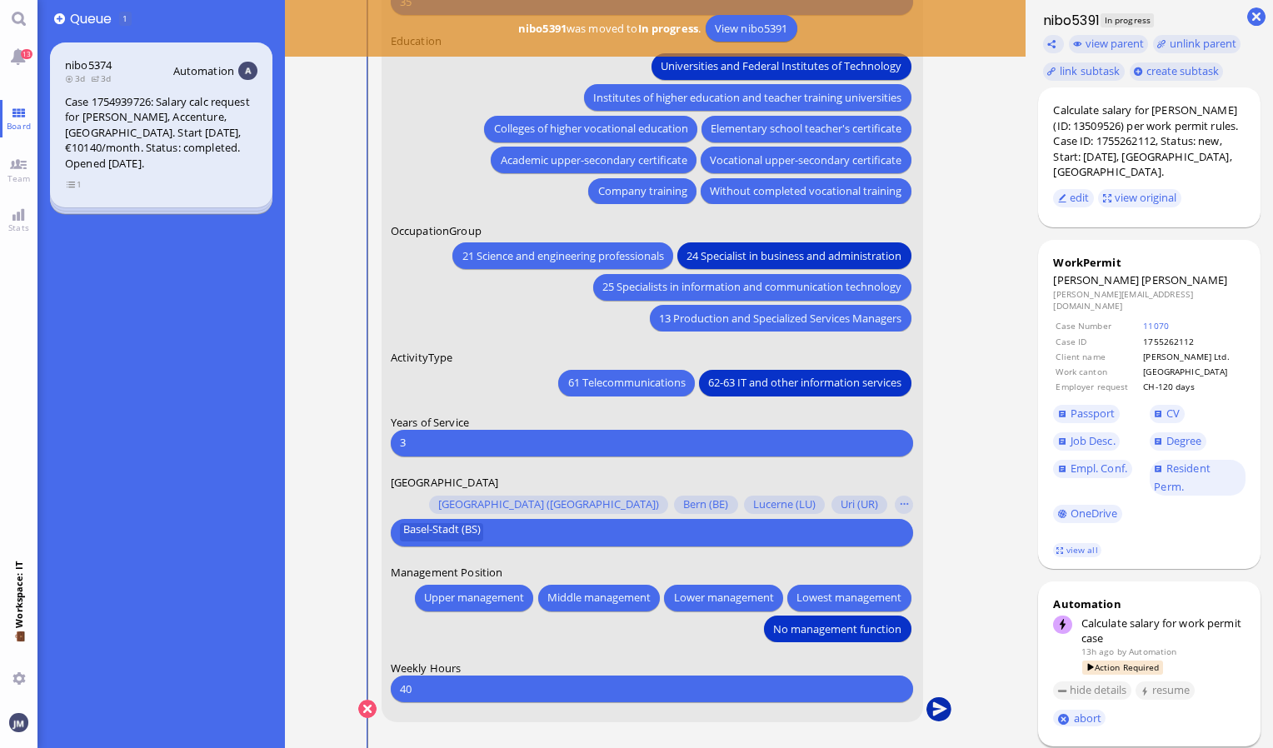
click at [941, 712] on button "submit" at bounding box center [939, 709] width 25 height 25
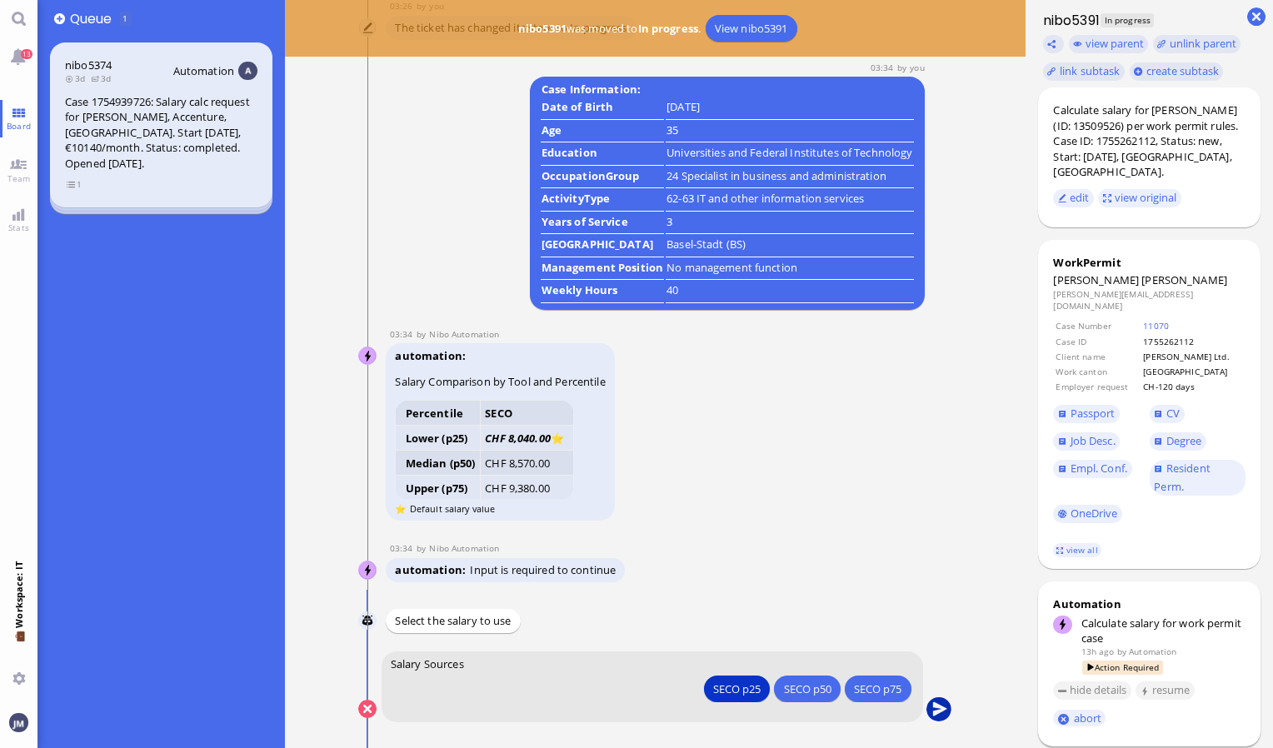
click at [937, 705] on button "submit" at bounding box center [939, 709] width 25 height 25
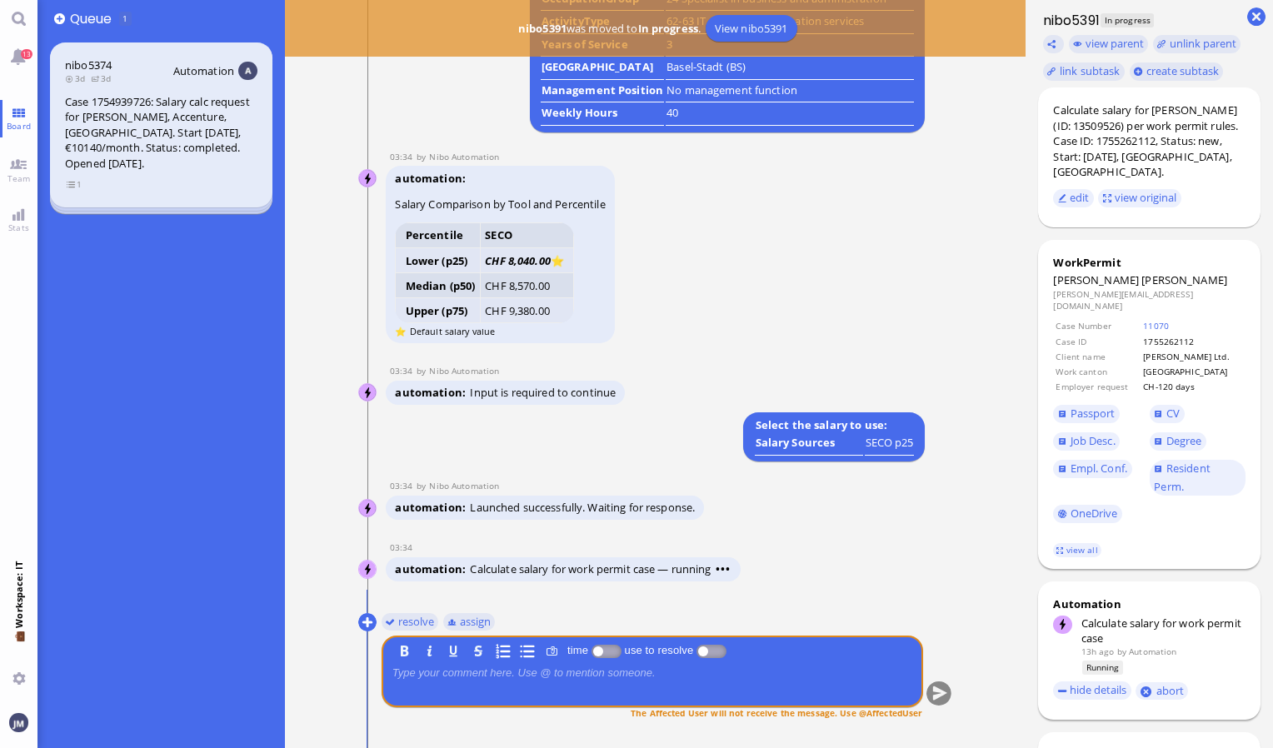
click at [1142, 272] on span "[PERSON_NAME]" at bounding box center [1185, 279] width 86 height 15
copy span "[PERSON_NAME]"
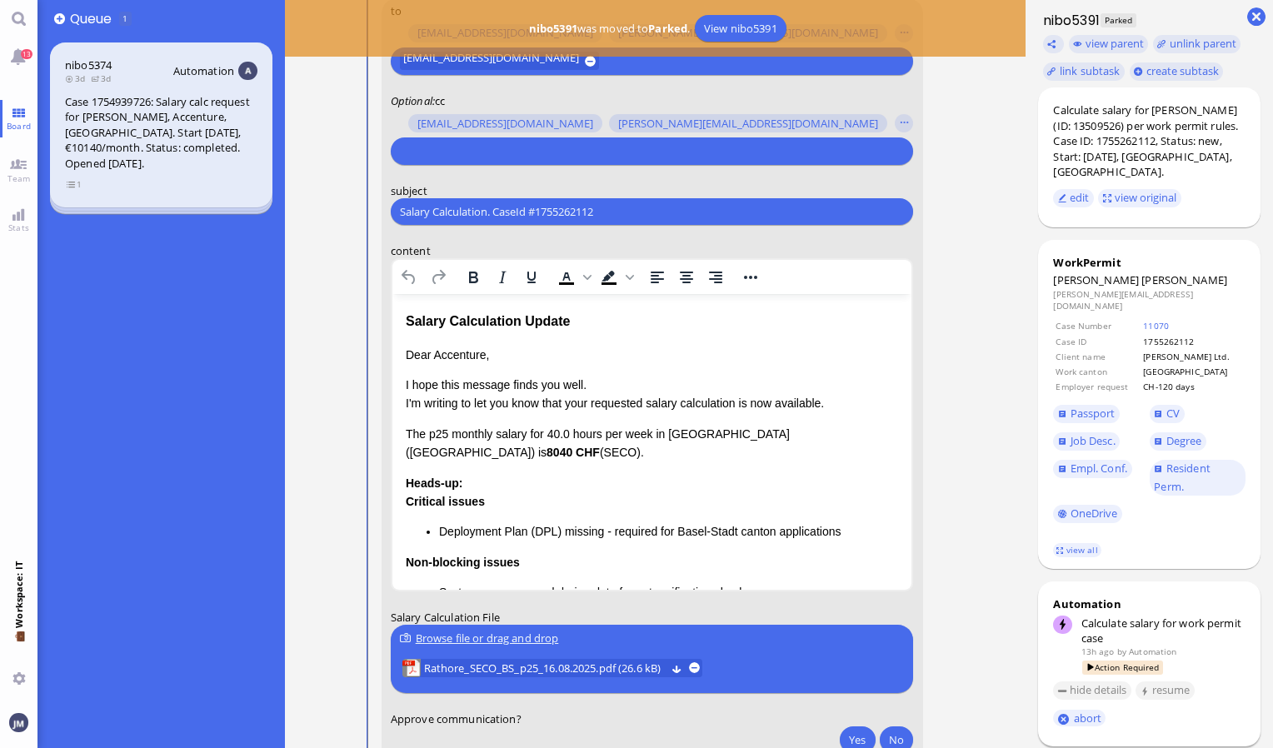
scroll to position [-167, 0]
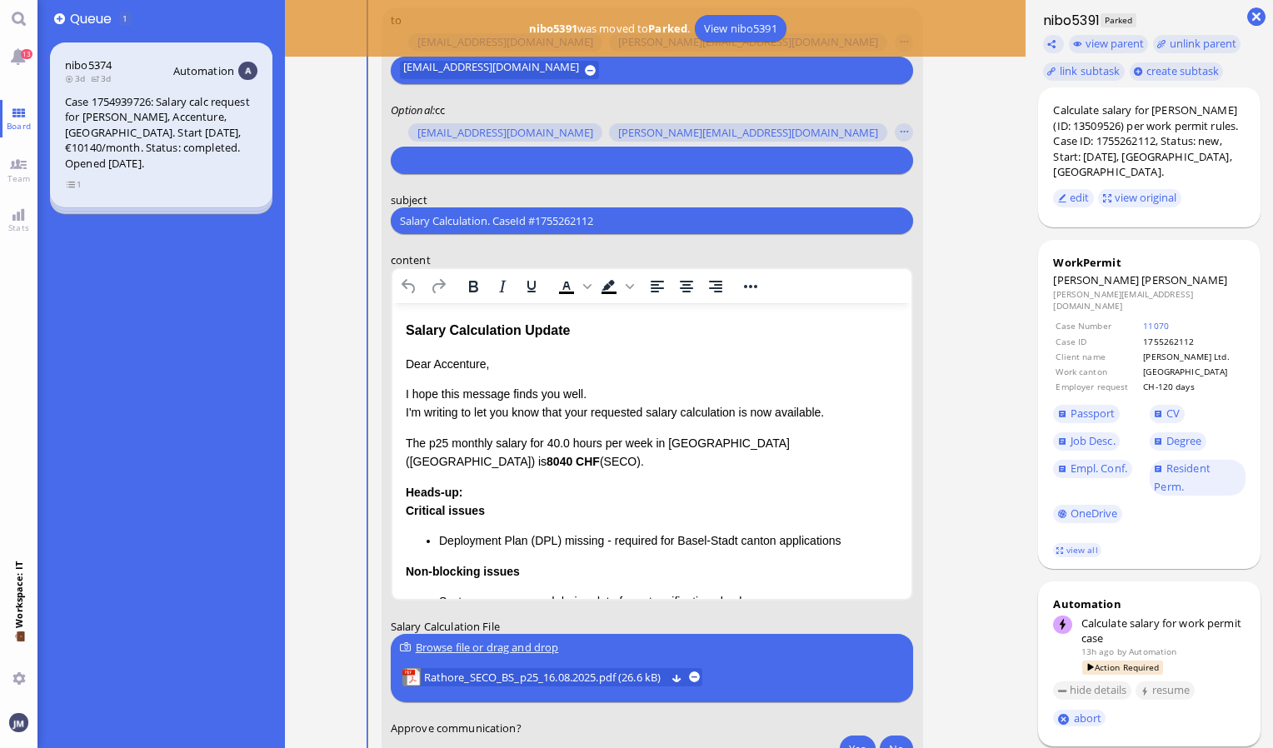
drag, startPoint x: 621, startPoint y: 222, endPoint x: 372, endPoint y: 227, distance: 249.2
click at [372, 227] on conversation-line "You to [PERSON_NAME][EMAIL_ADDRESS][DOMAIN_NAME] [DOMAIN_NAME][EMAIL_ADDRESS][D…" at bounding box center [655, 458] width 594 height 902
paste input "PazPerTout new case: [PERSON_NAME] (1755262112 / 13509526), Employer Request: C…"
type input "PazPerTout new case: [PERSON_NAME] (1755262112 / 13509526), Employer Request: C…"
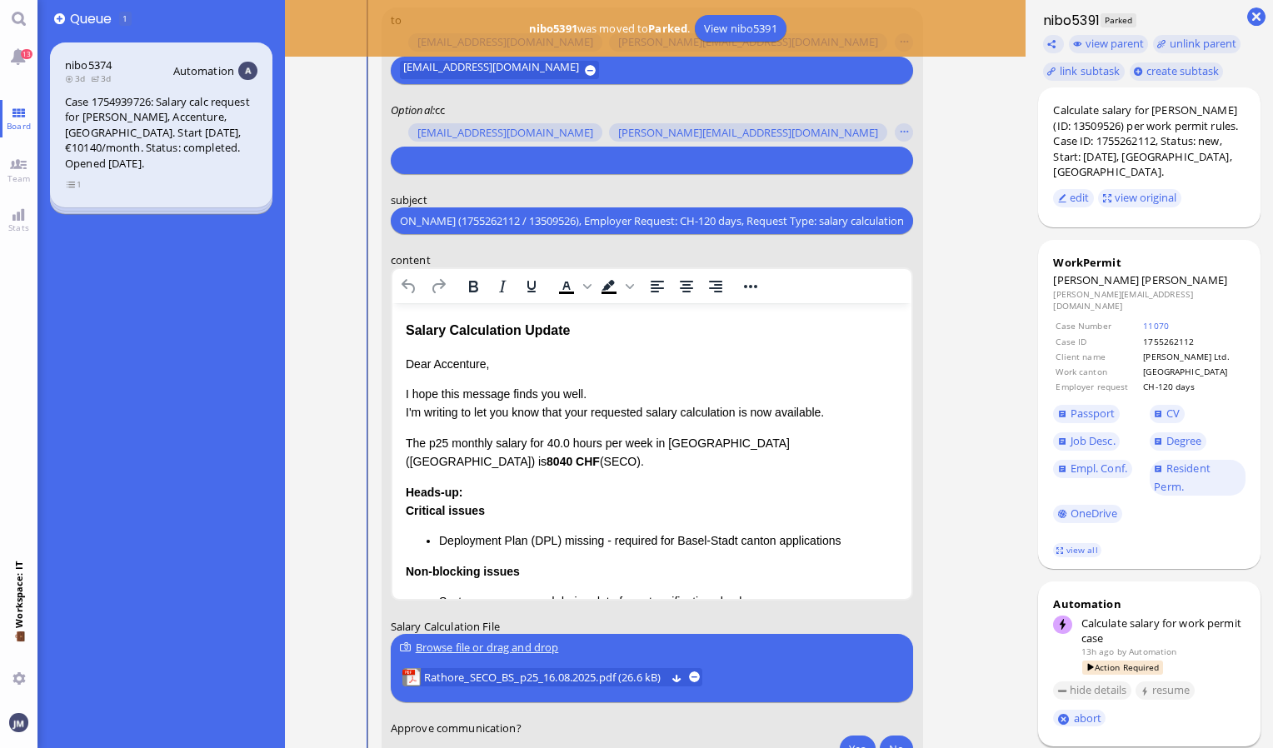
scroll to position [0, 0]
click at [460, 149] on div at bounding box center [649, 160] width 504 height 23
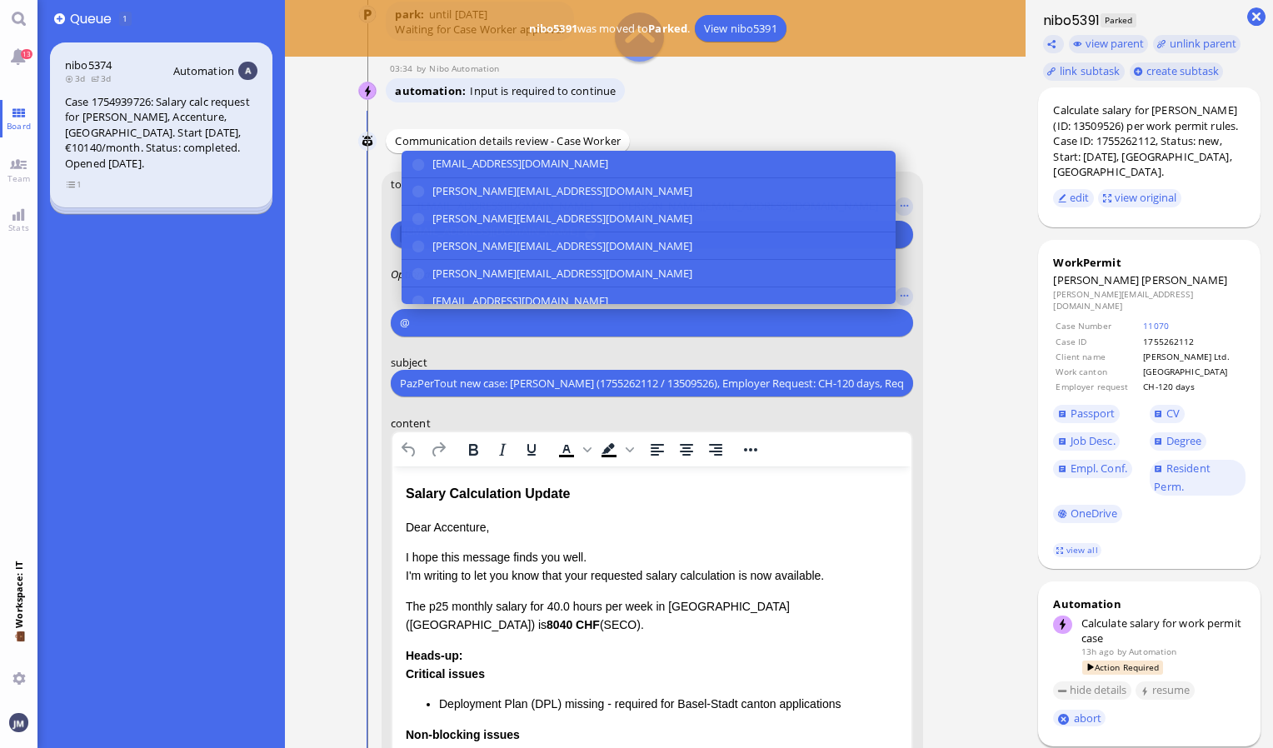
scroll to position [-332, 0]
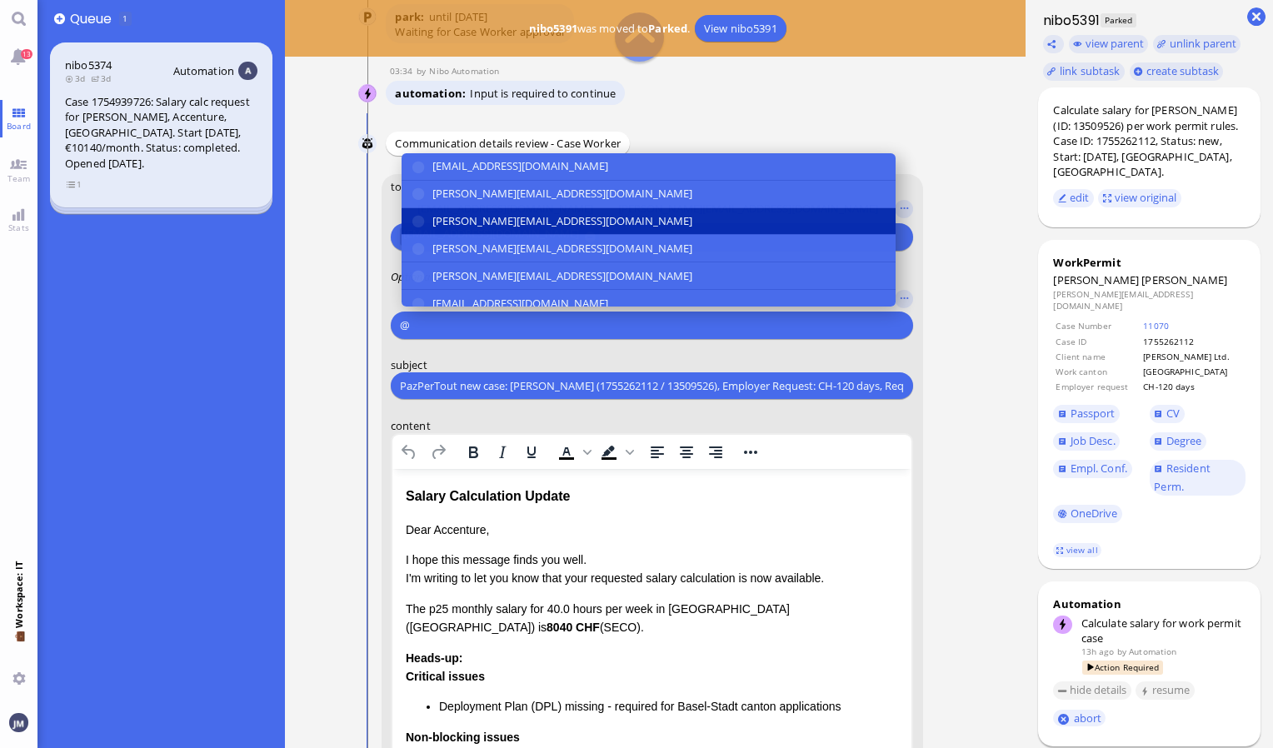
type input "@"
click at [480, 222] on span "[PERSON_NAME][EMAIL_ADDRESS][DOMAIN_NAME]" at bounding box center [562, 220] width 260 height 17
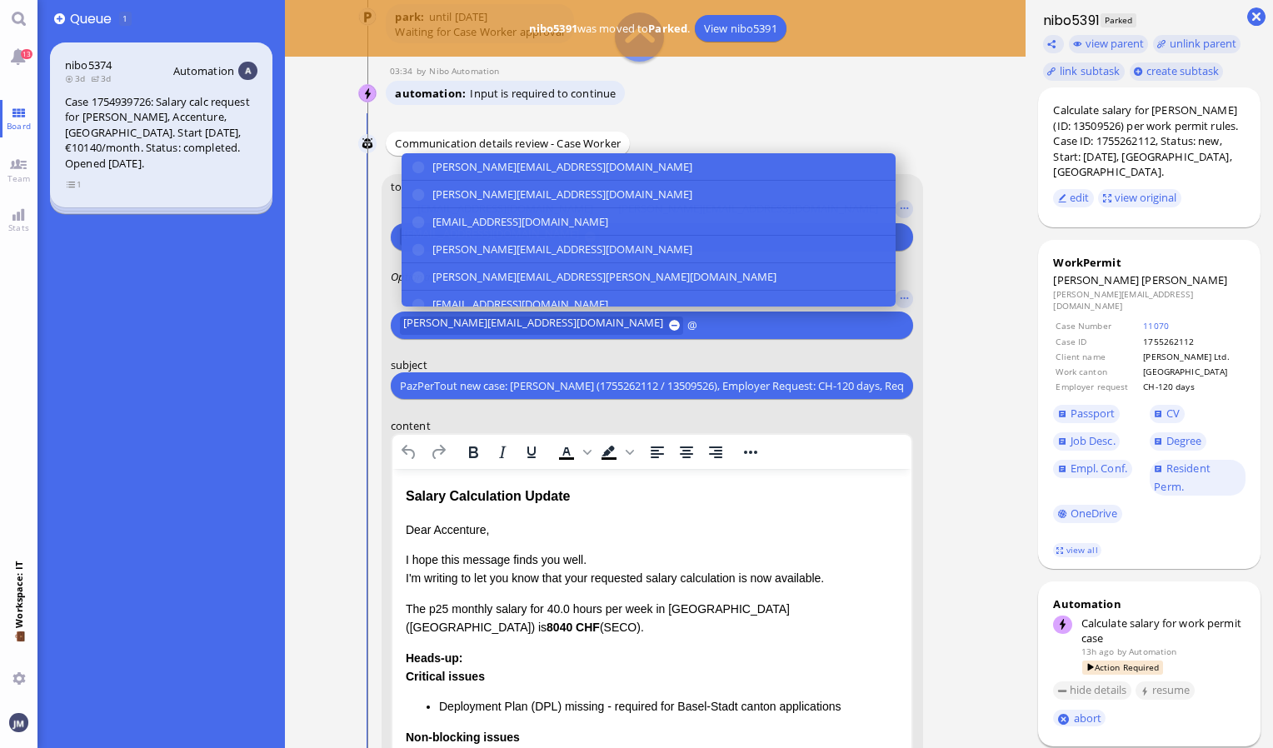
scroll to position [83, 0]
type input "@"
click at [480, 222] on span "[EMAIL_ADDRESS][DOMAIN_NAME]" at bounding box center [520, 220] width 176 height 17
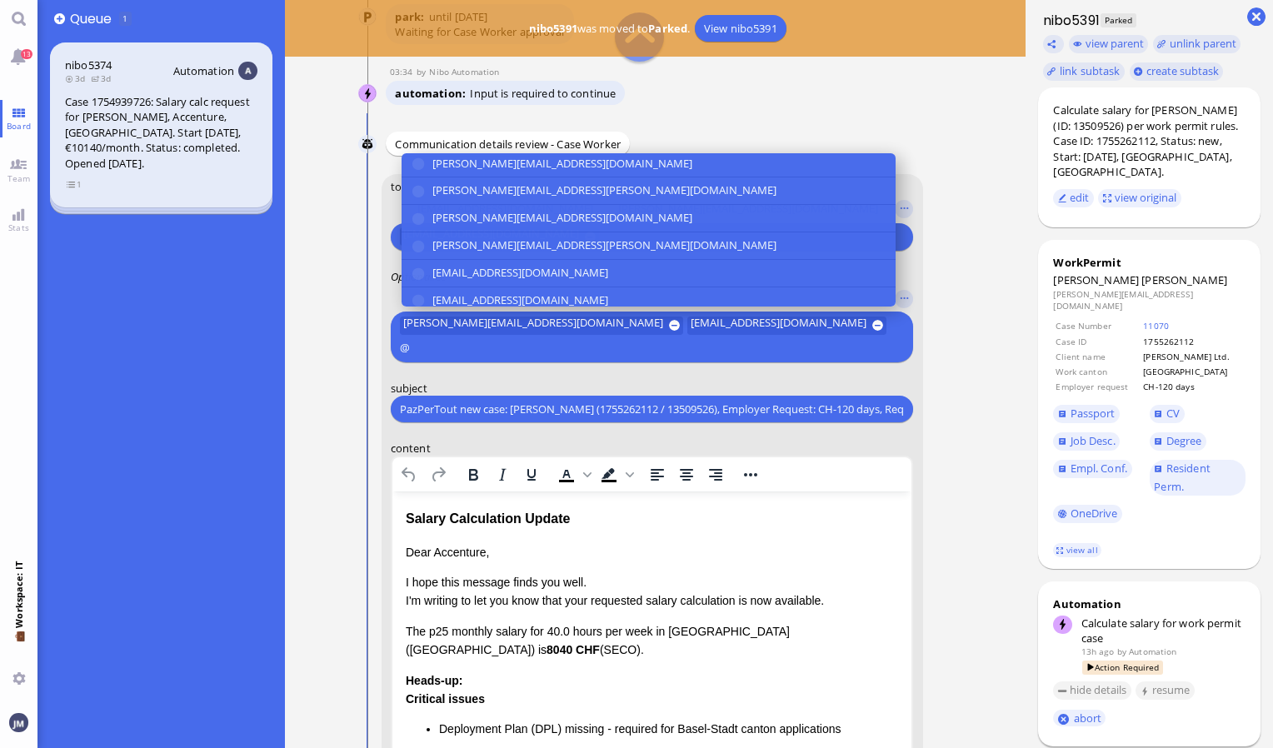
scroll to position [167, 0]
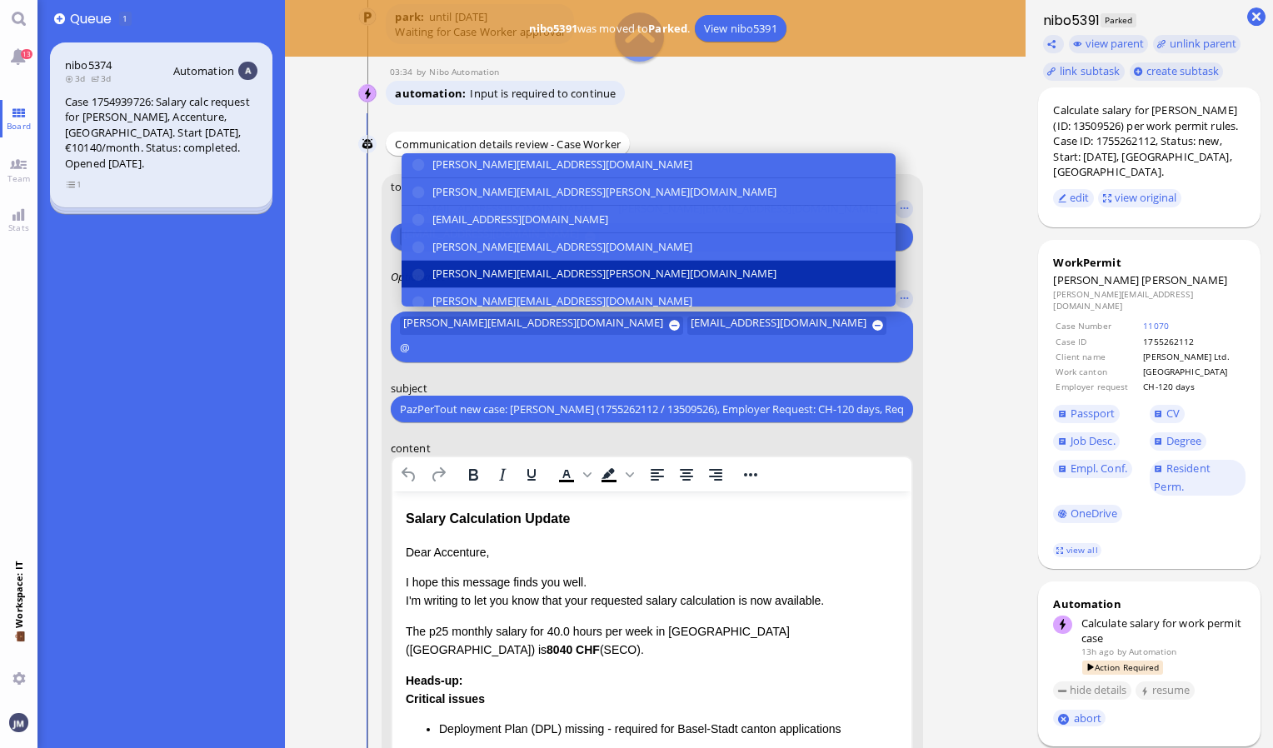
type input "@"
click at [477, 270] on span "[PERSON_NAME][EMAIL_ADDRESS][PERSON_NAME][DOMAIN_NAME]" at bounding box center [604, 274] width 344 height 17
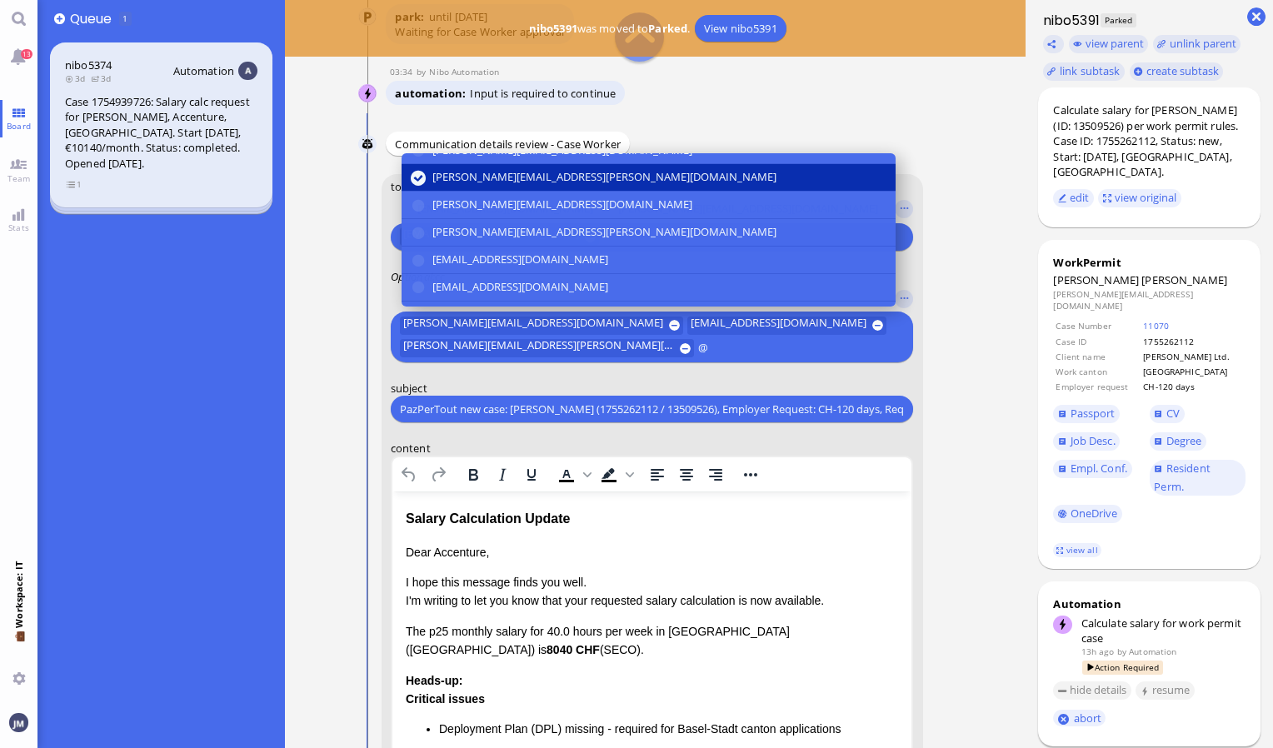
scroll to position [280, 0]
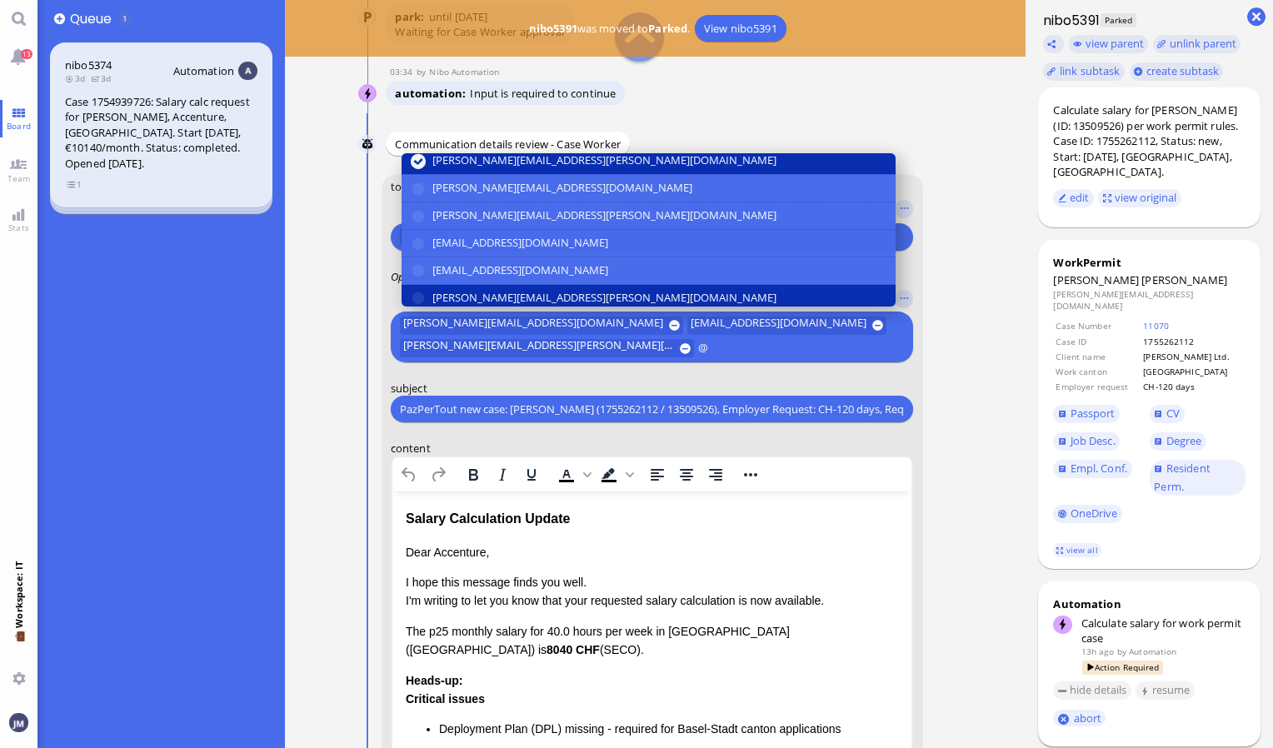
type input "@"
click at [488, 289] on span "[PERSON_NAME][EMAIL_ADDRESS][PERSON_NAME][DOMAIN_NAME]" at bounding box center [604, 297] width 344 height 17
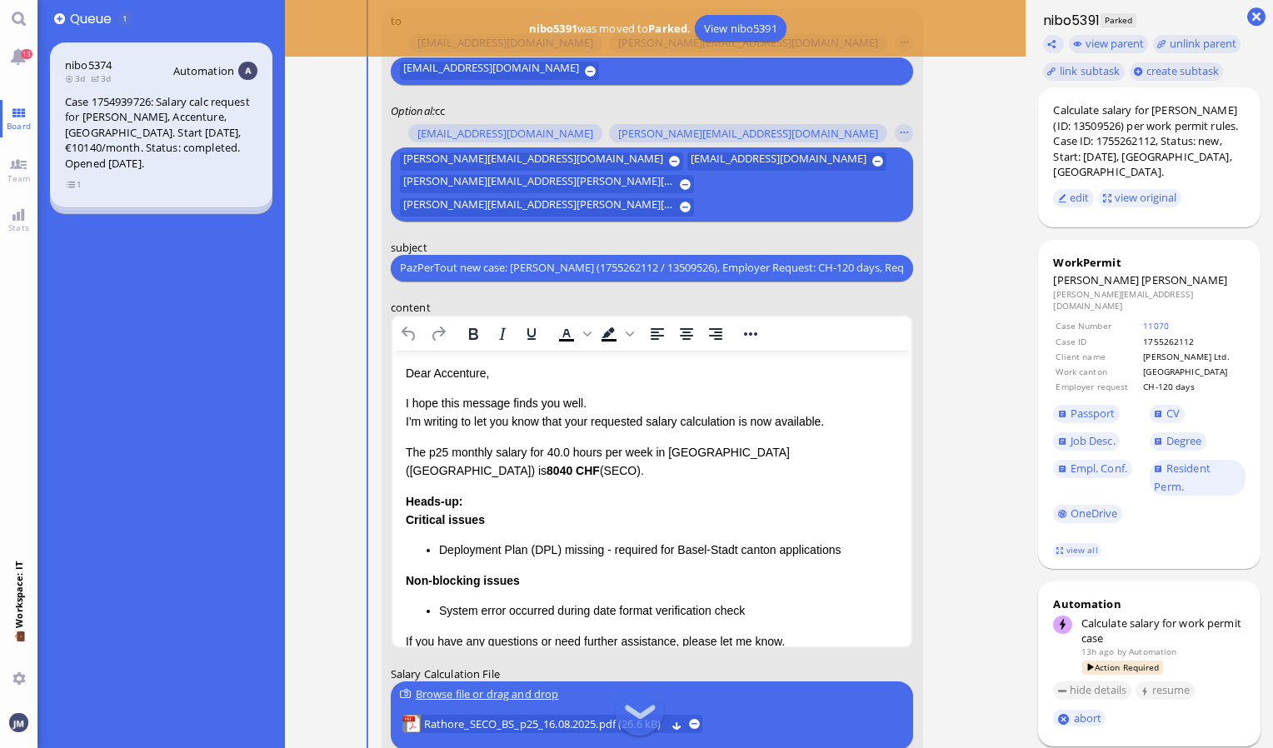
scroll to position [0, 0]
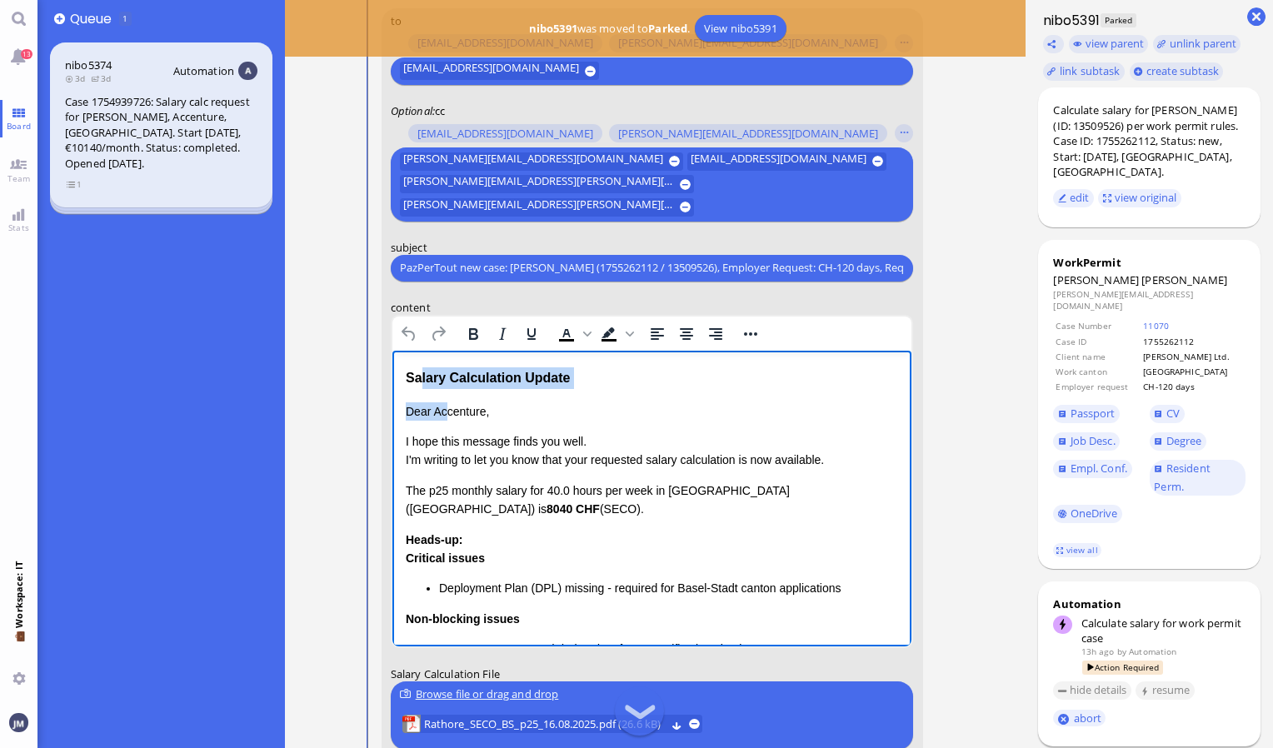
drag, startPoint x: 442, startPoint y: 397, endPoint x: 417, endPoint y: 385, distance: 27.9
click at [417, 385] on div "Salary Calculation Update Dear Accenture, I hope this message finds you well. I…" at bounding box center [651, 579] width 493 height 424
click at [413, 383] on div "Salary Calculation Update" at bounding box center [651, 378] width 493 height 22
drag, startPoint x: 597, startPoint y: 380, endPoint x: 212, endPoint y: 377, distance: 385.0
click at [392, 377] on html "Salary Calculation Update Dear Accenture, I hope this message finds you well. I…" at bounding box center [652, 578] width 520 height 457
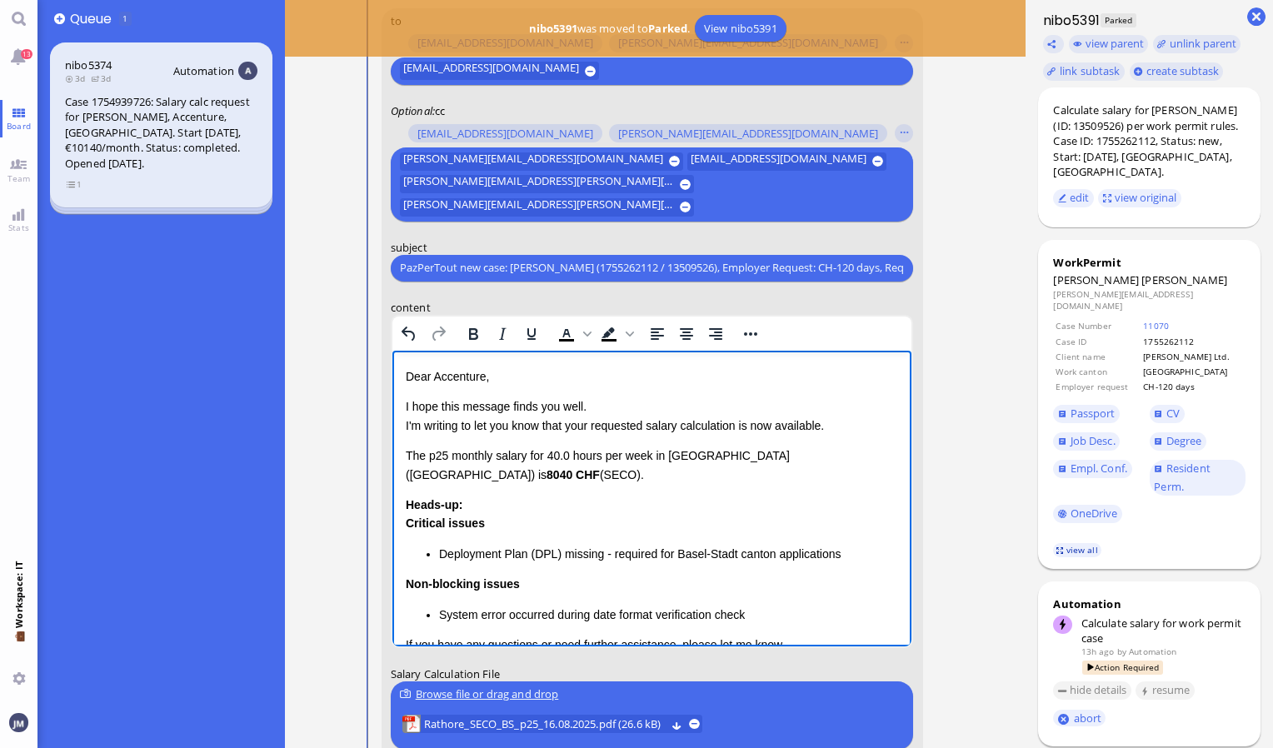
click at [1080, 543] on link "view all" at bounding box center [1077, 550] width 48 height 14
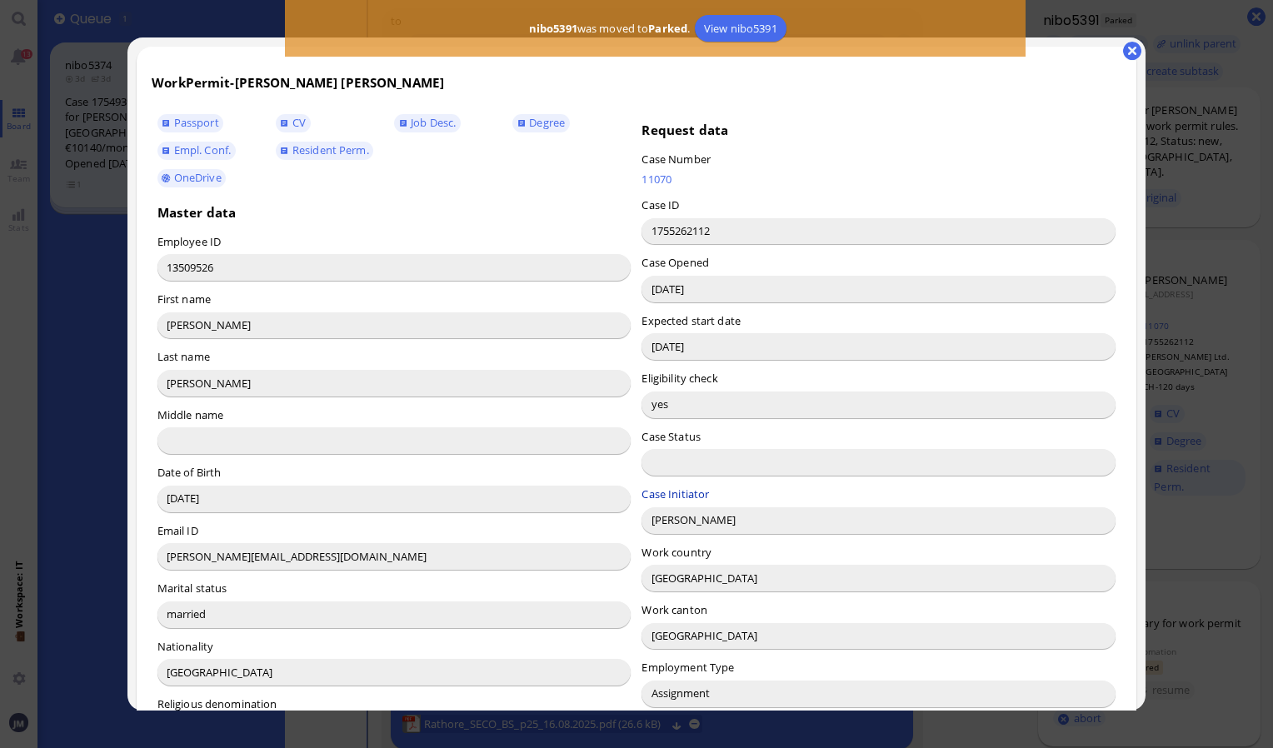
click at [642, 500] on label "Case Initiator" at bounding box center [675, 494] width 67 height 15
click at [665, 522] on input "[PERSON_NAME]" at bounding box center [879, 520] width 474 height 27
click at [1127, 57] on button "button" at bounding box center [1132, 51] width 18 height 18
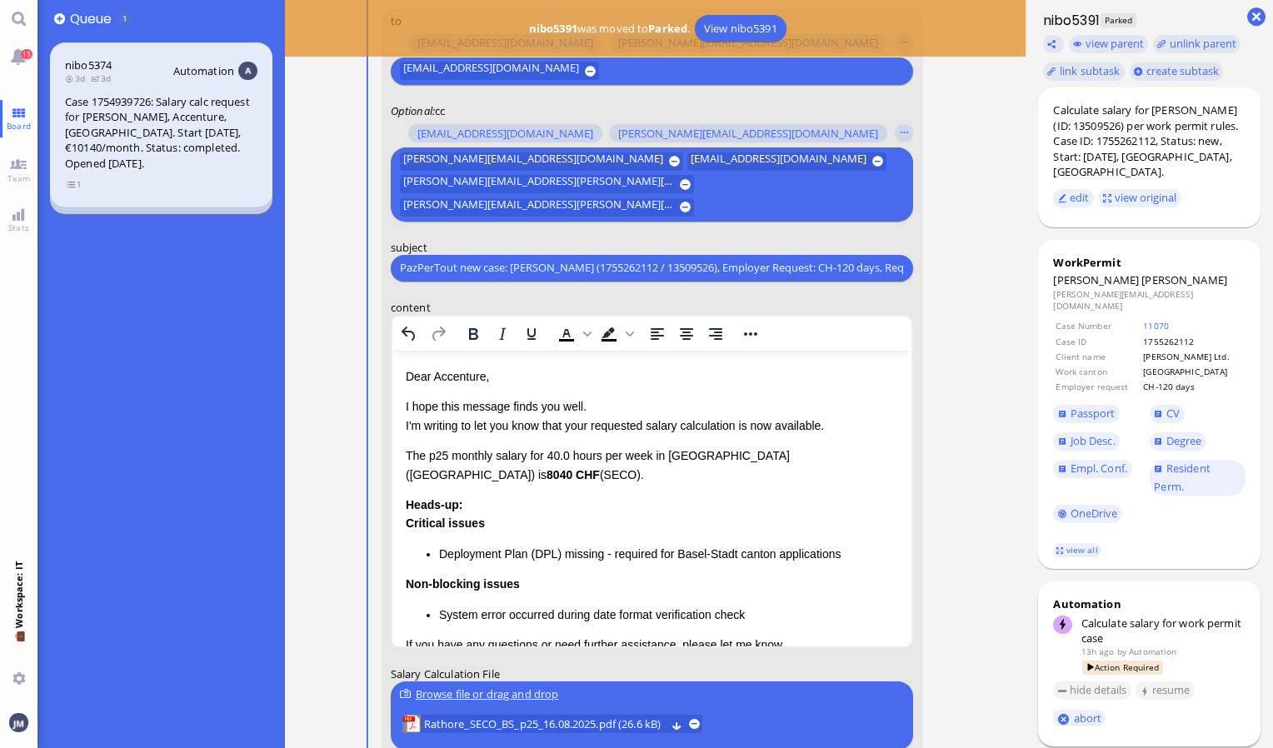
click at [465, 371] on p "Dear Accenture," at bounding box center [651, 376] width 493 height 18
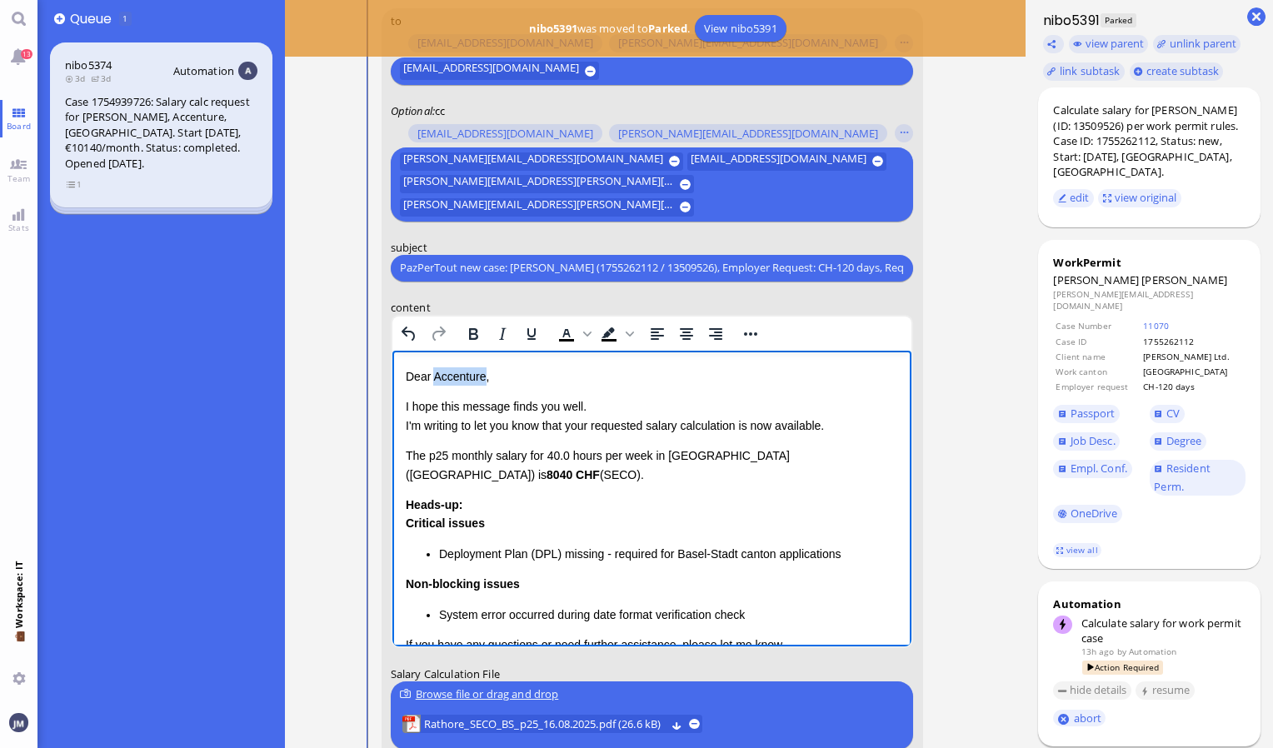
click at [465, 371] on p "Dear Accenture," at bounding box center [651, 376] width 493 height 18
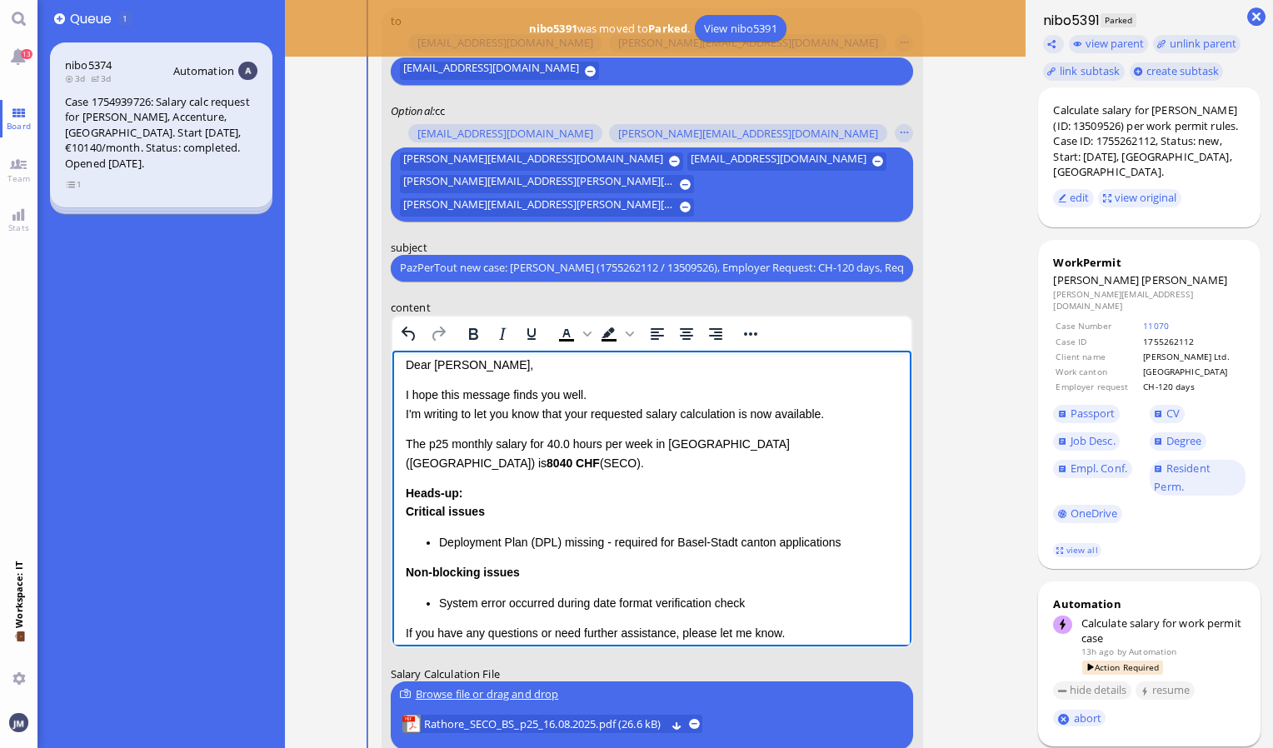
scroll to position [15, 0]
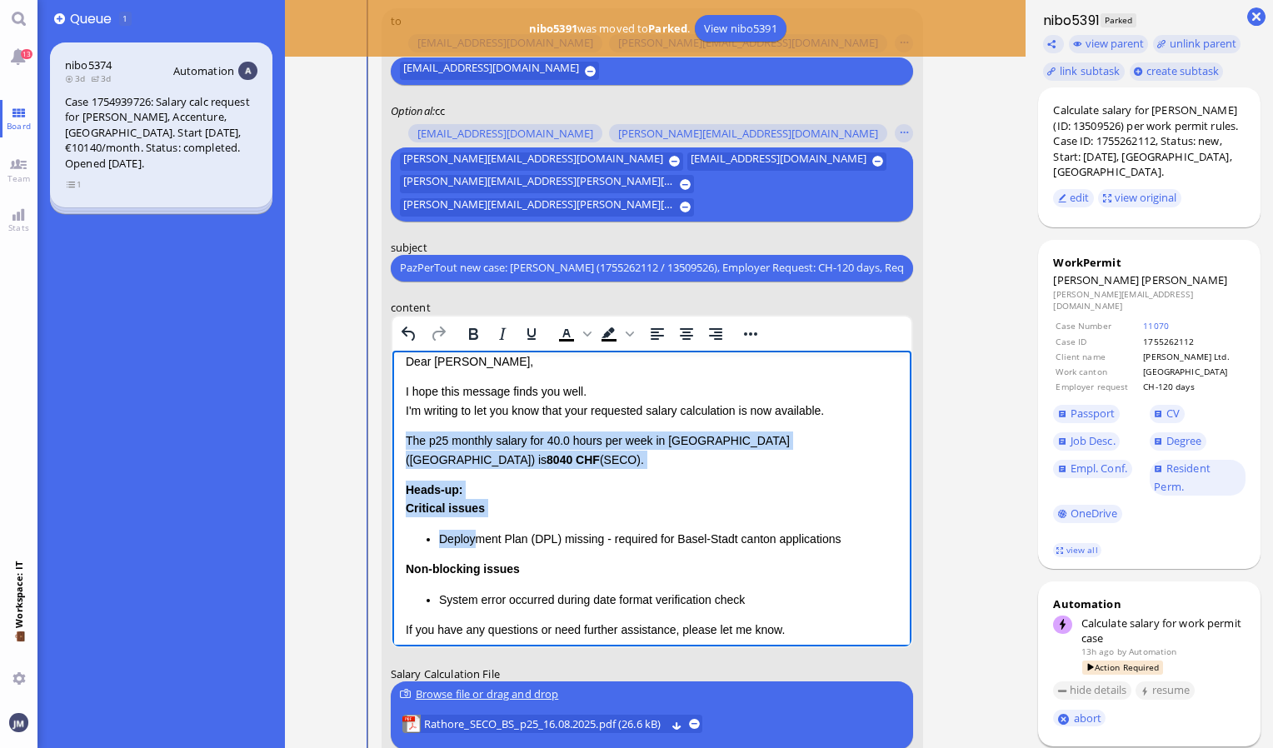
drag, startPoint x: 406, startPoint y: 440, endPoint x: 477, endPoint y: 534, distance: 117.8
click at [477, 534] on div "Dear [PERSON_NAME], I hope this message finds you well. I'm writing to let you …" at bounding box center [651, 529] width 493 height 354
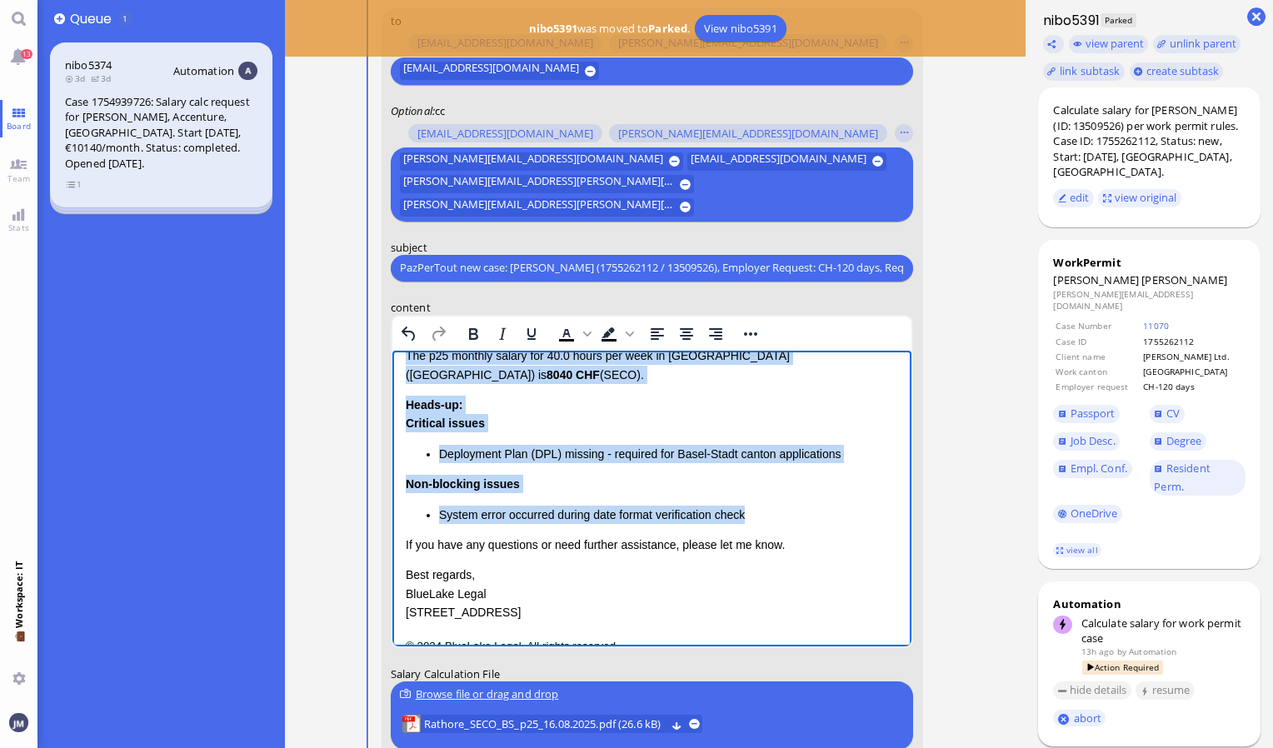
scroll to position [0, 0]
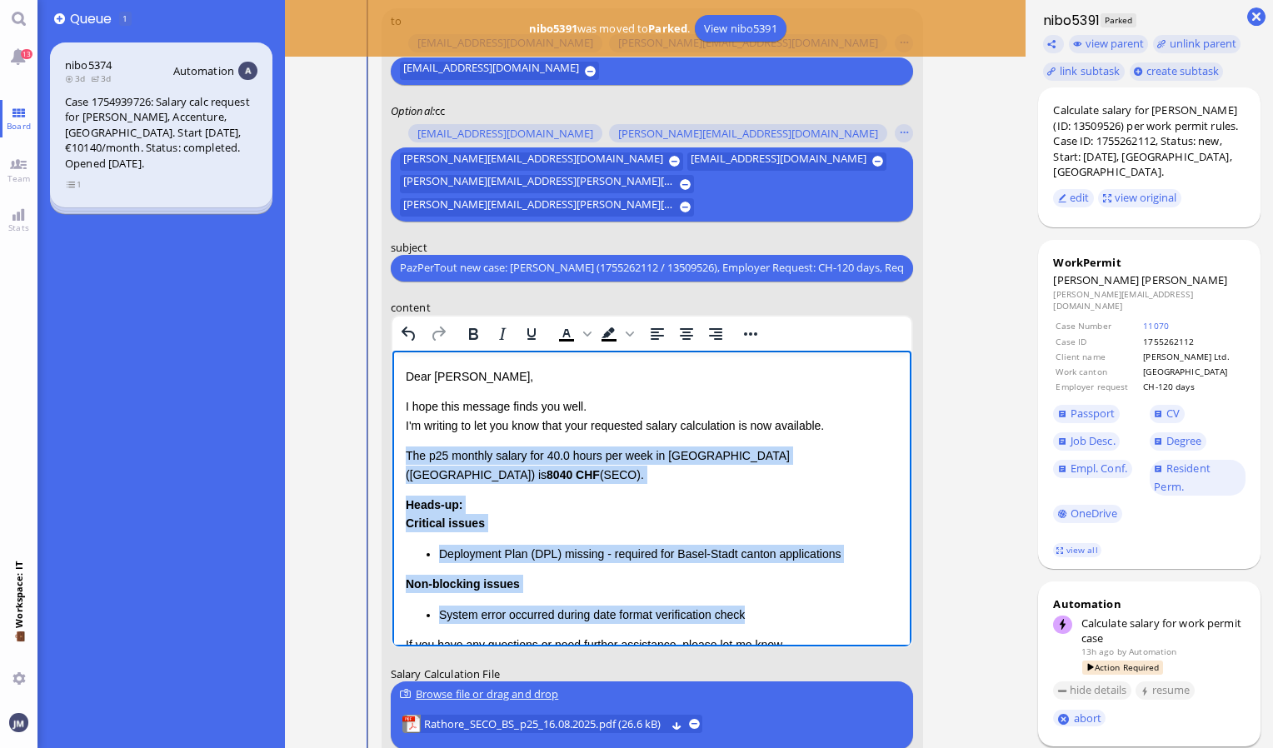
drag, startPoint x: 754, startPoint y: 519, endPoint x: 395, endPoint y: 459, distance: 364.1
click at [395, 459] on html "Dear [PERSON_NAME], I hope this message finds you well. I'm writing to let you …" at bounding box center [652, 561] width 520 height 422
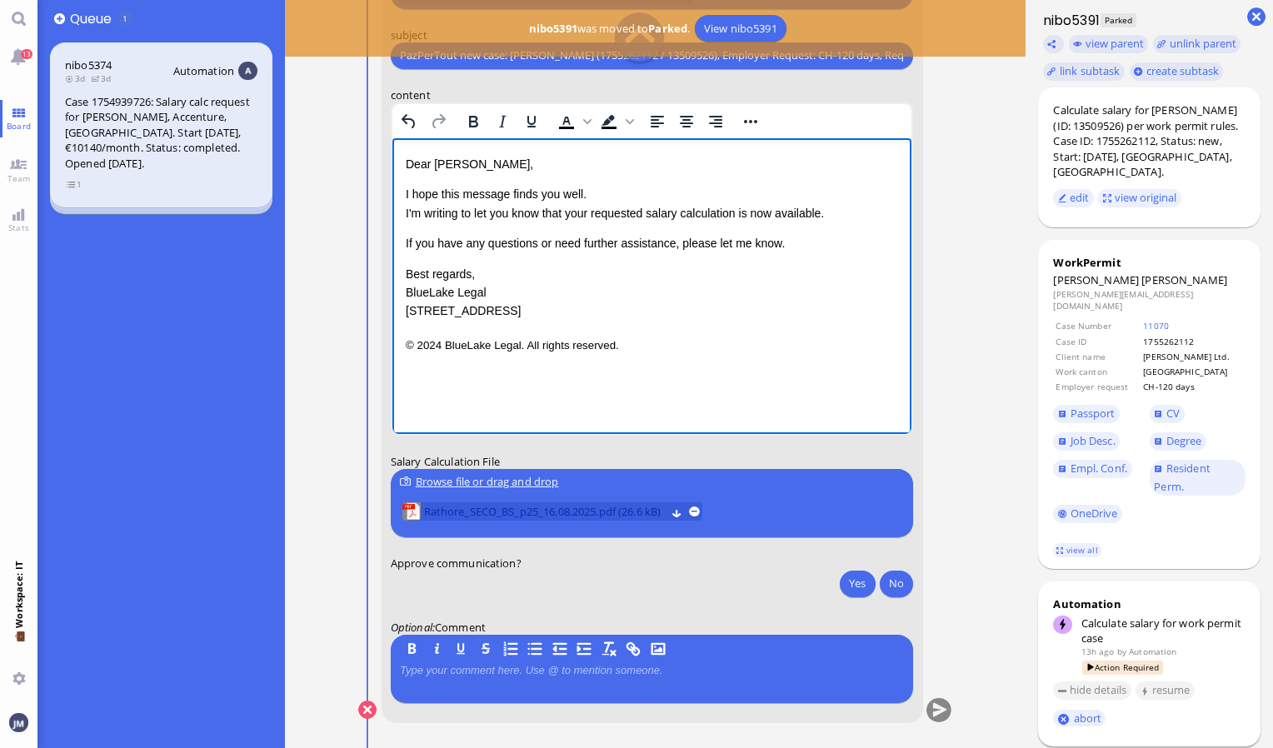
click at [512, 510] on span "Rathore_SECO_BS_p25_16.08.2025.pdf (26.6 kB)" at bounding box center [545, 511] width 242 height 18
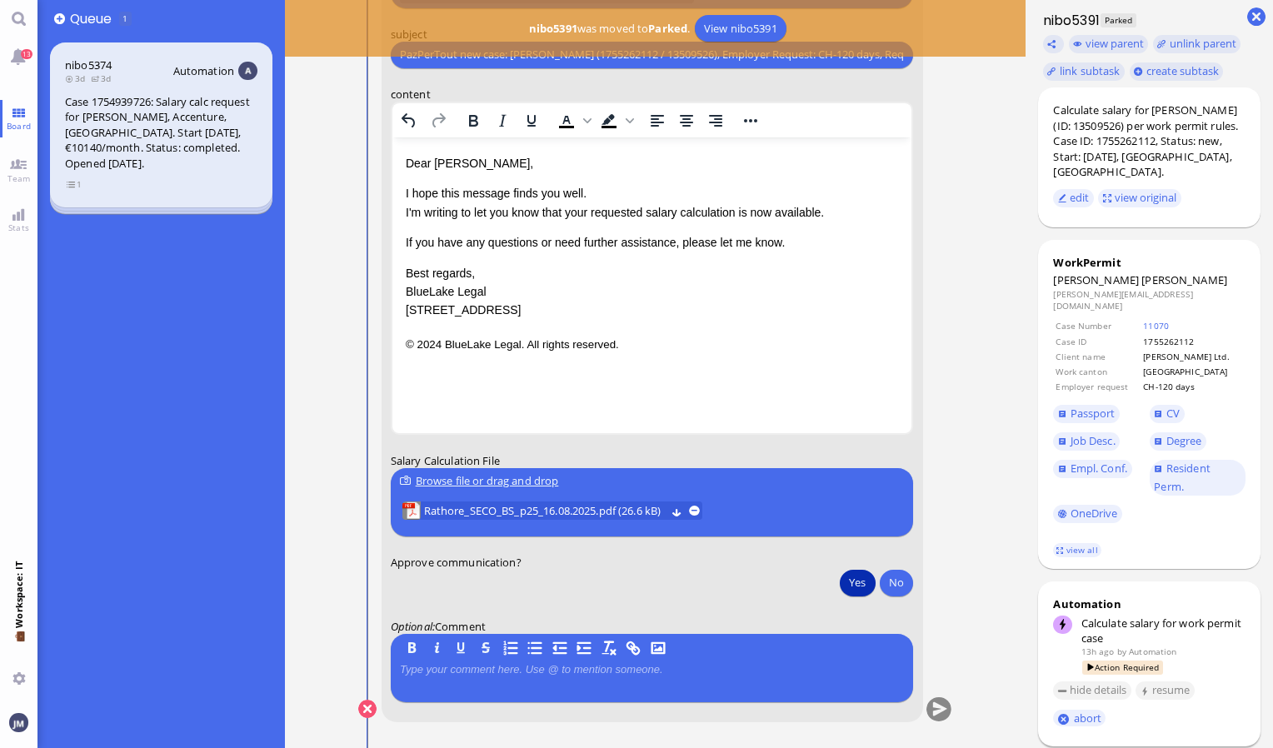
click at [852, 578] on button "Yes" at bounding box center [857, 582] width 35 height 27
click at [937, 706] on button "submit" at bounding box center [939, 709] width 25 height 25
click at [14, 47] on link "13" at bounding box center [18, 55] width 37 height 37
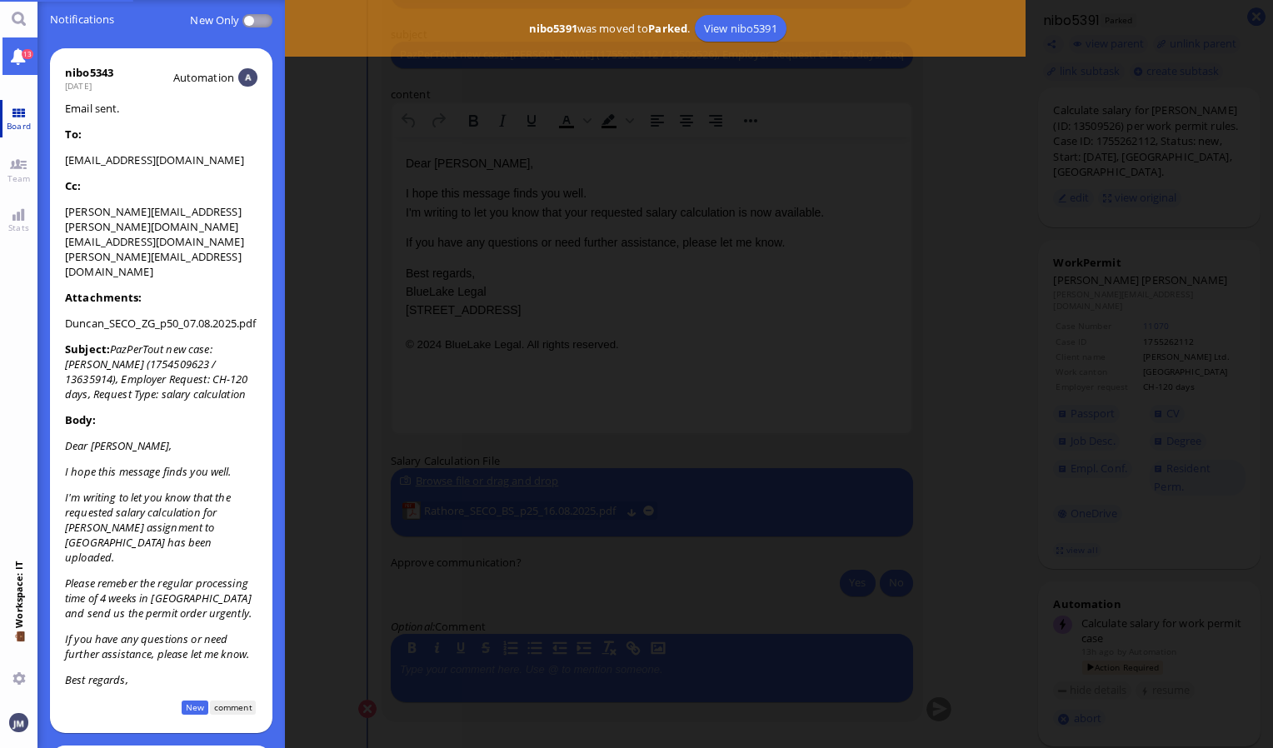
click at [22, 125] on span "Board" at bounding box center [18, 126] width 32 height 12
